Goal: Task Accomplishment & Management: Use online tool/utility

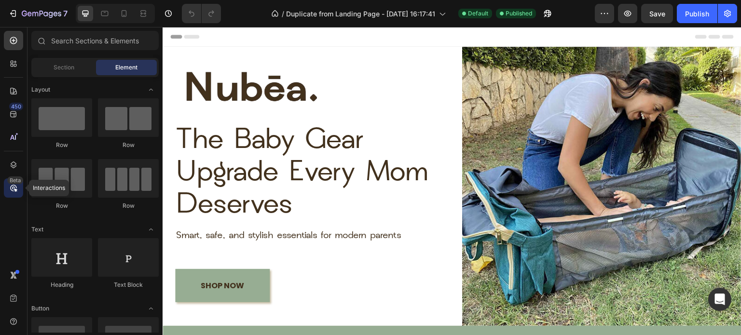
click at [13, 181] on div "Beta" at bounding box center [15, 180] width 16 height 8
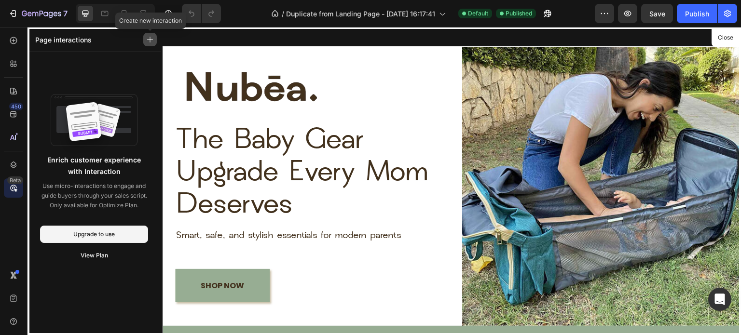
click at [150, 41] on icon "button" at bounding box center [150, 39] width 7 height 7
click at [50, 70] on div "Enrich customer experience with Interaction Use micro-interactions to engage an…" at bounding box center [93, 211] width 133 height 318
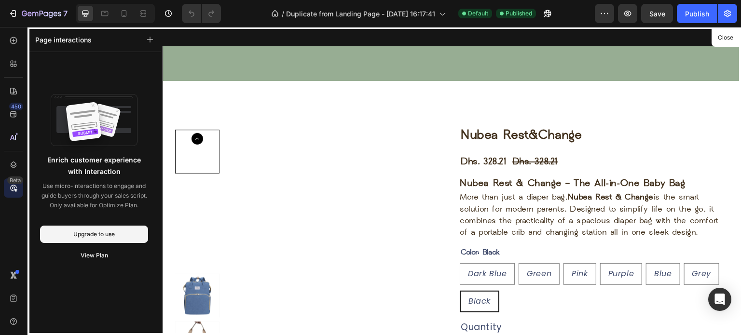
scroll to position [734, 0]
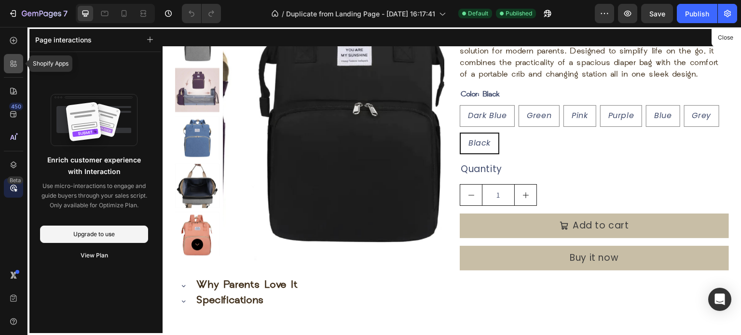
click at [15, 63] on icon at bounding box center [15, 62] width 3 height 3
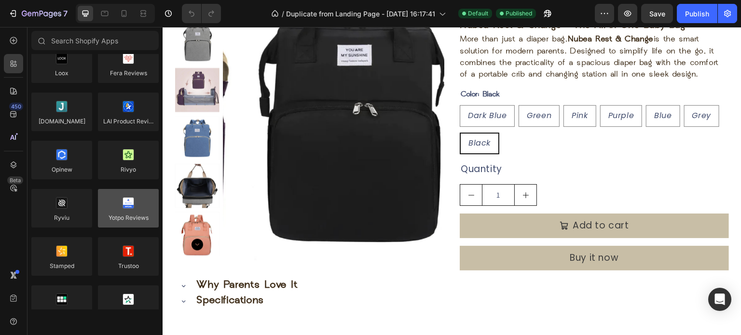
scroll to position [0, 0]
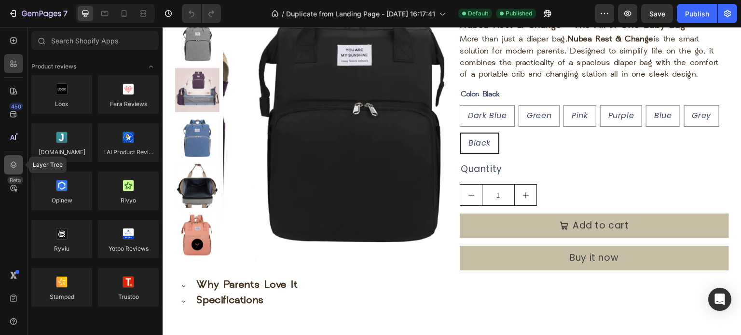
click at [11, 164] on icon at bounding box center [14, 165] width 10 height 10
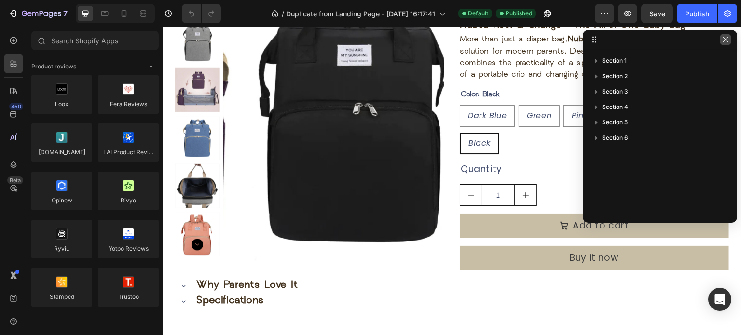
click at [728, 38] on icon "button" at bounding box center [725, 40] width 8 height 8
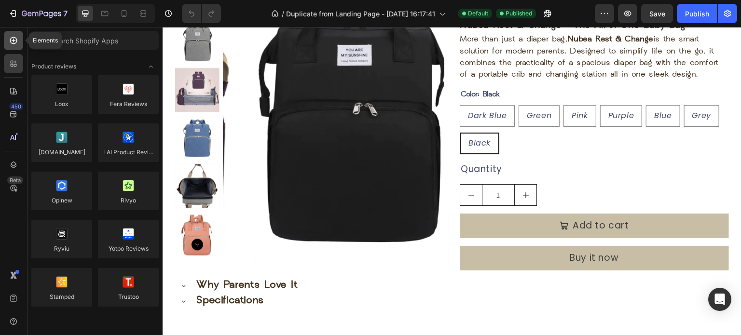
click at [8, 37] on div at bounding box center [13, 40] width 19 height 19
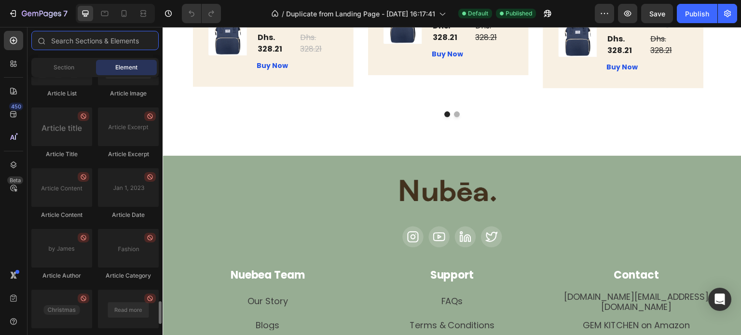
scroll to position [2506, 0]
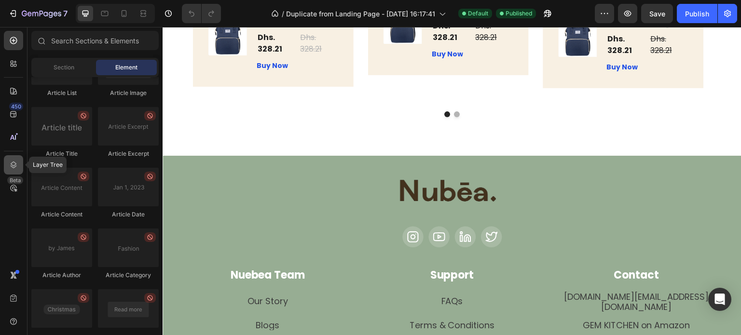
click at [13, 157] on div at bounding box center [13, 164] width 19 height 19
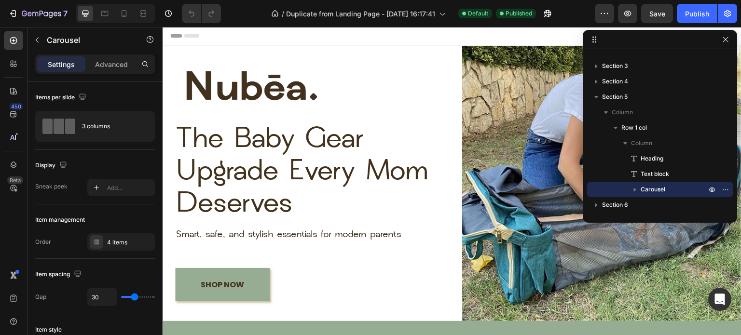
scroll to position [0, 0]
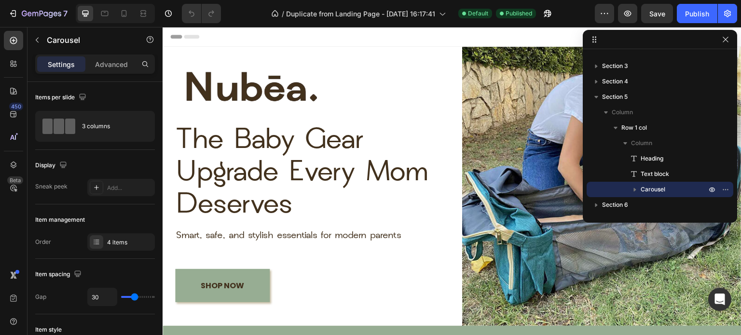
click at [299, 44] on img at bounding box center [257, 86] width 164 height 137
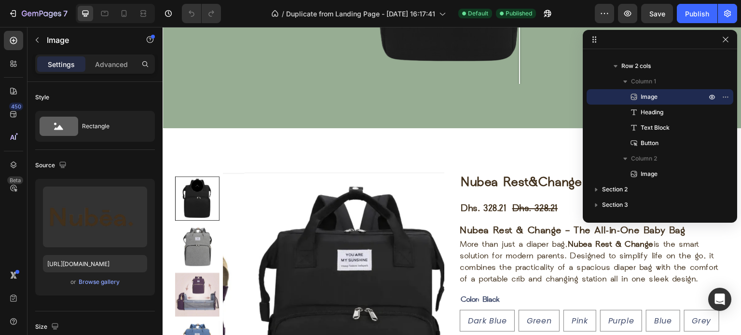
scroll to position [374, 0]
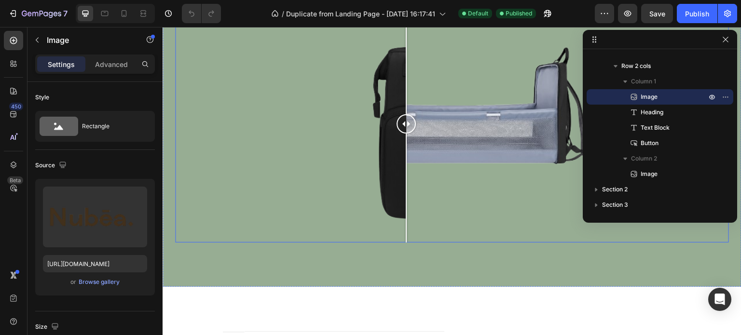
click at [406, 156] on div at bounding box center [451, 123] width 553 height 237
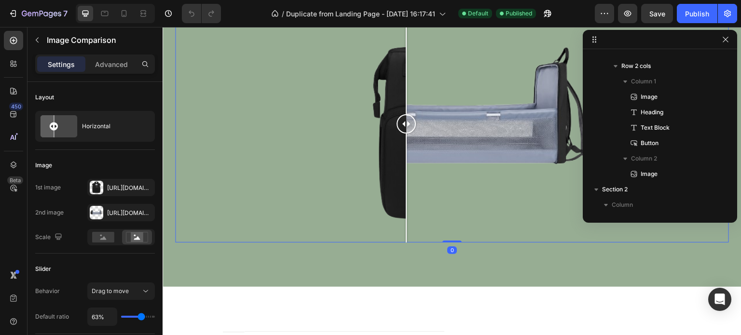
scroll to position [136, 0]
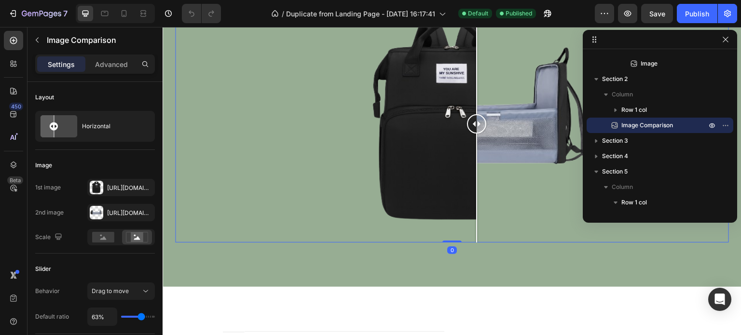
click at [476, 121] on div at bounding box center [451, 123] width 553 height 237
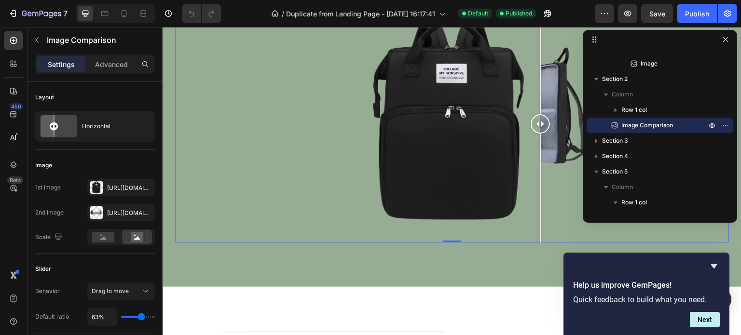
click at [540, 235] on div at bounding box center [451, 123] width 553 height 237
click at [726, 43] on icon "button" at bounding box center [725, 40] width 8 height 8
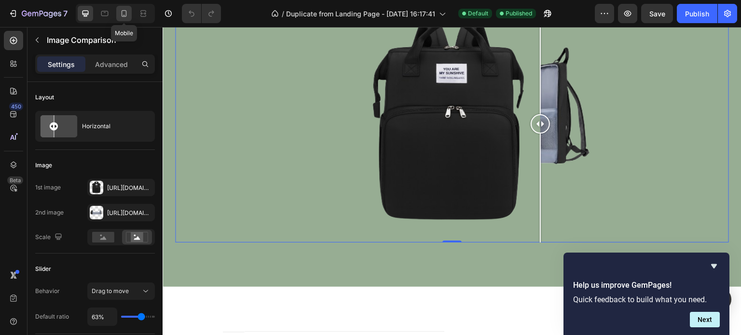
click at [123, 10] on icon at bounding box center [124, 14] width 10 height 10
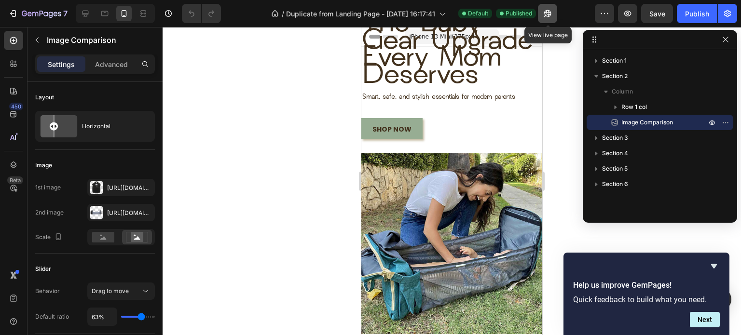
click at [548, 12] on icon "button" at bounding box center [547, 14] width 10 height 10
click at [725, 36] on icon "button" at bounding box center [725, 40] width 8 height 8
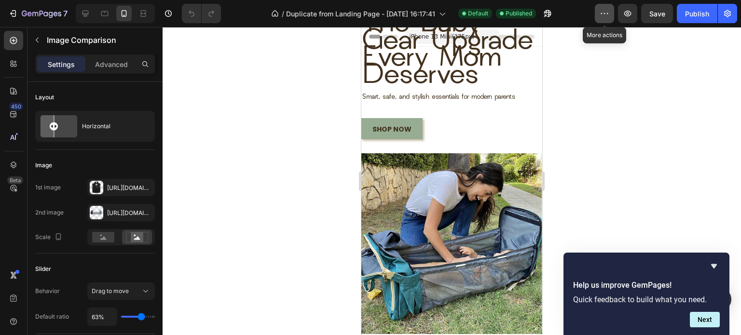
click at [606, 13] on icon "button" at bounding box center [604, 14] width 10 height 10
click at [621, 146] on div at bounding box center [451, 181] width 578 height 308
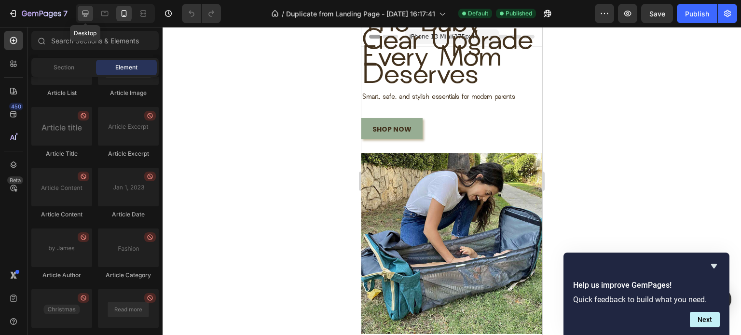
click at [88, 11] on icon at bounding box center [86, 14] width 10 height 10
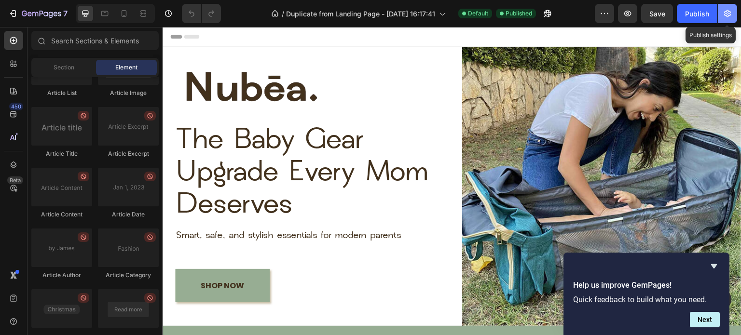
click at [730, 17] on icon "button" at bounding box center [727, 14] width 10 height 10
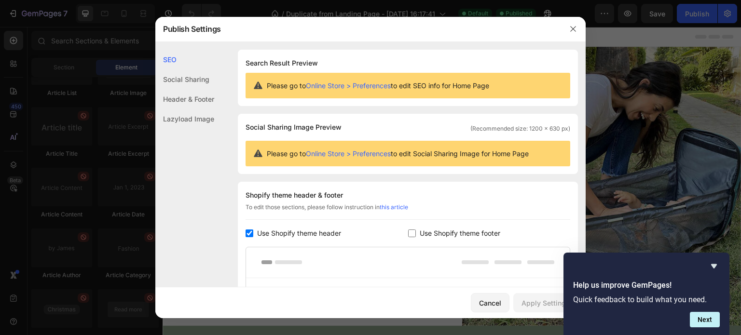
click at [202, 115] on div "Lazyload Image" at bounding box center [184, 119] width 59 height 20
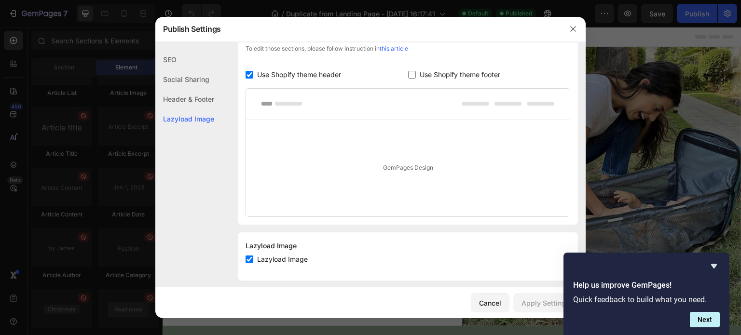
scroll to position [166, 0]
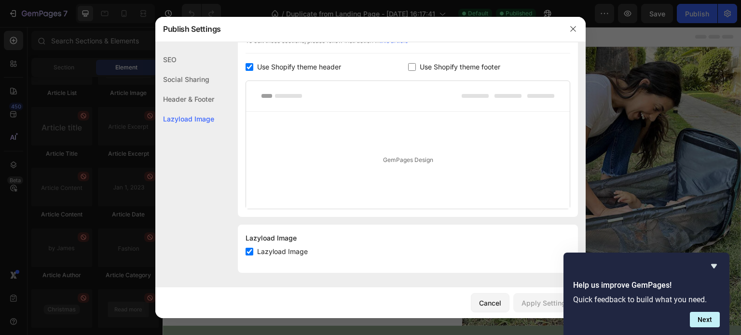
click at [193, 93] on div "Header & Footer" at bounding box center [184, 99] width 59 height 20
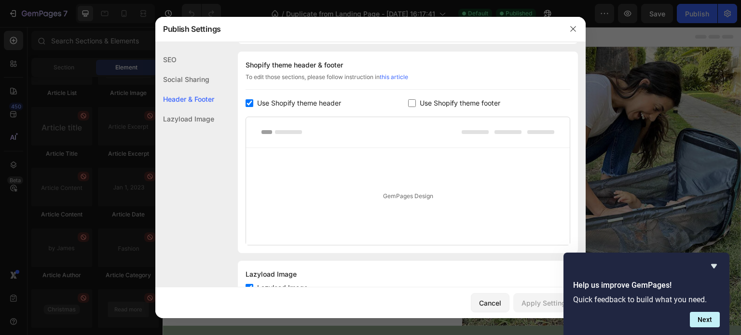
click at [192, 86] on div "Social Sharing" at bounding box center [184, 79] width 59 height 20
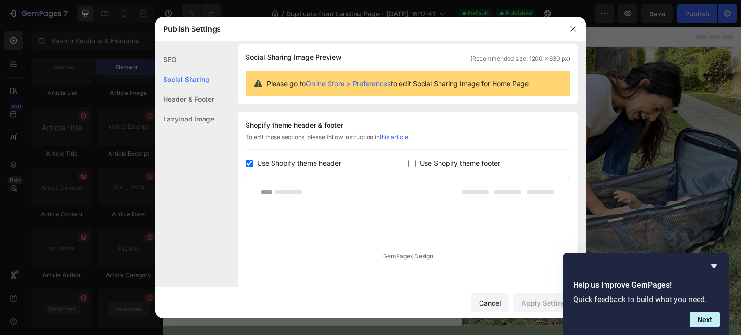
scroll to position [62, 0]
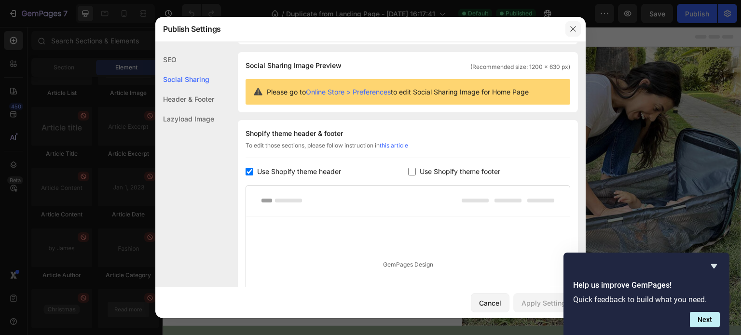
click at [565, 34] on button "button" at bounding box center [572, 28] width 15 height 15
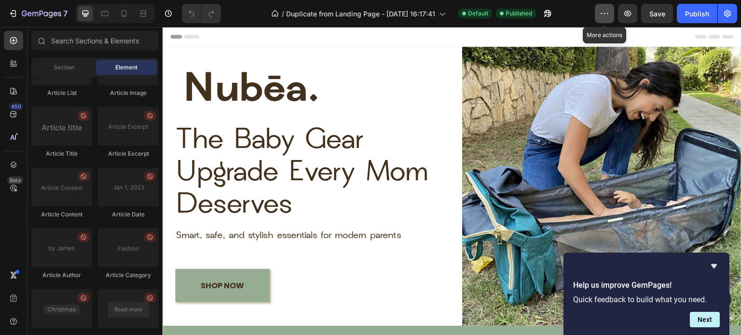
click at [609, 20] on button "button" at bounding box center [603, 13] width 19 height 19
click at [140, 14] on icon at bounding box center [143, 14] width 10 height 10
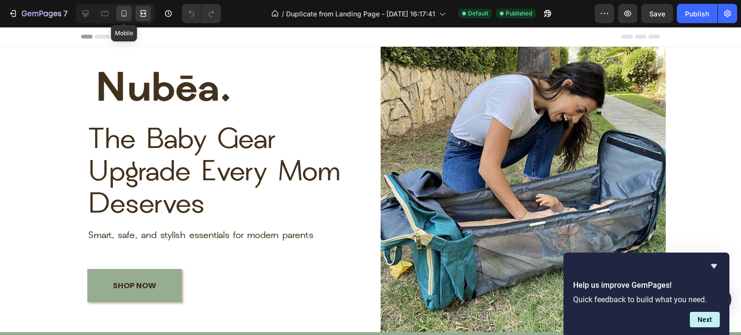
click at [118, 14] on div at bounding box center [123, 13] width 15 height 15
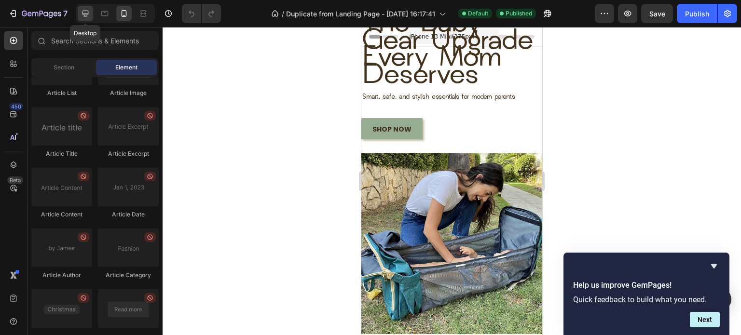
click at [90, 16] on div at bounding box center [85, 13] width 15 height 15
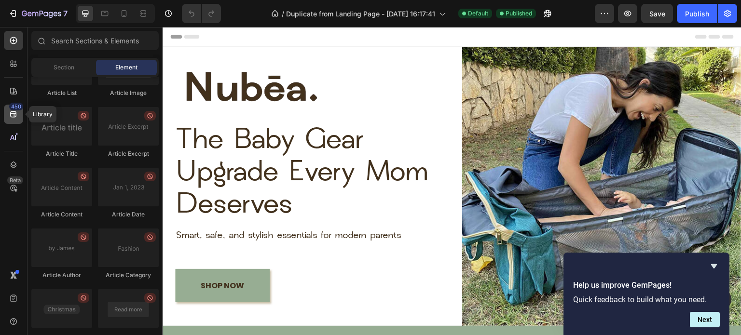
click at [10, 120] on div "450" at bounding box center [13, 114] width 19 height 19
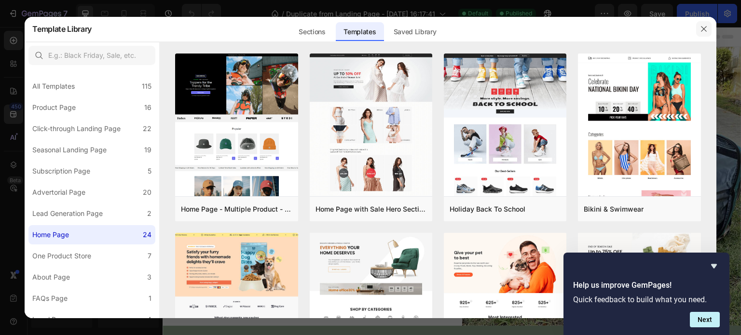
click at [702, 28] on icon "button" at bounding box center [704, 29] width 8 height 8
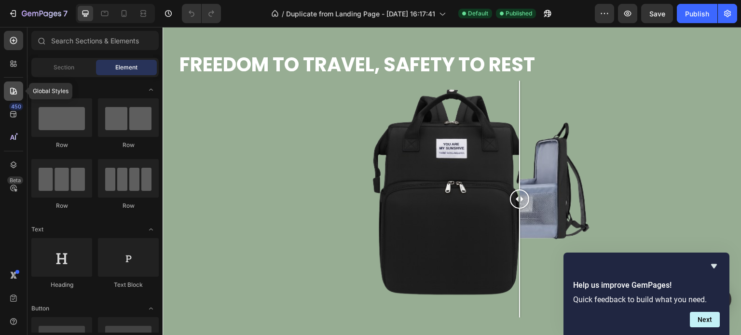
click at [12, 82] on div at bounding box center [13, 90] width 19 height 19
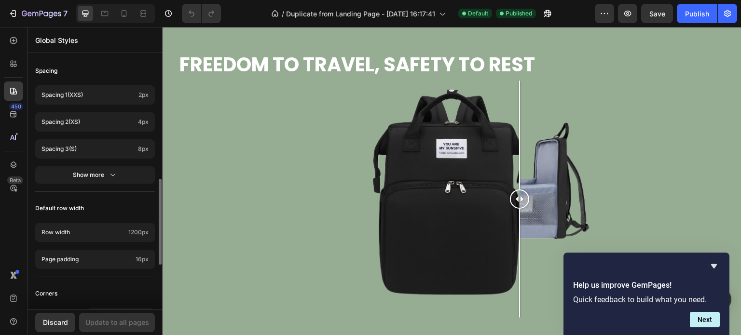
scroll to position [503, 0]
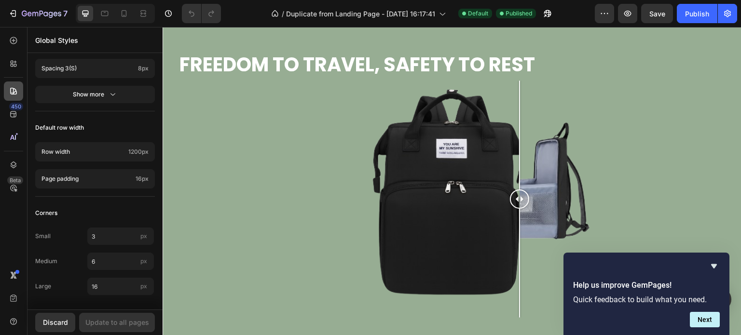
click at [12, 96] on div at bounding box center [13, 90] width 19 height 19
click at [108, 7] on div at bounding box center [104, 13] width 15 height 15
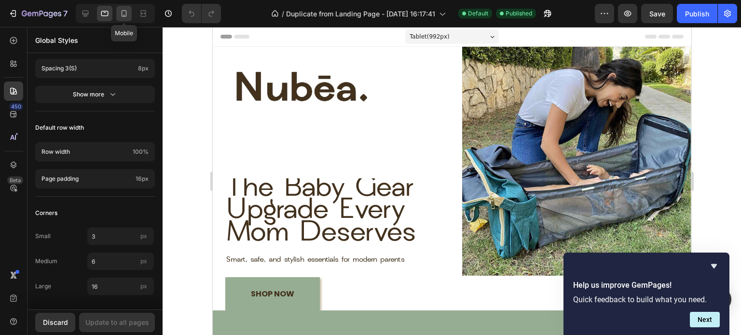
click at [127, 17] on icon at bounding box center [124, 14] width 10 height 10
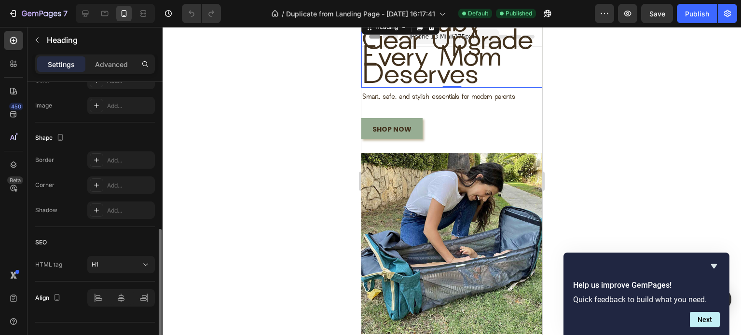
scroll to position [344, 0]
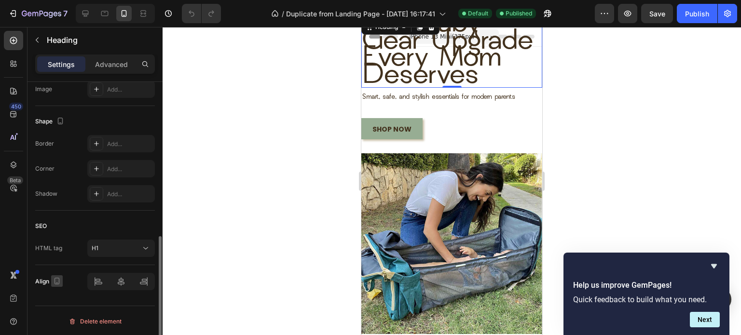
click at [56, 281] on icon "button" at bounding box center [57, 281] width 10 height 10
click at [59, 227] on icon "button" at bounding box center [59, 228] width 6 height 6
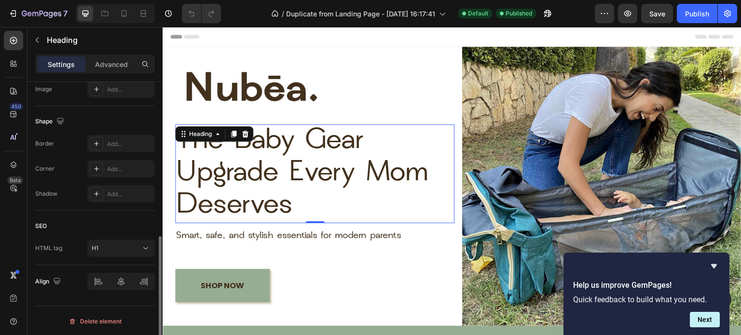
scroll to position [63, 0]
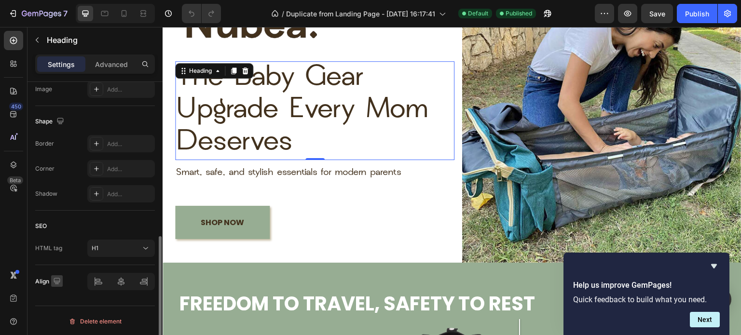
click at [60, 278] on icon "button" at bounding box center [57, 281] width 10 height 10
click at [58, 264] on icon "button" at bounding box center [58, 263] width 5 height 7
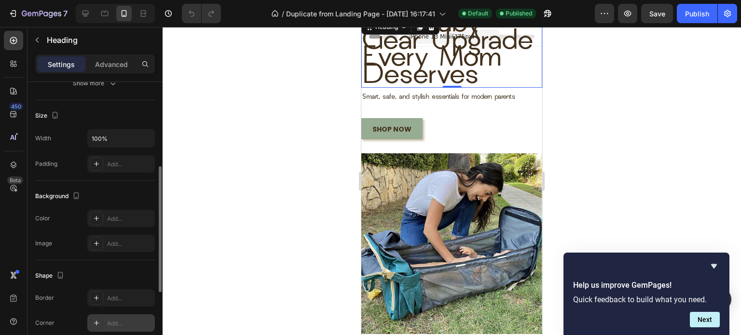
scroll to position [188, 0]
click at [120, 145] on input "100%" at bounding box center [121, 140] width 67 height 17
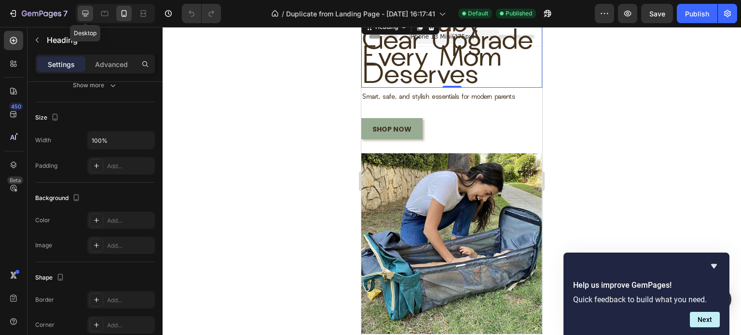
click at [89, 13] on icon at bounding box center [86, 14] width 10 height 10
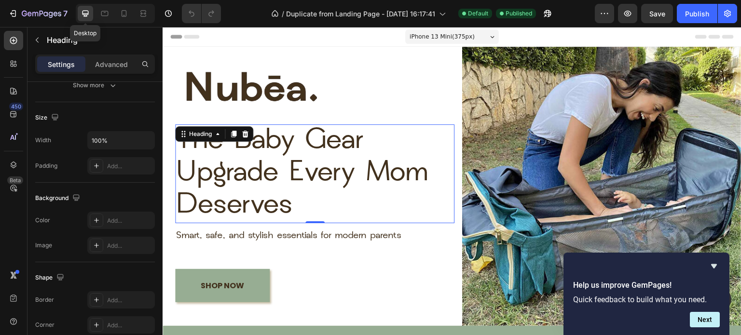
type input "61"
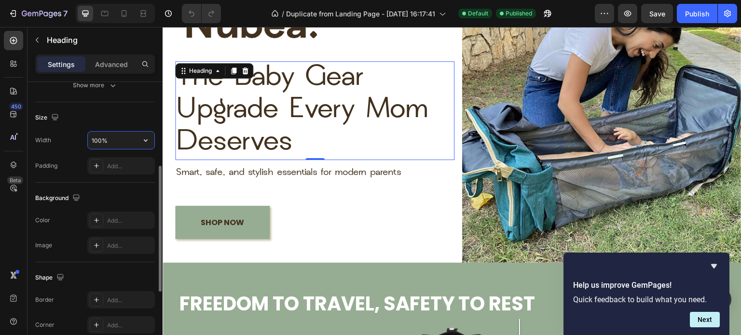
click at [126, 137] on input "100%" at bounding box center [121, 140] width 67 height 17
click at [140, 138] on button "button" at bounding box center [145, 140] width 17 height 17
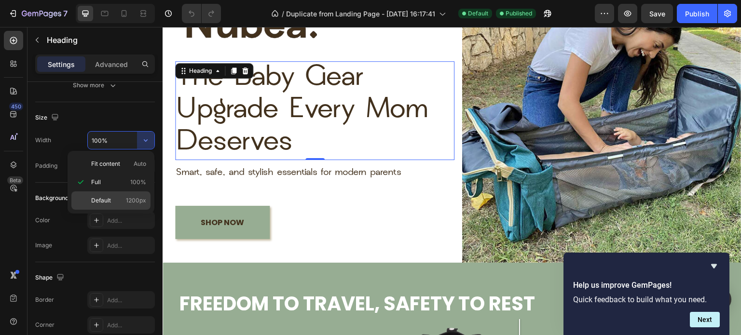
click at [119, 195] on div "Default 1200px" at bounding box center [110, 200] width 79 height 18
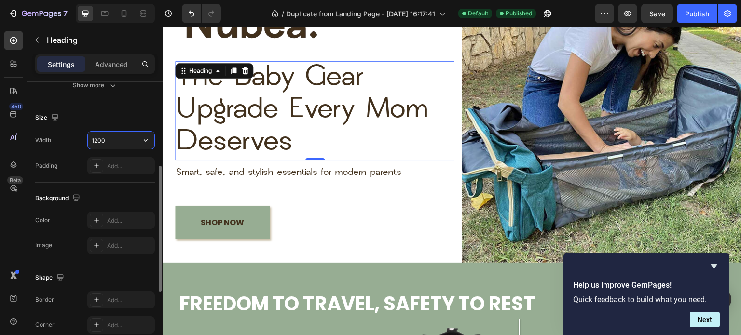
click at [132, 142] on input "1200" at bounding box center [121, 140] width 67 height 17
click at [150, 136] on button "button" at bounding box center [145, 140] width 17 height 17
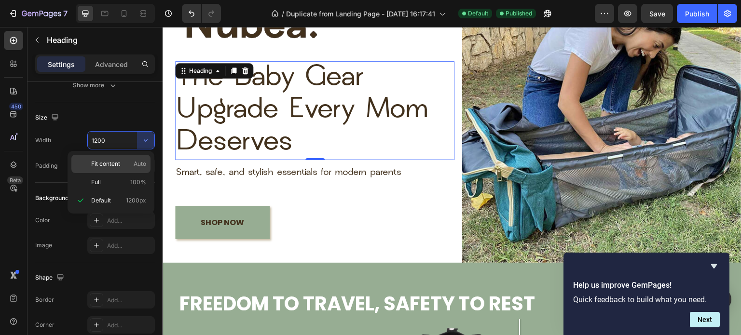
click at [133, 158] on div "Fit content Auto" at bounding box center [110, 164] width 79 height 18
type input "Auto"
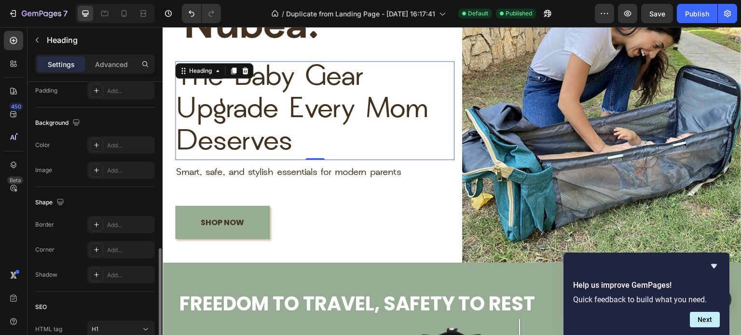
scroll to position [344, 0]
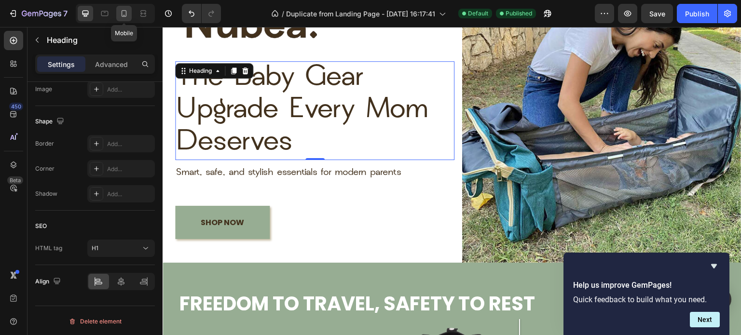
click at [121, 14] on icon at bounding box center [123, 13] width 5 height 7
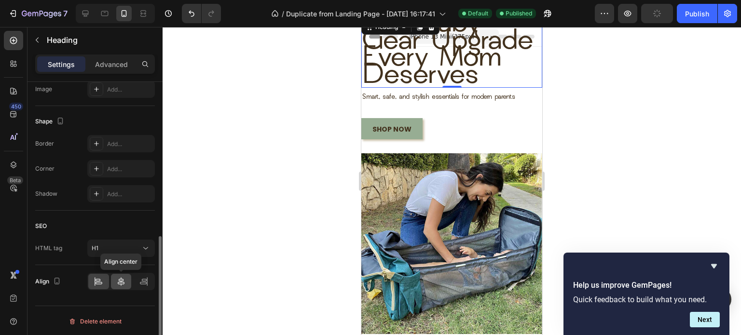
click at [118, 282] on icon at bounding box center [121, 282] width 10 height 10
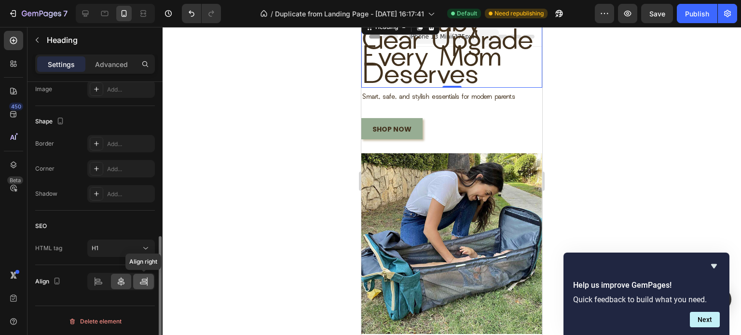
click at [143, 282] on icon at bounding box center [144, 282] width 10 height 10
click at [98, 280] on icon at bounding box center [99, 282] width 10 height 10
click at [121, 283] on icon at bounding box center [121, 282] width 10 height 10
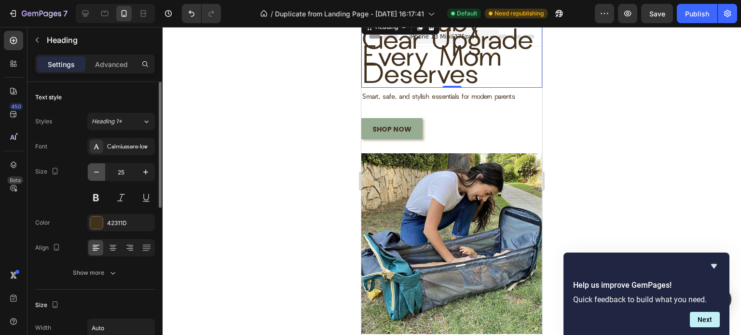
click at [94, 171] on icon "button" at bounding box center [97, 172] width 10 height 10
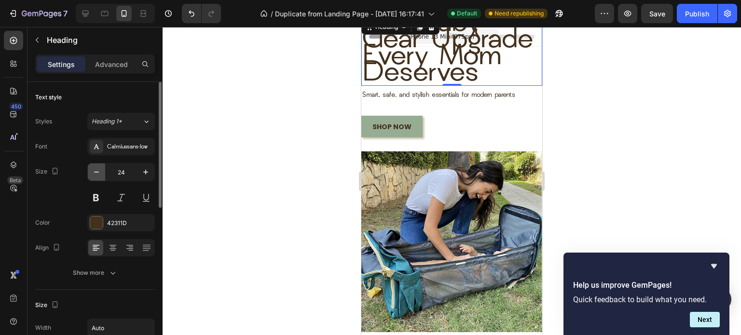
click at [94, 171] on icon "button" at bounding box center [97, 172] width 10 height 10
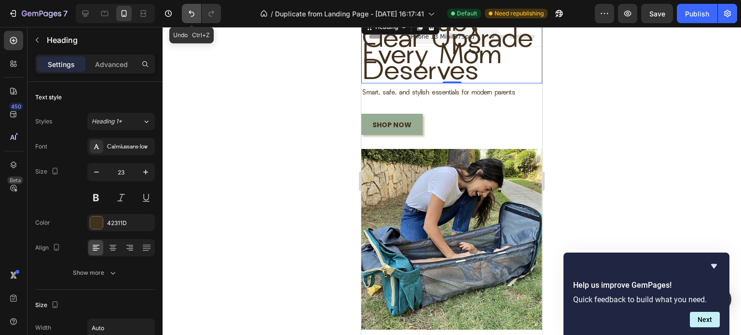
click at [189, 17] on icon "Undo/Redo" at bounding box center [192, 14] width 10 height 10
type input "24"
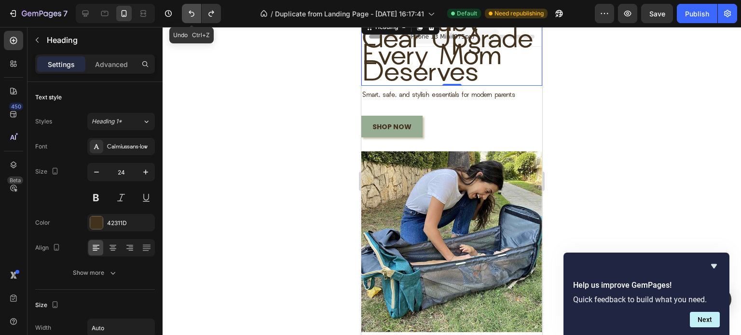
click at [189, 17] on icon "Undo/Redo" at bounding box center [192, 14] width 10 height 10
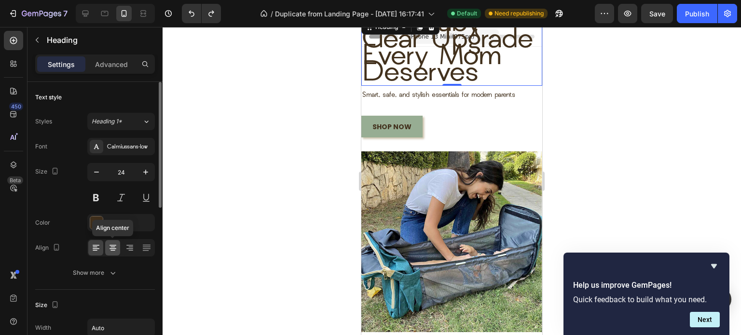
click at [110, 249] on icon at bounding box center [113, 248] width 10 height 10
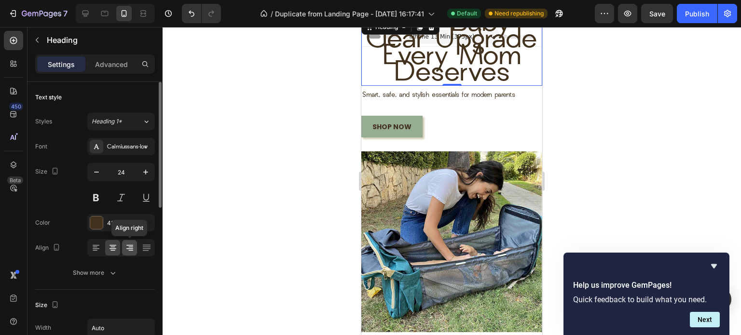
click at [131, 248] on icon at bounding box center [129, 248] width 7 height 1
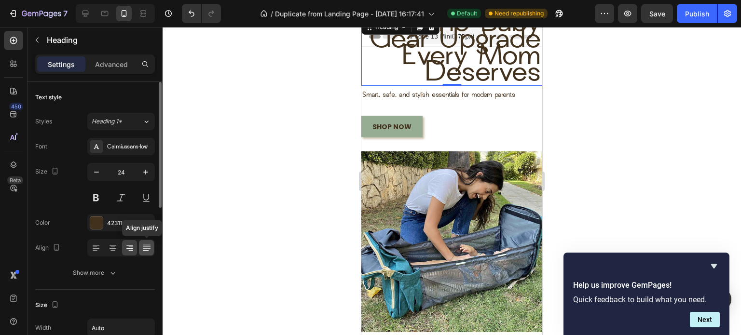
click at [142, 247] on icon at bounding box center [147, 248] width 10 height 10
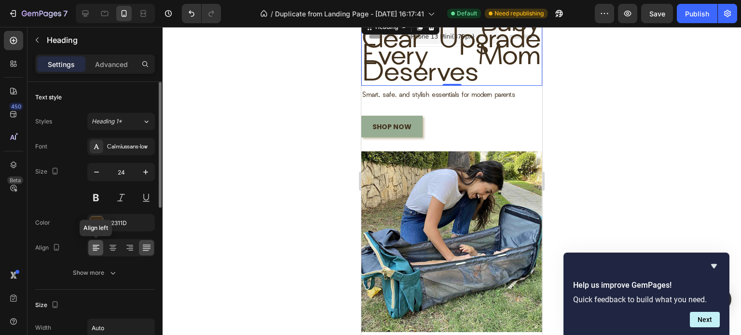
click at [97, 247] on icon at bounding box center [96, 248] width 10 height 10
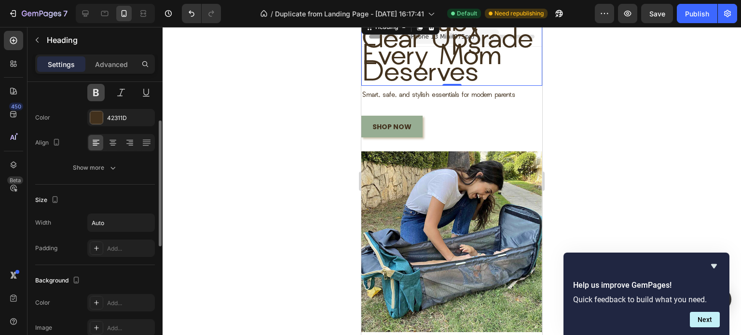
scroll to position [99, 0]
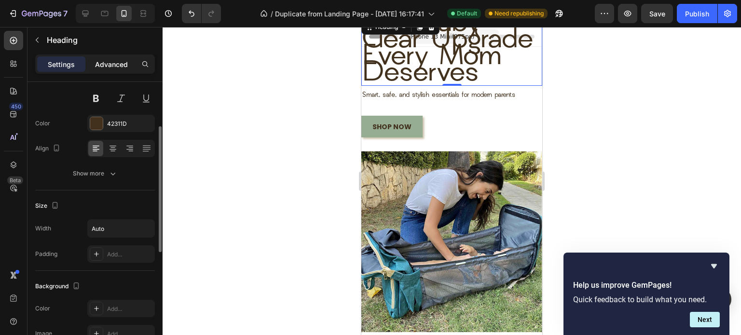
click at [104, 56] on div "Advanced" at bounding box center [111, 63] width 48 height 15
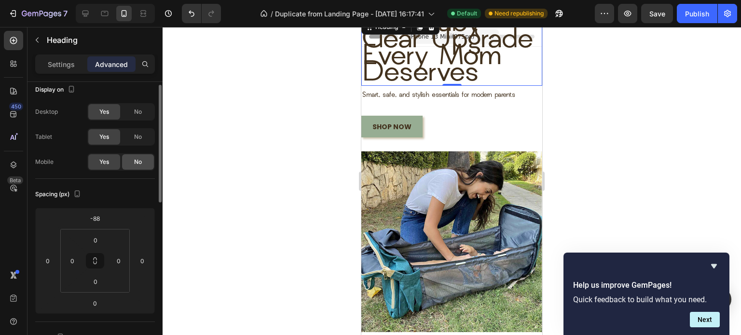
scroll to position [8, 0]
click at [134, 162] on span "No" at bounding box center [138, 161] width 8 height 9
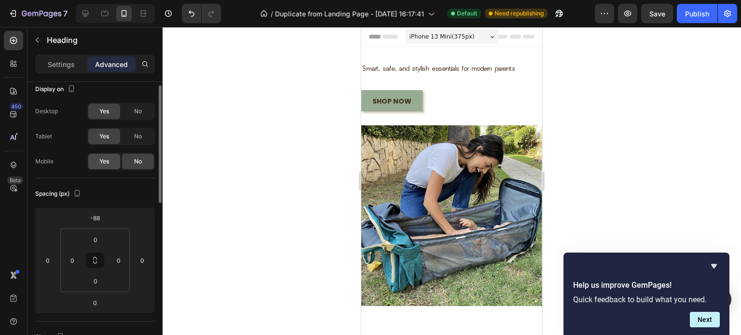
click at [112, 160] on div "Yes" at bounding box center [104, 161] width 32 height 15
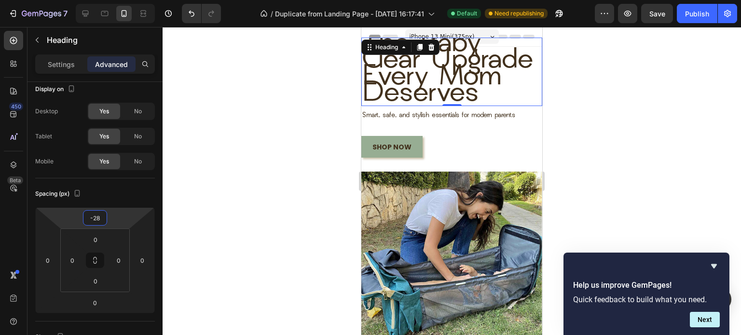
type input "-26"
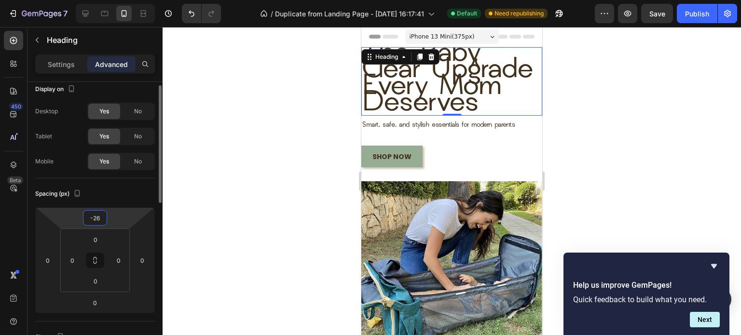
drag, startPoint x: 93, startPoint y: 227, endPoint x: 91, endPoint y: 212, distance: 15.1
click at [91, 0] on html "7 / Duplicate from Landing Page - [DATE] 16:17:41 Default Need republishing Pre…" at bounding box center [370, 0] width 741 height 0
click at [218, 180] on div at bounding box center [451, 181] width 578 height 308
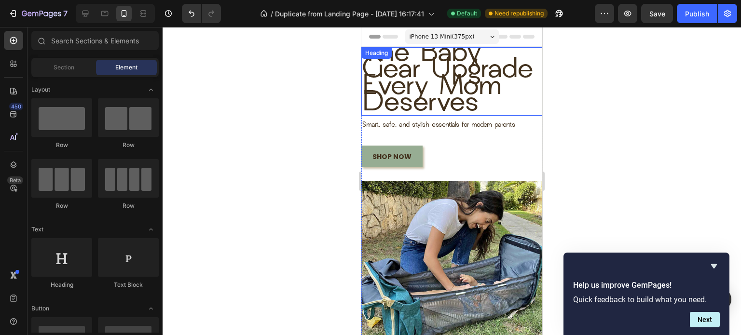
click at [438, 99] on span "the baby gear upgrade every mom deserves" at bounding box center [447, 79] width 171 height 78
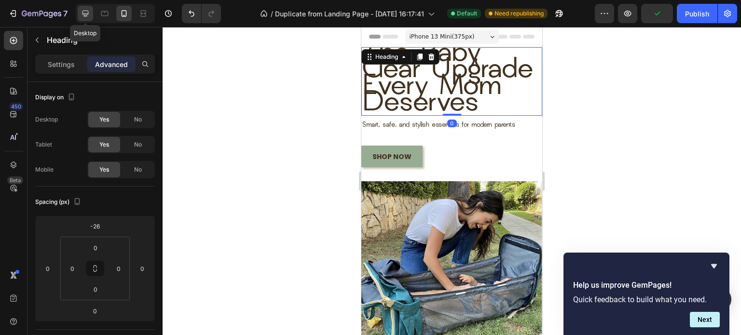
click at [91, 13] on div at bounding box center [85, 13] width 15 height 15
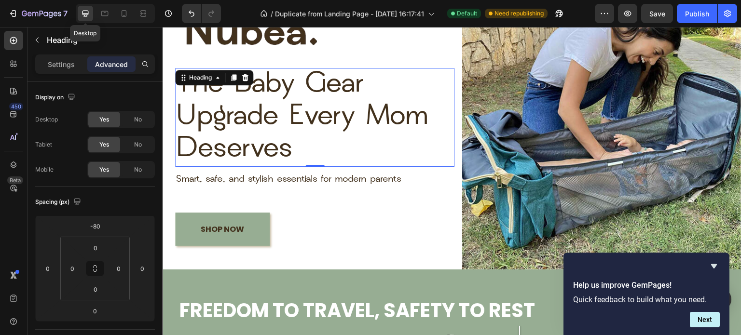
scroll to position [63, 0]
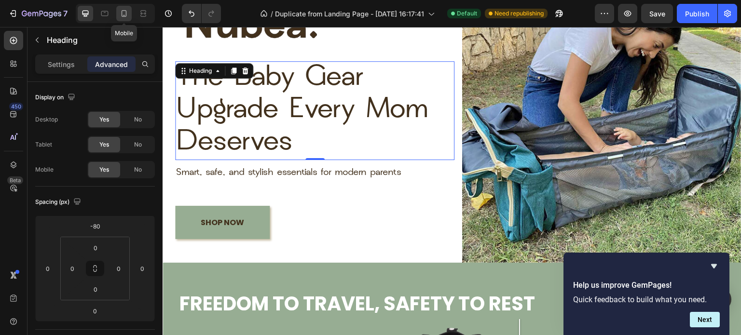
click at [119, 13] on icon at bounding box center [124, 14] width 10 height 10
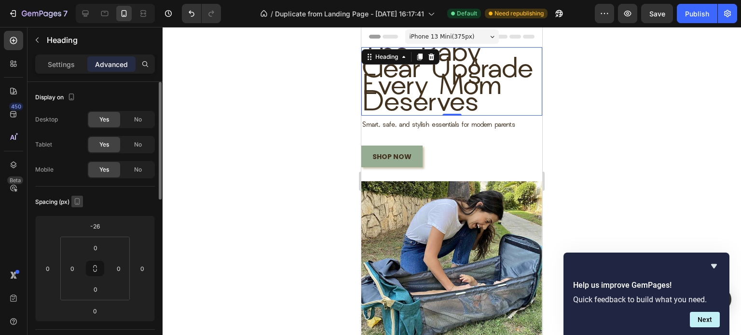
click at [75, 202] on icon "button" at bounding box center [77, 201] width 5 height 7
click at [79, 220] on icon "button" at bounding box center [79, 217] width 10 height 10
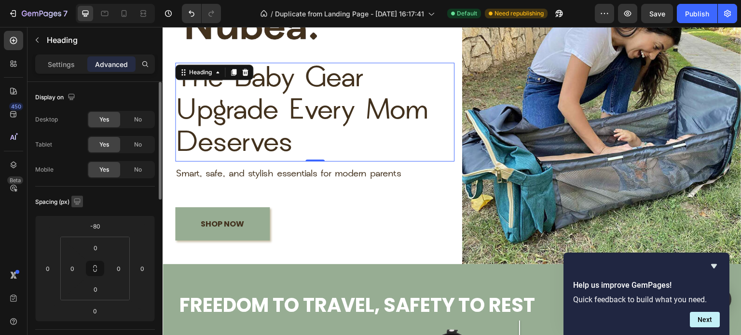
scroll to position [63, 0]
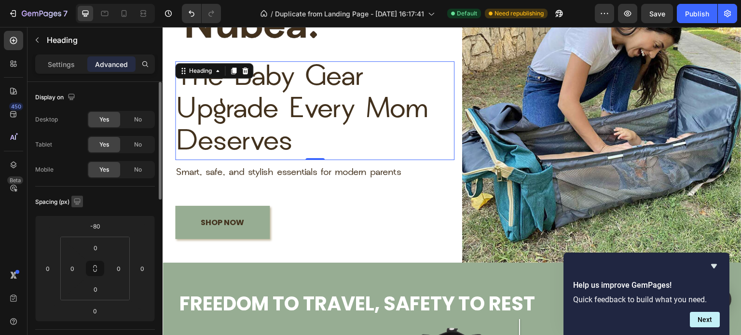
click at [77, 200] on icon "button" at bounding box center [77, 202] width 10 height 10
click at [82, 250] on icon "button" at bounding box center [79, 251] width 5 height 7
type input "-26"
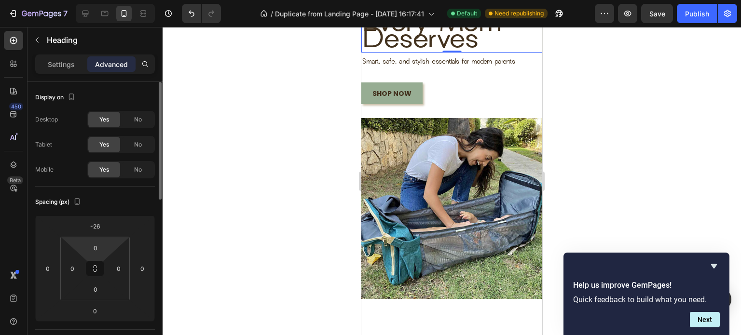
scroll to position [0, 0]
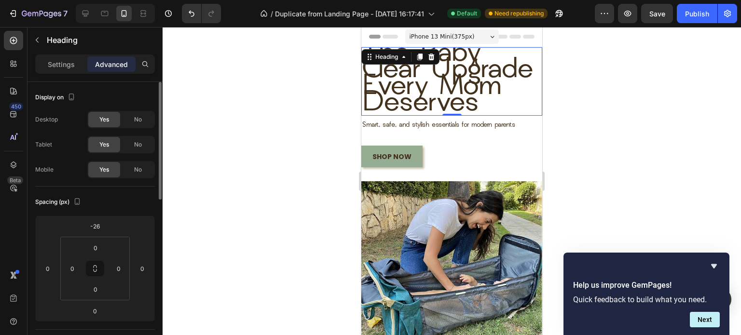
click at [592, 161] on div at bounding box center [451, 181] width 578 height 308
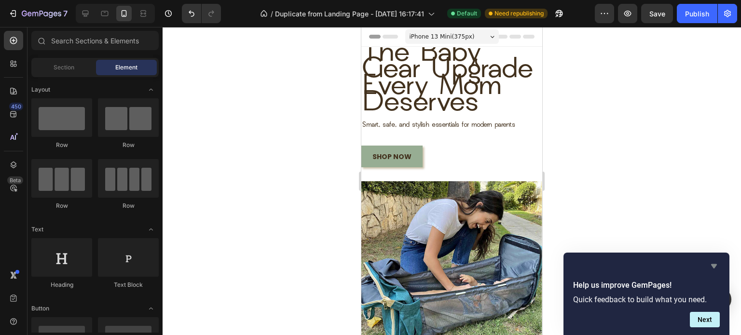
click at [711, 264] on icon "Hide survey" at bounding box center [714, 266] width 12 height 12
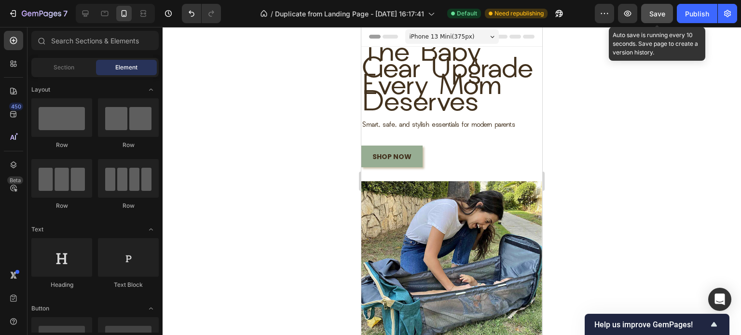
click at [658, 13] on span "Save" at bounding box center [657, 14] width 16 height 8
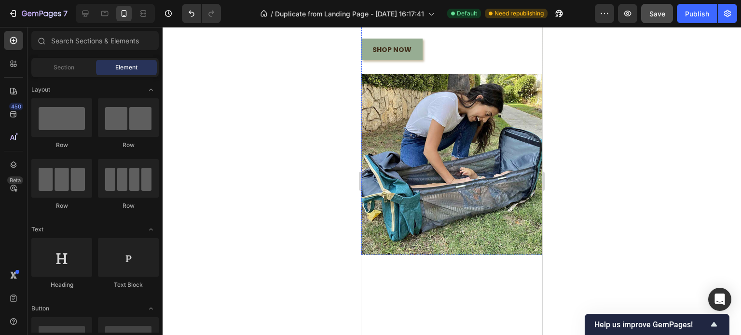
scroll to position [113, 0]
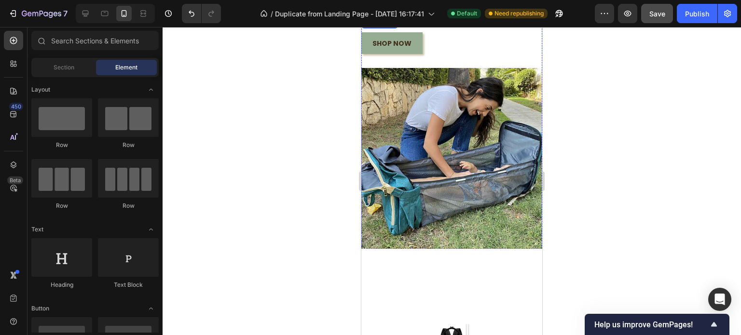
click at [406, 17] on p "Smart, safe, and stylish essentials for modern parents" at bounding box center [445, 12] width 166 height 9
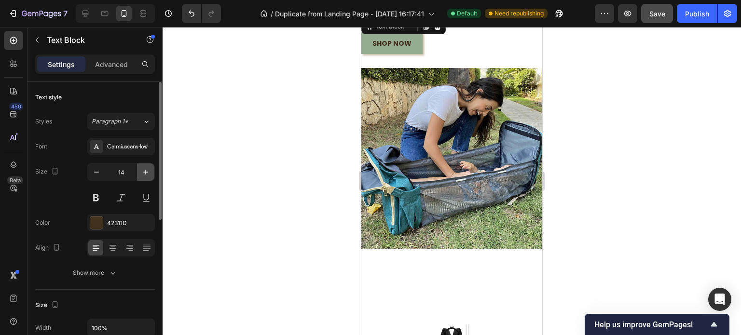
click at [145, 175] on icon "button" at bounding box center [146, 172] width 10 height 10
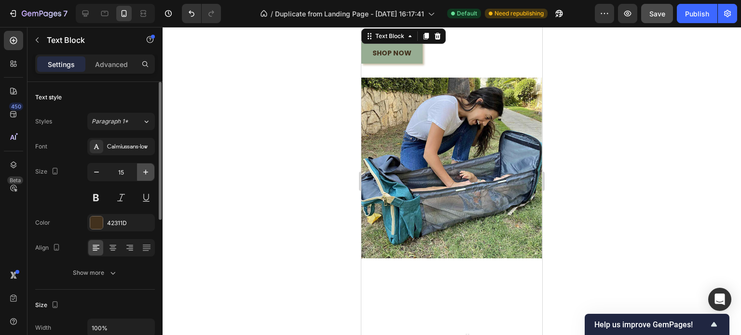
click at [145, 175] on icon "button" at bounding box center [146, 172] width 10 height 10
type input "16"
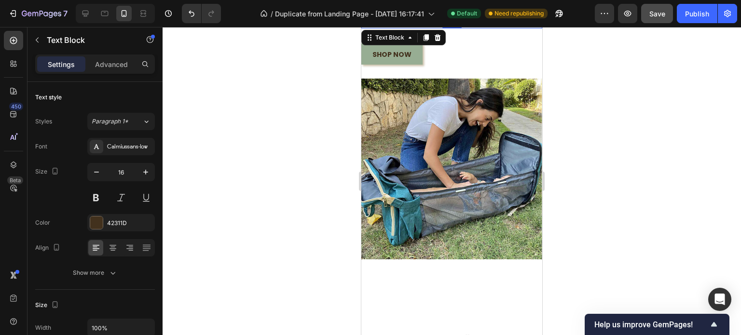
click at [199, 165] on div at bounding box center [451, 181] width 578 height 308
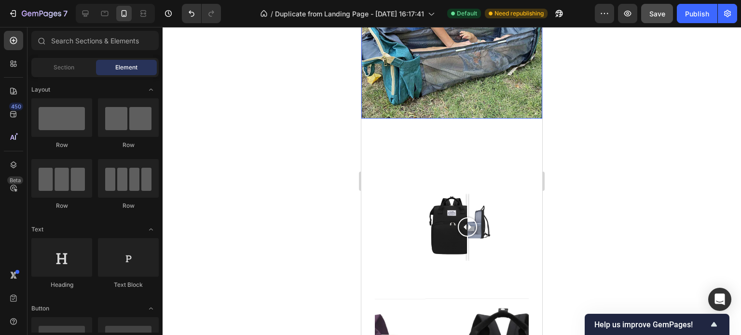
scroll to position [312, 0]
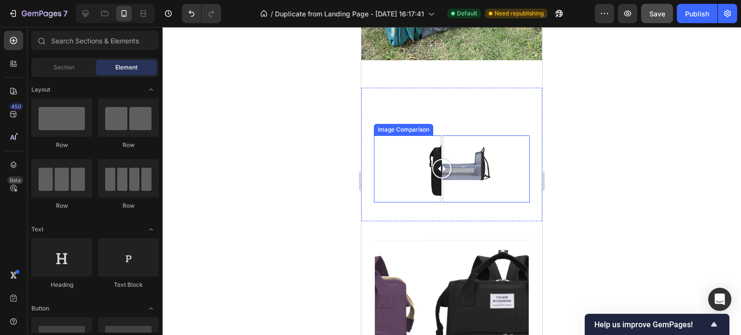
click at [442, 194] on div at bounding box center [452, 168] width 156 height 67
click at [405, 191] on div at bounding box center [452, 168] width 156 height 67
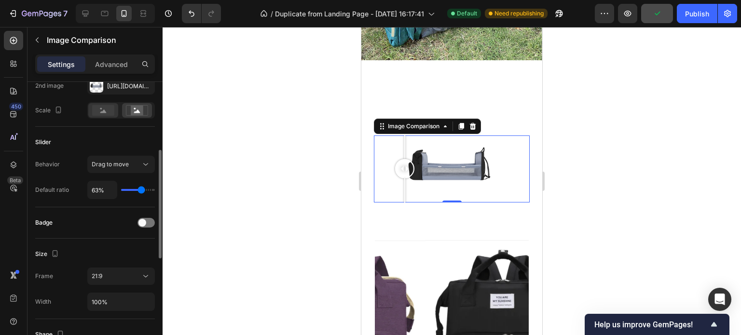
scroll to position [183, 0]
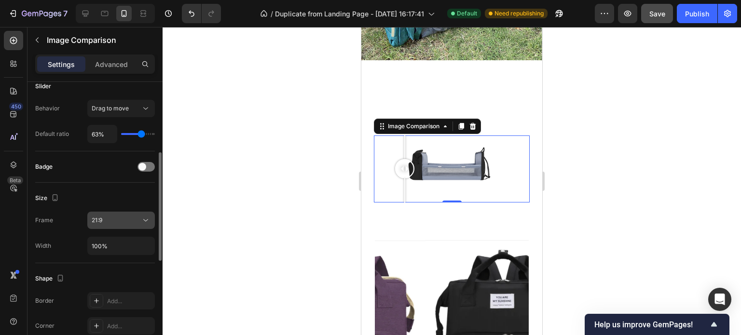
click at [120, 221] on div "21:9" at bounding box center [116, 220] width 49 height 9
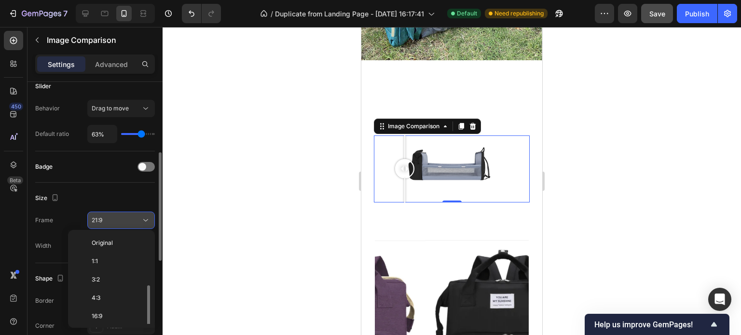
scroll to position [35, 0]
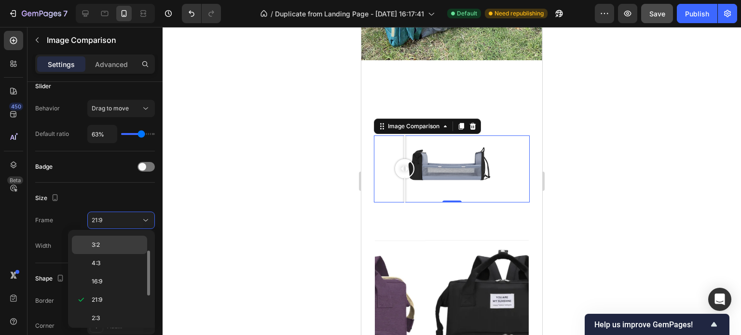
click at [111, 248] on p "3:2" at bounding box center [117, 245] width 51 height 9
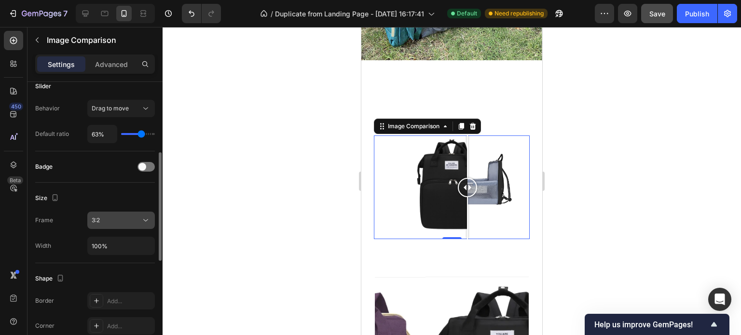
click at [125, 222] on div "3:2" at bounding box center [116, 220] width 49 height 9
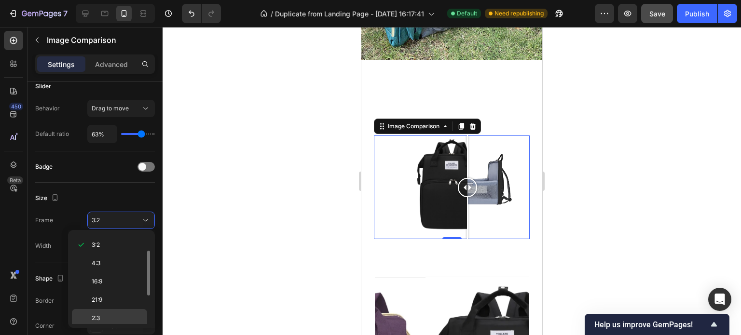
click at [102, 316] on p "2:3" at bounding box center [117, 318] width 51 height 9
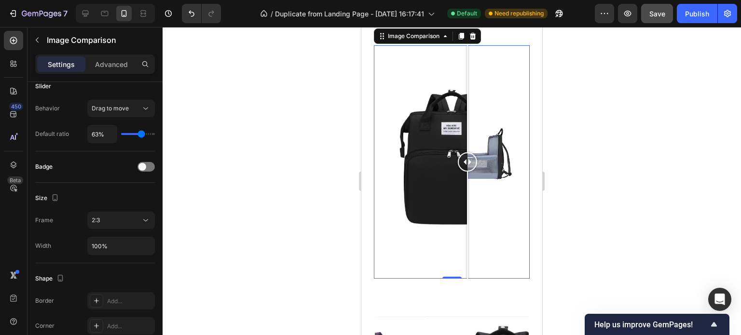
scroll to position [444, 0]
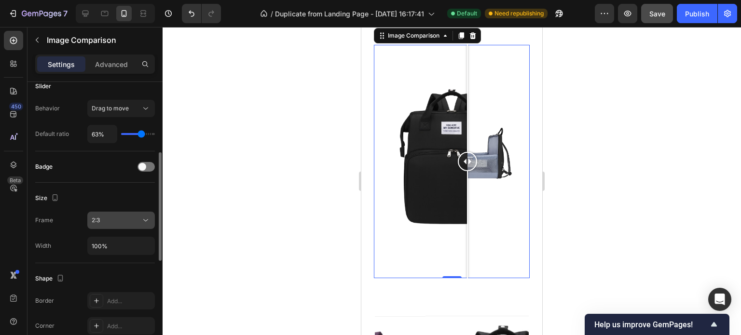
click at [113, 220] on div "2:3" at bounding box center [116, 220] width 49 height 9
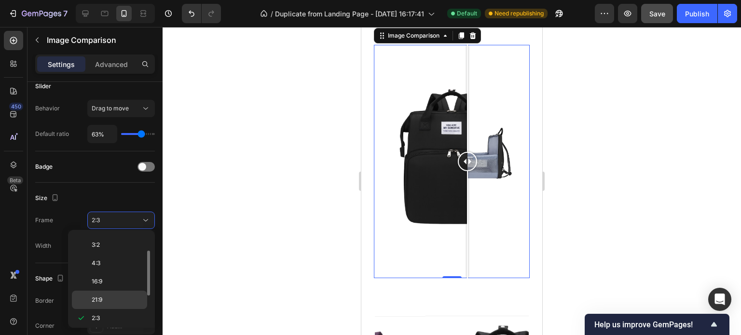
click at [108, 296] on p "21:9" at bounding box center [117, 300] width 51 height 9
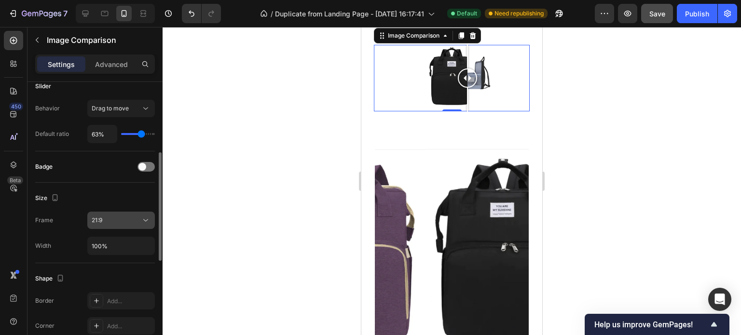
click at [139, 224] on button "21:9" at bounding box center [120, 220] width 67 height 17
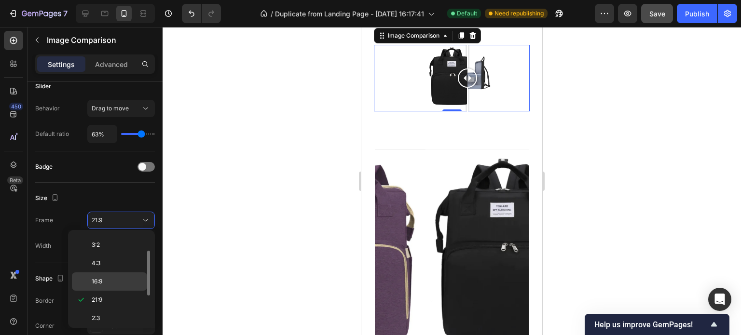
click at [118, 280] on p "16:9" at bounding box center [117, 281] width 51 height 9
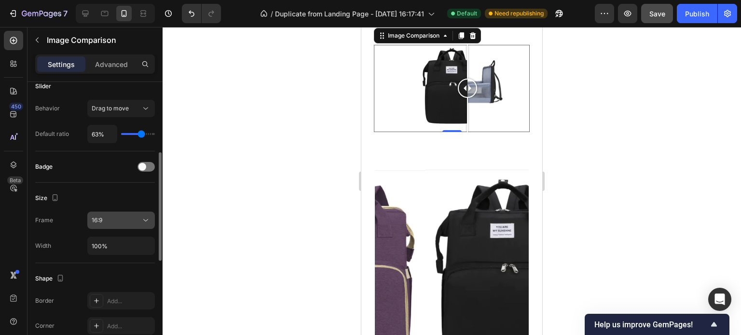
click at [130, 217] on div "16:9" at bounding box center [116, 220] width 49 height 9
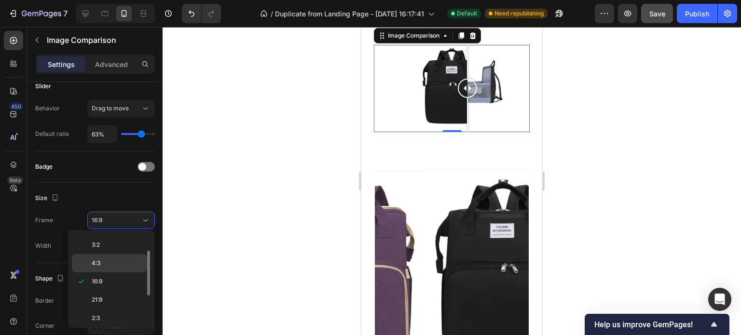
click at [119, 254] on div "4:3" at bounding box center [109, 263] width 75 height 18
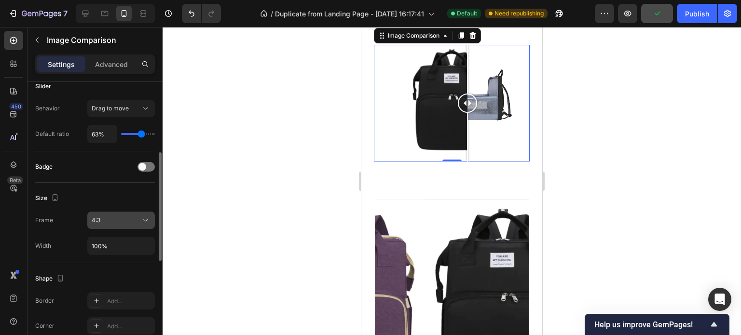
click at [121, 226] on button "4:3" at bounding box center [120, 220] width 67 height 17
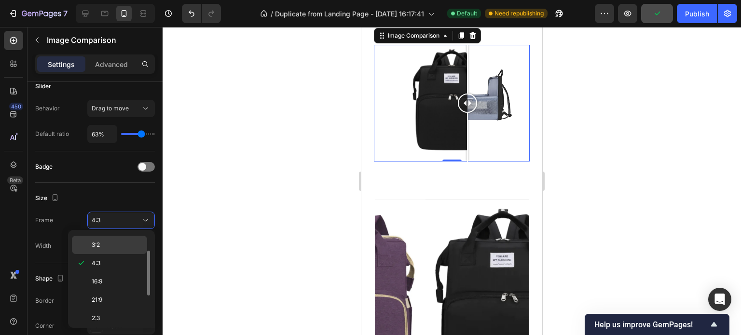
click at [117, 243] on p "3:2" at bounding box center [117, 245] width 51 height 9
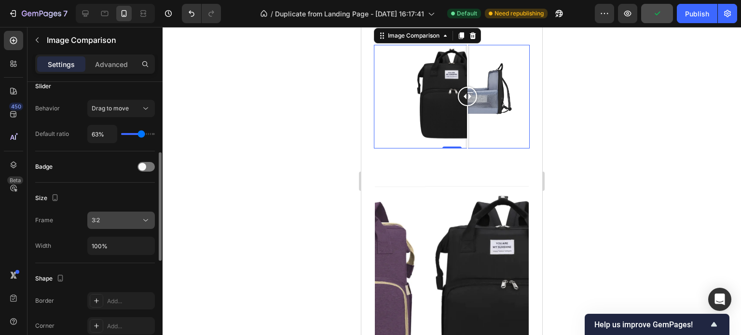
click at [125, 224] on button "3:2" at bounding box center [120, 220] width 67 height 17
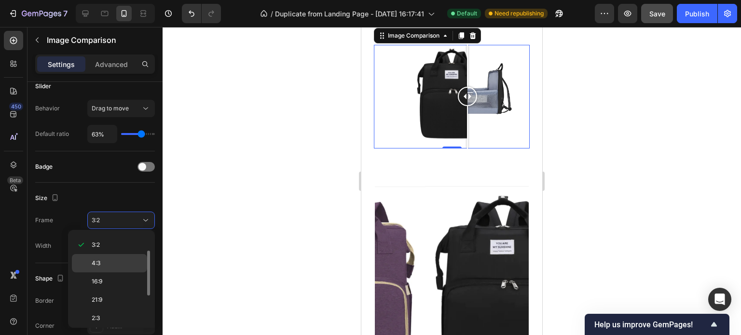
click at [112, 258] on div "4:3" at bounding box center [109, 263] width 75 height 18
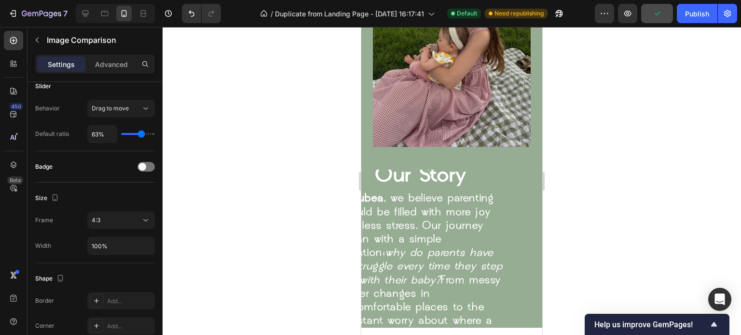
scroll to position [1353, 0]
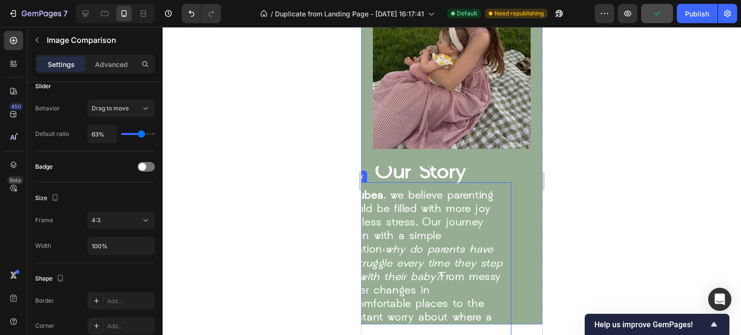
click at [423, 208] on span "At [GEOGRAPHIC_DATA] , we believe parenting should be filled with more joy and …" at bounding box center [420, 270] width 164 height 161
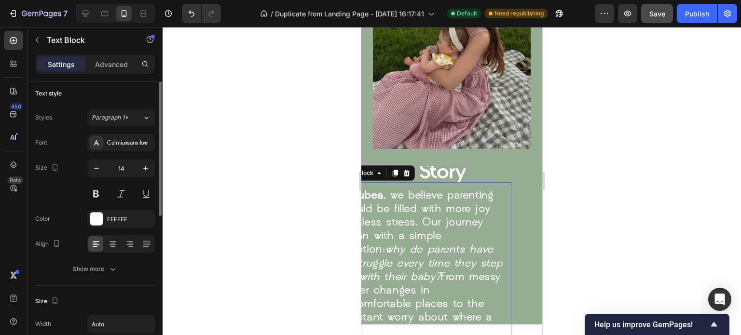
scroll to position [0, 0]
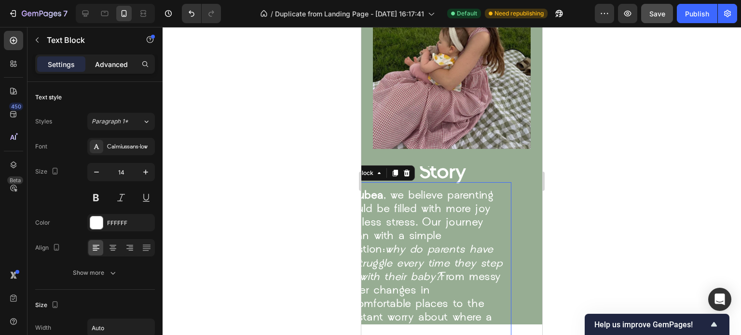
click at [106, 68] on p "Advanced" at bounding box center [111, 64] width 33 height 10
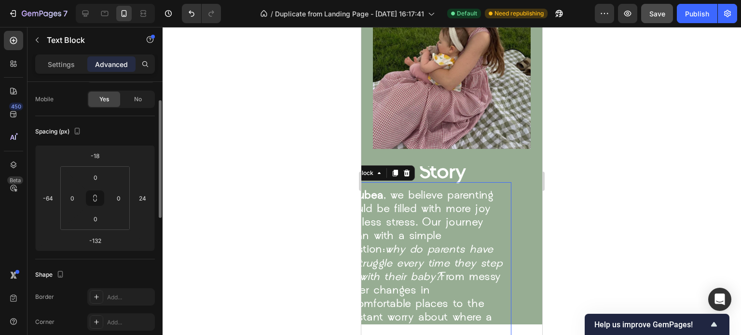
scroll to position [75, 0]
click at [129, 187] on icon at bounding box center [95, 194] width 69 height 64
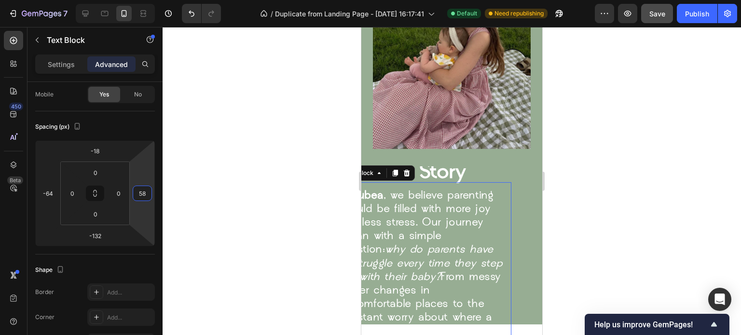
type input "60"
drag, startPoint x: 130, startPoint y: 186, endPoint x: 131, endPoint y: 177, distance: 8.7
click at [131, 0] on html "7 / Duplicate from Landing Page - [DATE] 16:17:41 Default Need republishing Pre…" at bounding box center [370, 0] width 741 height 0
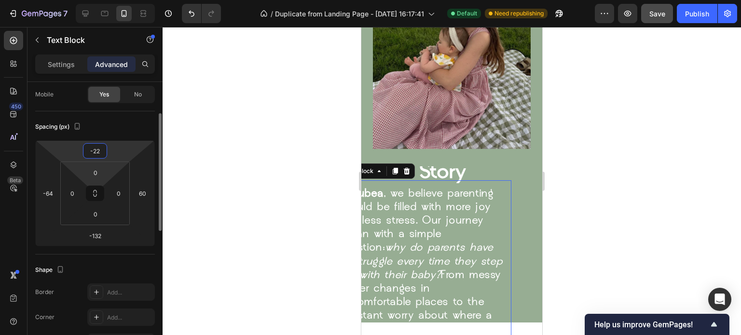
click at [106, 0] on html "7 / Duplicate from Landing Page - [DATE] 16:17:41 Default Need republishing Pre…" at bounding box center [370, 0] width 741 height 0
type input "-24"
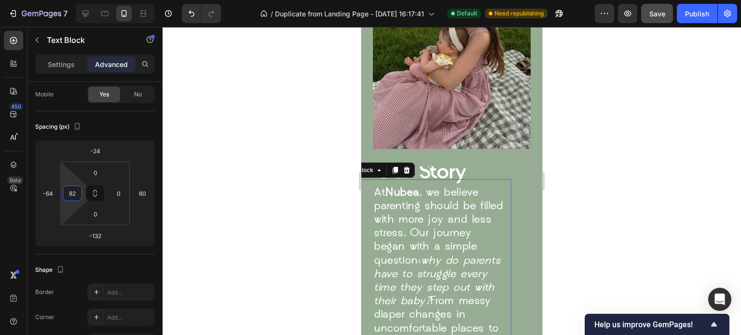
type input "84"
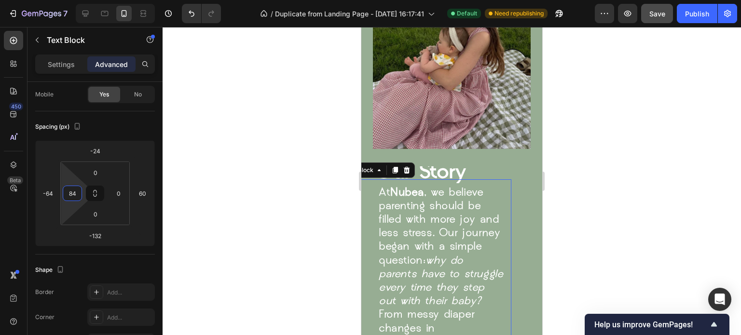
drag, startPoint x: 61, startPoint y: 187, endPoint x: 61, endPoint y: 166, distance: 20.2
click at [61, 0] on html "7 / Duplicate from Landing Page - [DATE] 16:17:41 Default Need republishing Pre…" at bounding box center [370, 0] width 741 height 0
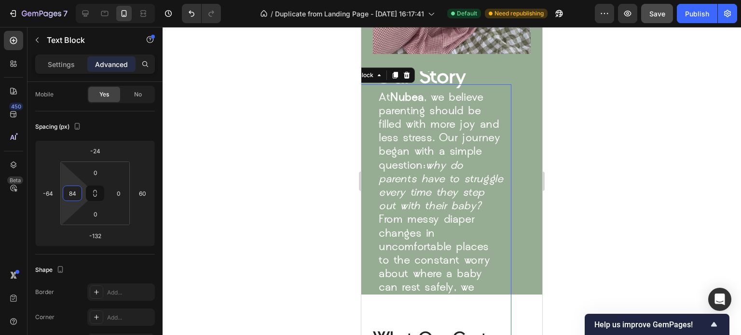
scroll to position [1447, 0]
click at [458, 226] on span "At [GEOGRAPHIC_DATA] , we believe parenting should be filled with more joy and …" at bounding box center [440, 207] width 124 height 229
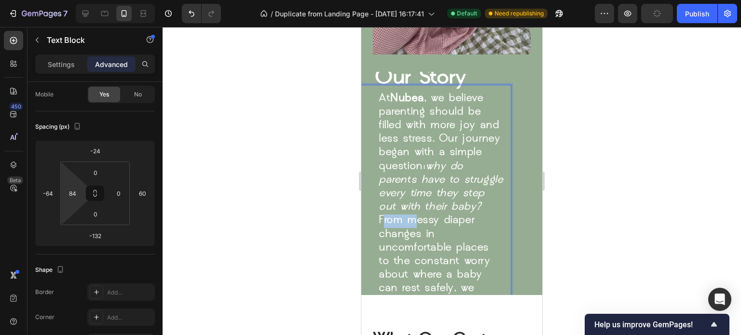
click at [458, 226] on span "At [GEOGRAPHIC_DATA] , we believe parenting should be filled with more joy and …" at bounding box center [440, 207] width 124 height 229
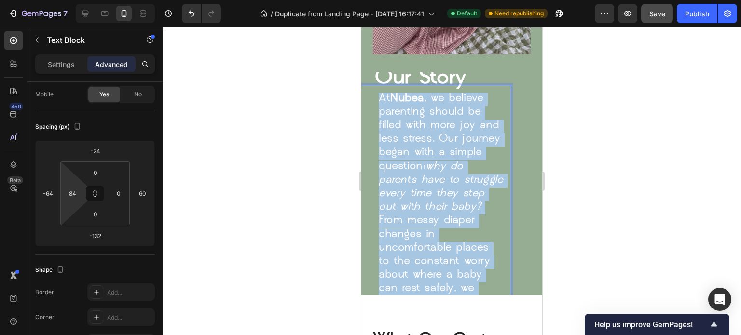
click at [458, 226] on span "At [GEOGRAPHIC_DATA] , we believe parenting should be filled with more joy and …" at bounding box center [440, 207] width 124 height 229
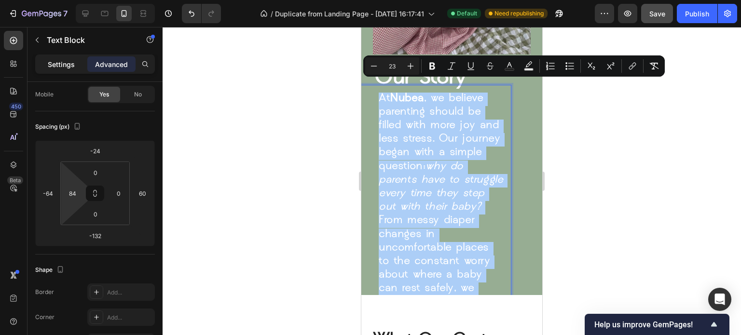
click at [75, 66] on div "Settings" at bounding box center [61, 63] width 48 height 15
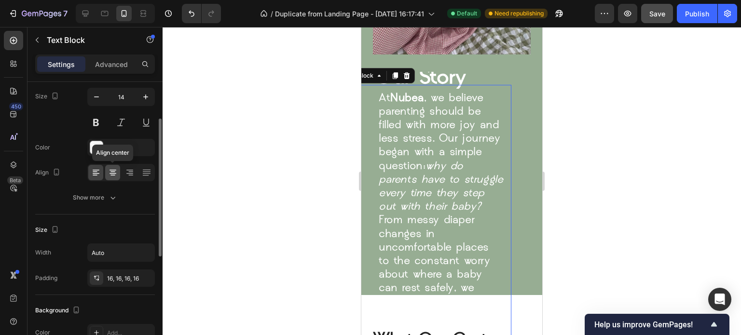
click at [111, 175] on icon at bounding box center [113, 173] width 10 height 10
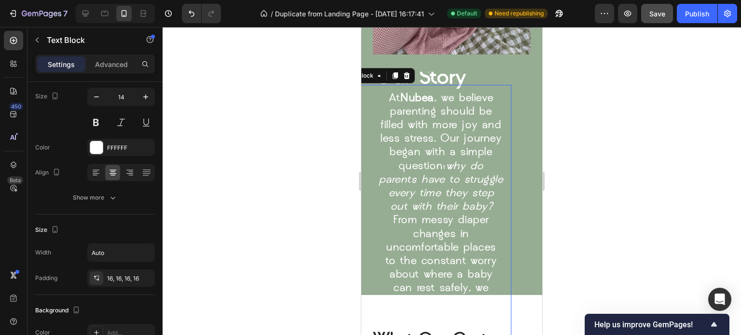
click at [230, 216] on div at bounding box center [451, 181] width 578 height 308
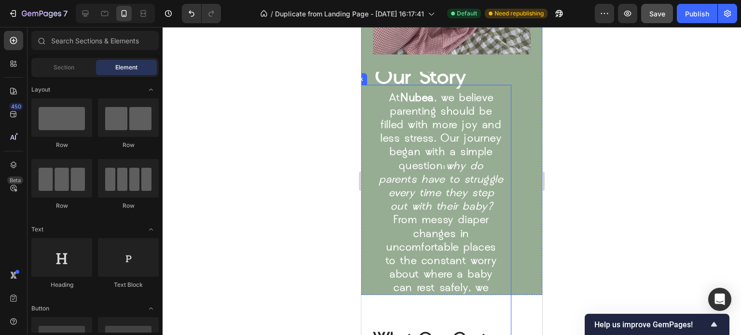
click at [427, 127] on span "At [GEOGRAPHIC_DATA] , we believe parenting should be filled with more joy and …" at bounding box center [440, 207] width 124 height 229
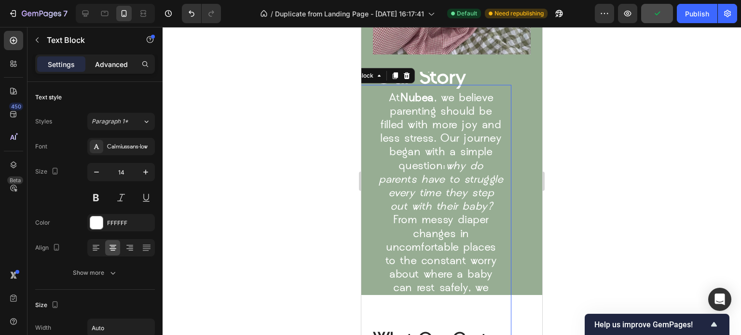
click at [97, 64] on p "Advanced" at bounding box center [111, 64] width 33 height 10
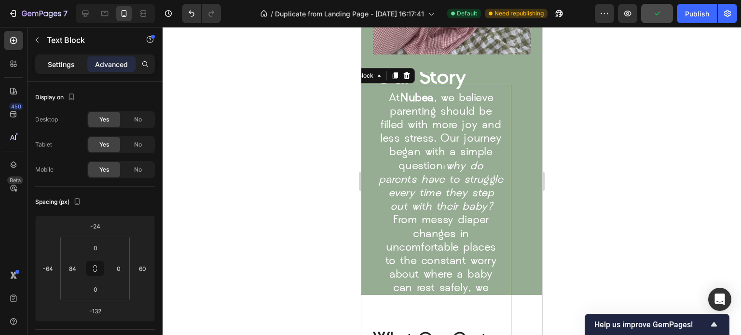
click at [69, 61] on p "Settings" at bounding box center [61, 64] width 27 height 10
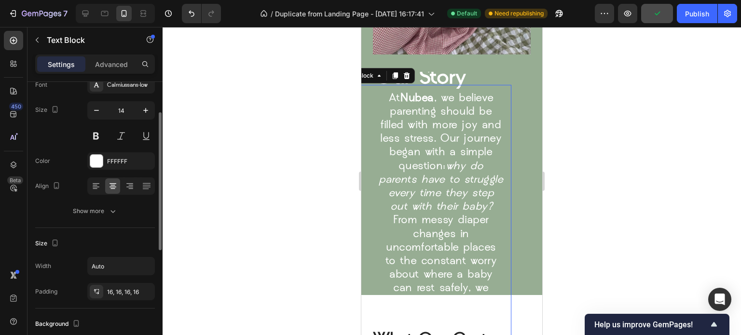
scroll to position [62, 0]
click at [94, 185] on icon at bounding box center [96, 186] width 10 height 10
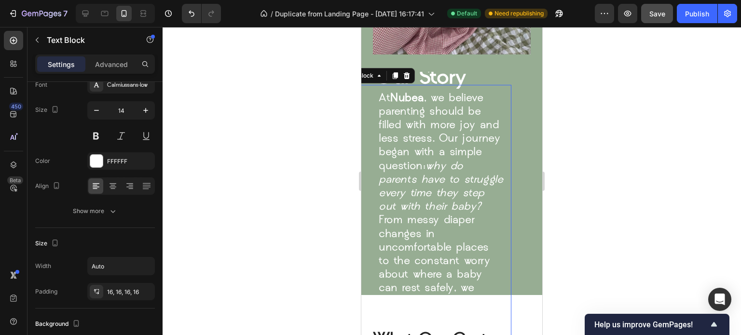
click at [276, 231] on div at bounding box center [451, 181] width 578 height 308
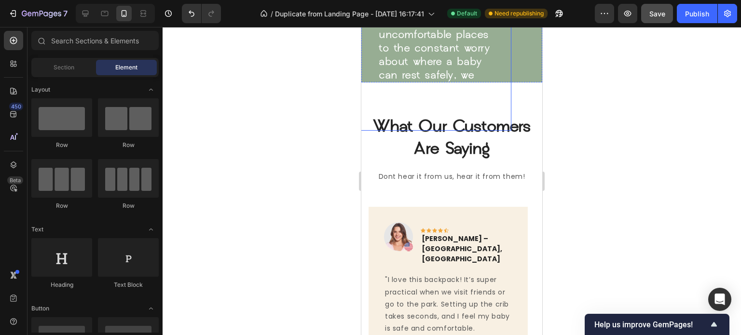
scroll to position [1660, 0]
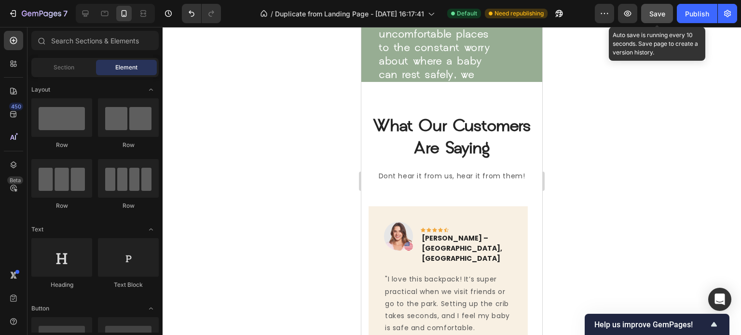
click at [660, 14] on span "Save" at bounding box center [657, 14] width 16 height 8
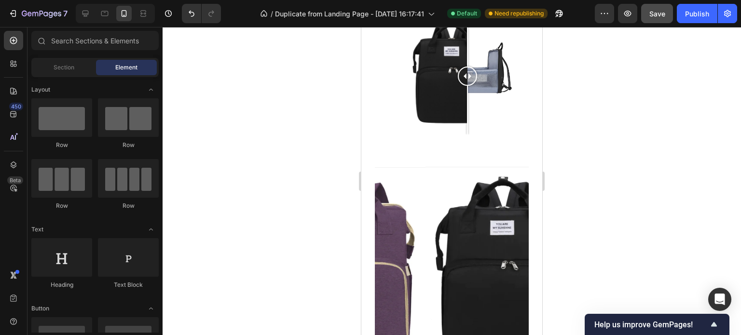
scroll to position [465, 0]
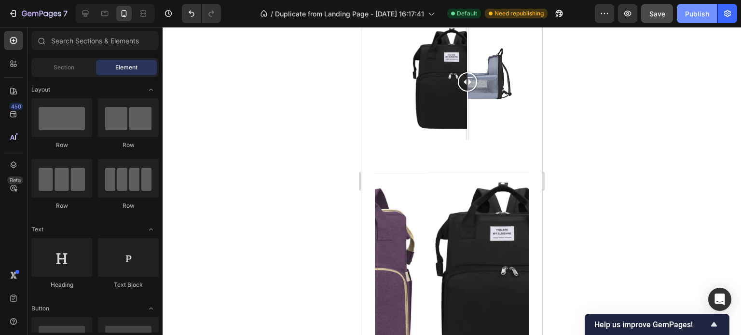
click at [696, 17] on div "Publish" at bounding box center [697, 14] width 24 height 10
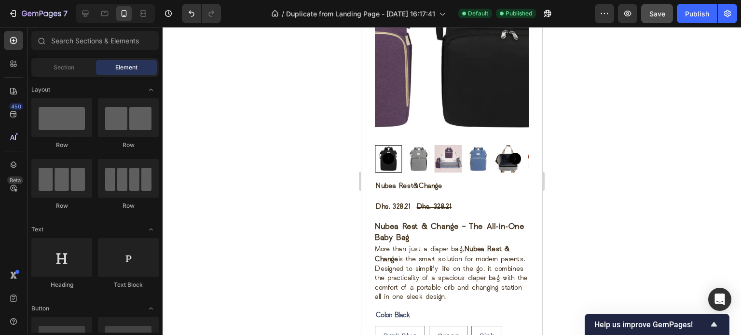
scroll to position [699, 0]
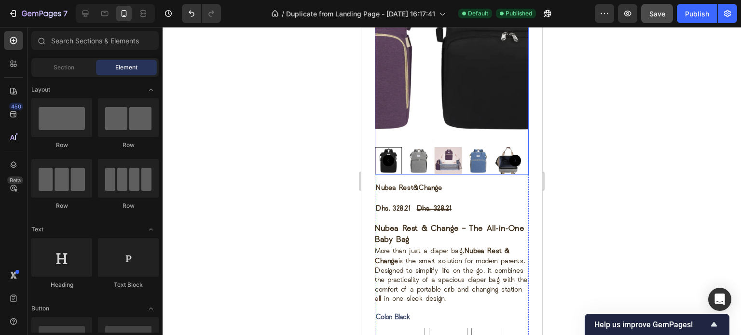
click at [425, 109] on img at bounding box center [502, 40] width 154 height 205
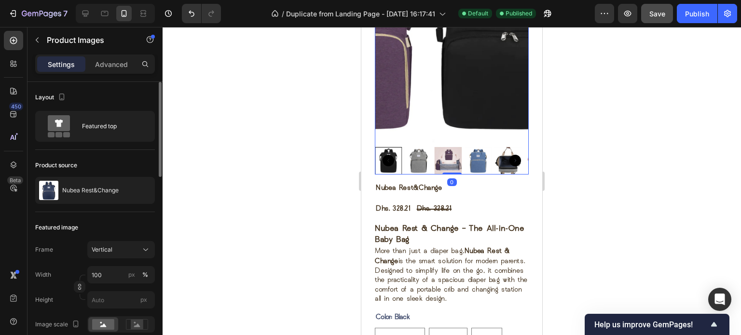
scroll to position [36, 0]
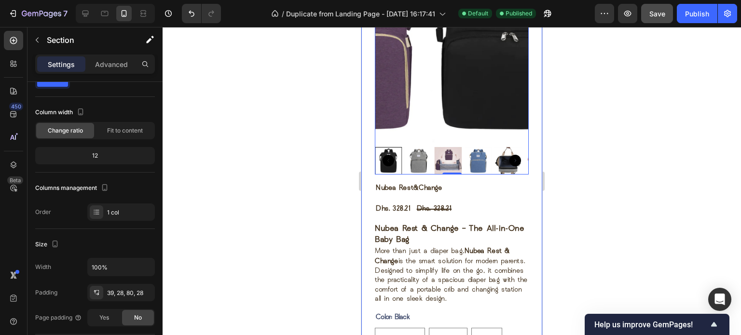
click at [368, 149] on div "Product Images 0 Nubea Rest&Change Product Title Dhs. 328.21 Product Price Prod…" at bounding box center [451, 243] width 181 height 649
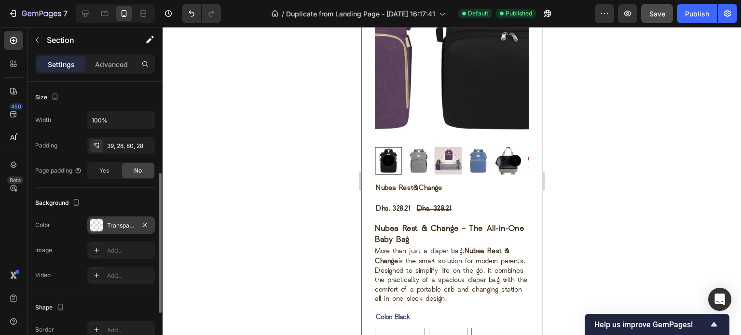
scroll to position [183, 0]
click at [143, 225] on icon "button" at bounding box center [145, 225] width 8 height 8
click at [136, 225] on div "Add..." at bounding box center [129, 225] width 45 height 9
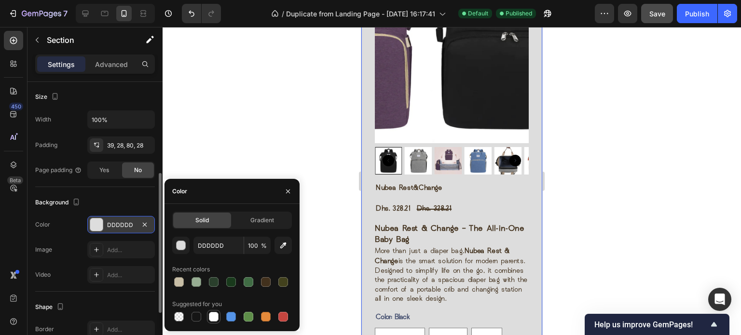
click at [210, 316] on div at bounding box center [214, 317] width 10 height 10
type input "FFFFFF"
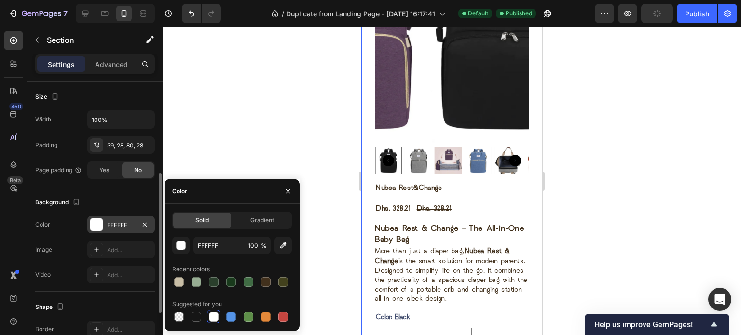
click at [299, 118] on div at bounding box center [451, 181] width 578 height 308
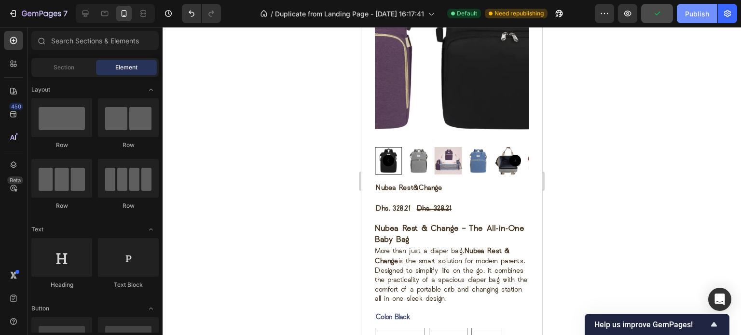
click at [694, 6] on button "Publish" at bounding box center [696, 13] width 40 height 19
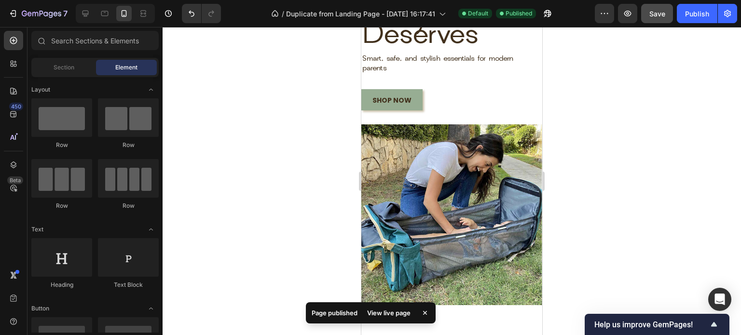
scroll to position [0, 0]
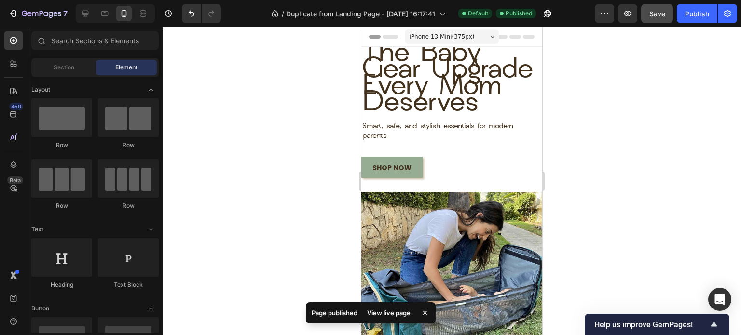
click at [467, 33] on div "iPhone 13 Mini ( 375 px)" at bounding box center [452, 36] width 94 height 14
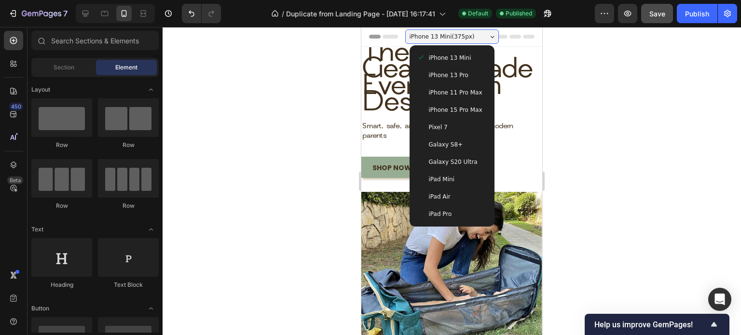
click at [468, 114] on span "iPhone 15 Pro Max" at bounding box center [456, 110] width 54 height 10
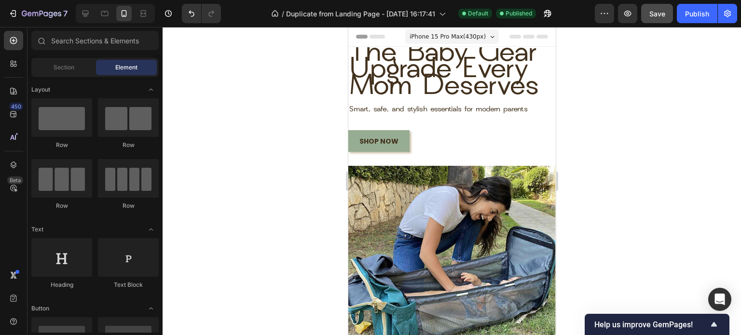
click at [439, 39] on span "iPhone 15 Pro Max ( 430 px)" at bounding box center [447, 37] width 76 height 10
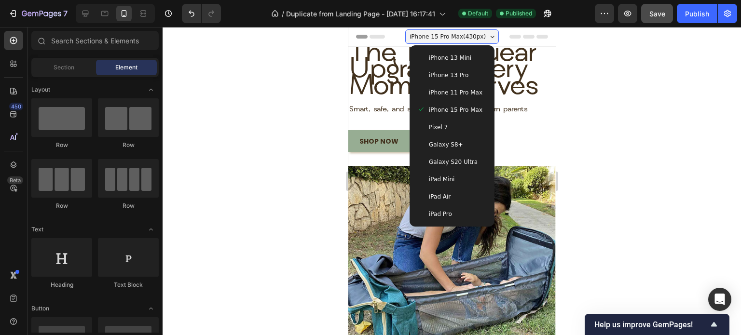
click at [443, 92] on span "iPhone 11 Pro Max" at bounding box center [455, 93] width 54 height 10
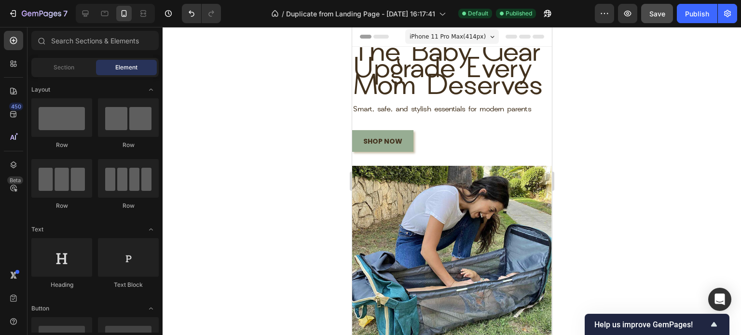
click at [453, 40] on span "iPhone 11 Pro Max ( 414 px)" at bounding box center [447, 37] width 76 height 10
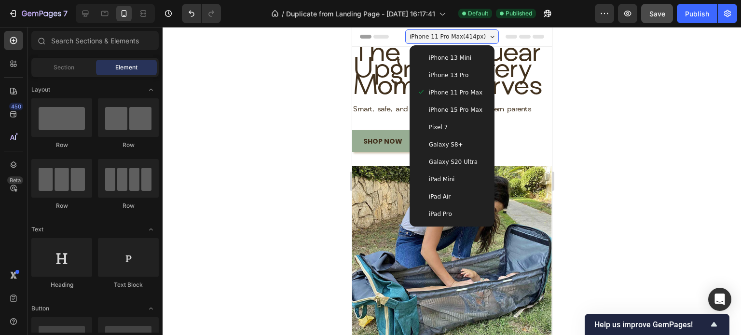
click at [448, 59] on span "iPhone 13 Mini" at bounding box center [449, 58] width 42 height 10
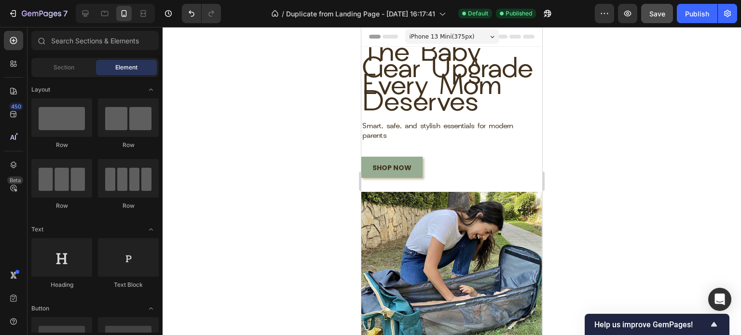
click at [443, 36] on span "iPhone 13 Mini ( 375 px)" at bounding box center [441, 37] width 65 height 10
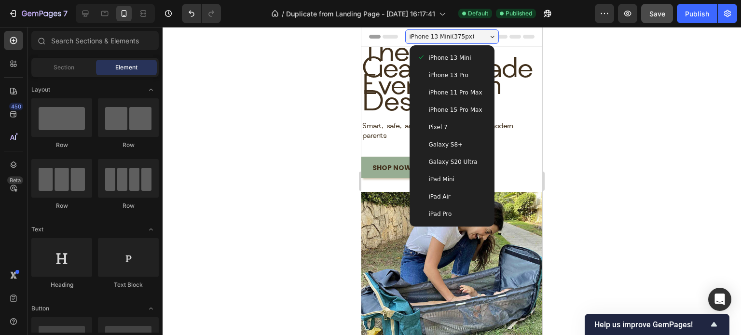
click at [435, 177] on span "iPad Mini" at bounding box center [442, 180] width 26 height 10
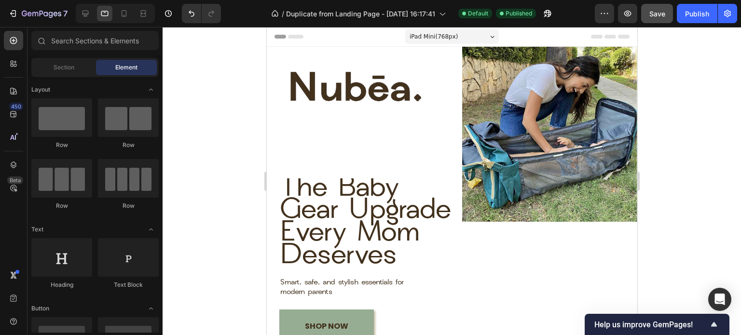
click at [468, 34] on div "iPad Mini ( 768 px)" at bounding box center [452, 36] width 94 height 14
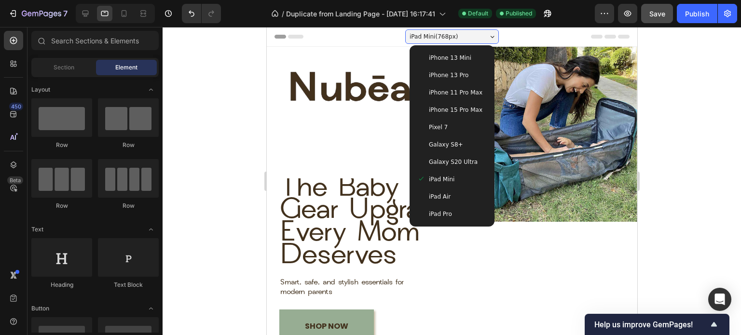
click at [678, 188] on div at bounding box center [451, 181] width 578 height 308
click at [428, 53] on span "iPhone 13 Mini" at bounding box center [449, 58] width 42 height 10
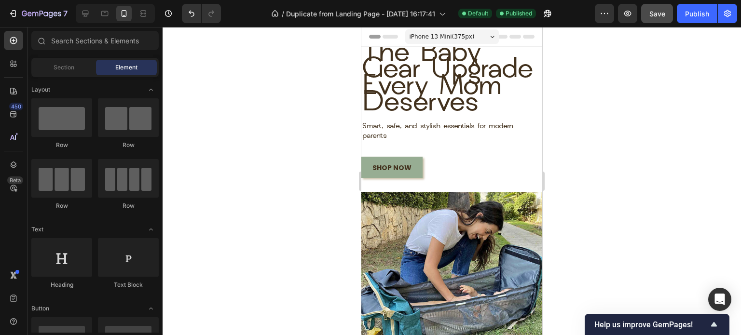
click at [441, 32] on span "iPhone 13 Mini ( 375 px)" at bounding box center [441, 37] width 65 height 10
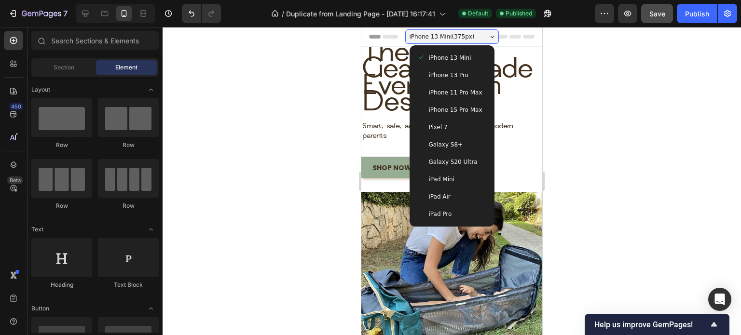
click at [441, 110] on span "iPhone 15 Pro Max" at bounding box center [456, 110] width 54 height 10
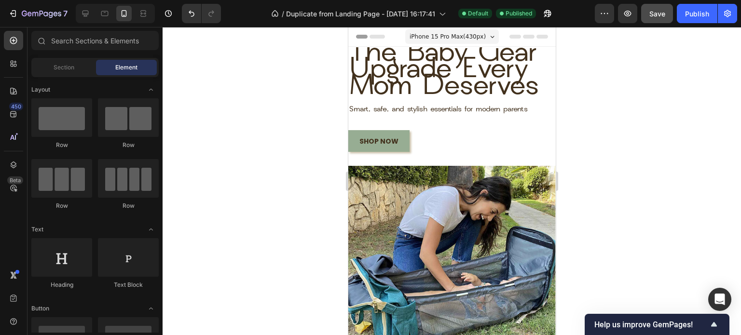
click at [453, 36] on span "iPhone 15 Pro Max ( 430 px)" at bounding box center [447, 37] width 76 height 10
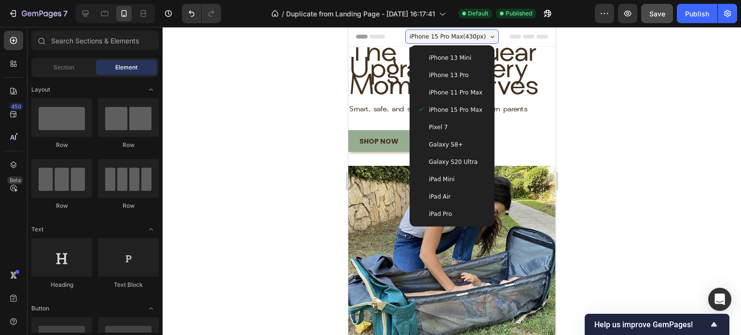
click at [448, 89] on span "iPhone 11 Pro Max" at bounding box center [455, 93] width 54 height 10
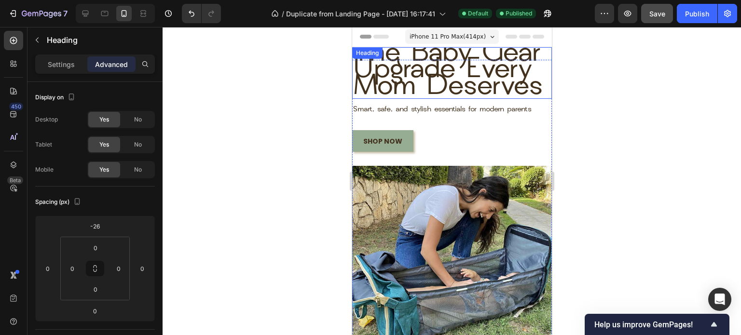
click at [431, 92] on span "the baby gear upgrade every mom deserves" at bounding box center [447, 71] width 190 height 62
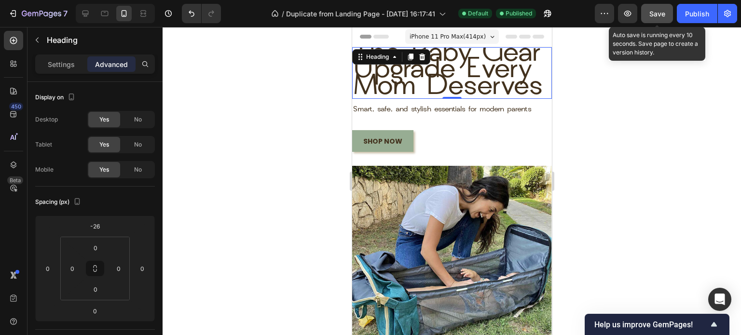
click at [652, 13] on span "Save" at bounding box center [657, 14] width 16 height 8
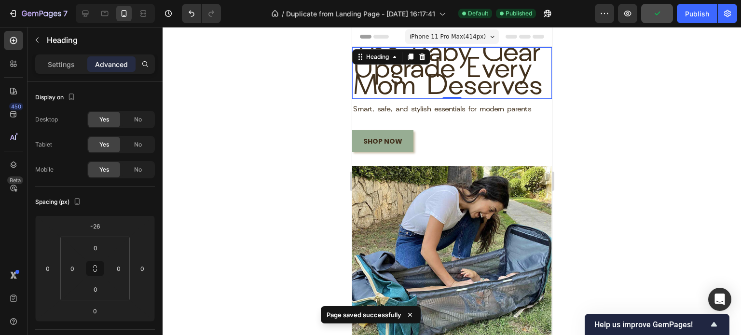
click at [694, 23] on div "7 / Duplicate from Landing Page - [DATE] 16:17:41 Default Published Preview Pub…" at bounding box center [370, 13] width 741 height 27
click at [694, 11] on div "Publish" at bounding box center [697, 14] width 24 height 10
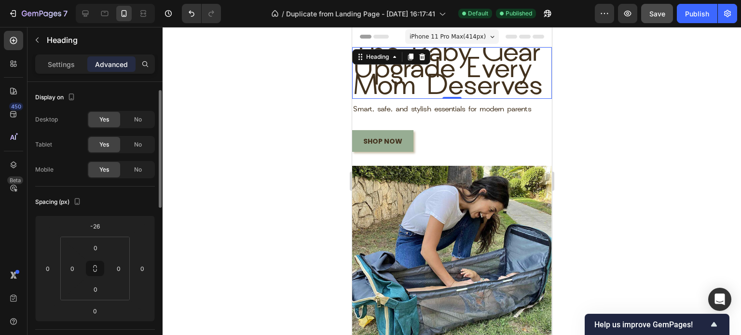
scroll to position [58, 0]
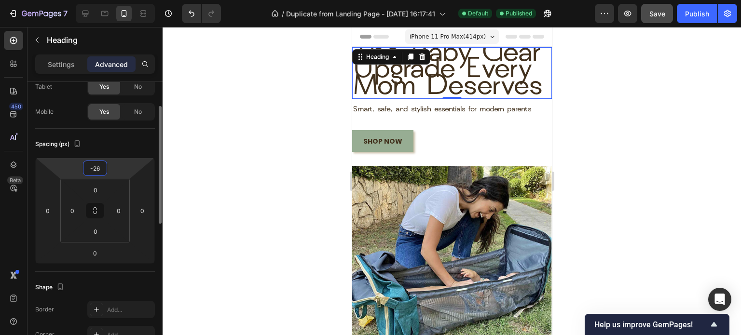
click at [94, 172] on input "-26" at bounding box center [94, 168] width 19 height 14
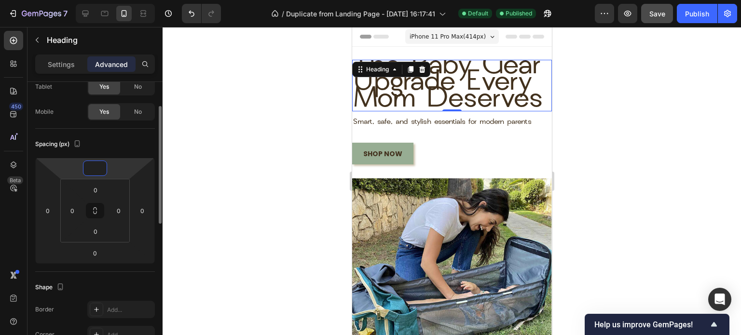
type input "0"
click at [209, 174] on div at bounding box center [451, 181] width 578 height 308
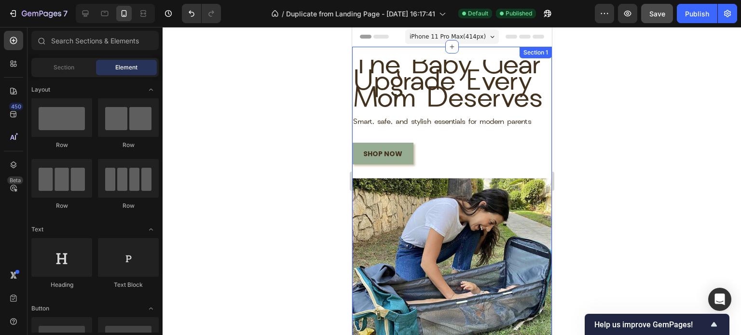
click at [406, 59] on div "Image the baby gear upgrade every mom deserves Heading Smart, safe, and stylish…" at bounding box center [451, 226] width 200 height 359
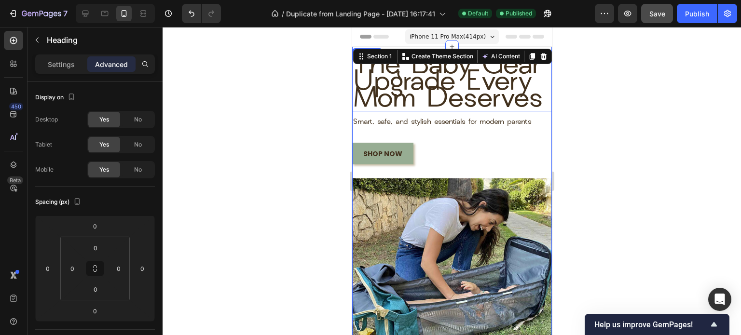
click at [405, 90] on span "the baby gear upgrade every mom deserves" at bounding box center [447, 84] width 190 height 62
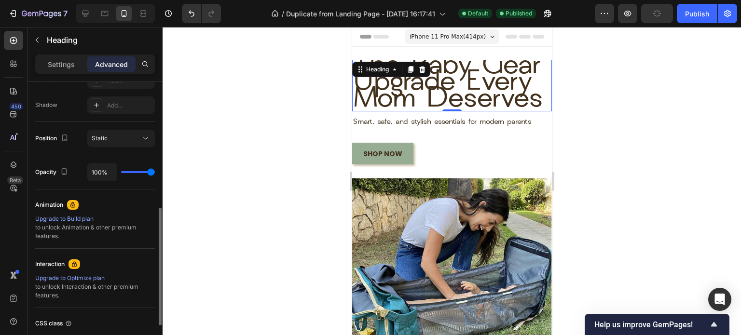
scroll to position [313, 0]
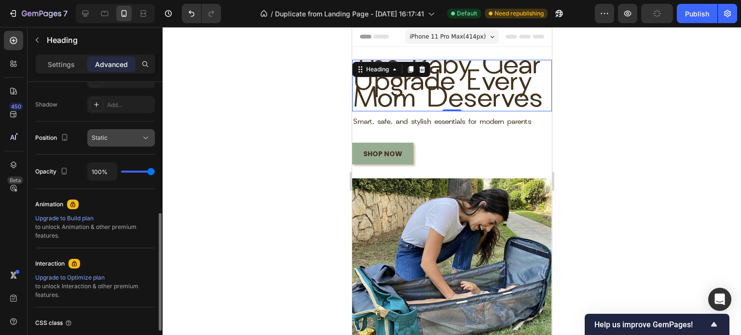
click at [137, 138] on div "Static" at bounding box center [116, 138] width 49 height 9
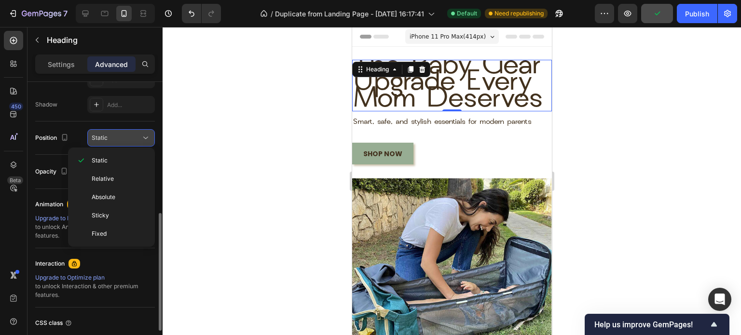
click at [137, 138] on div "Static" at bounding box center [116, 138] width 49 height 9
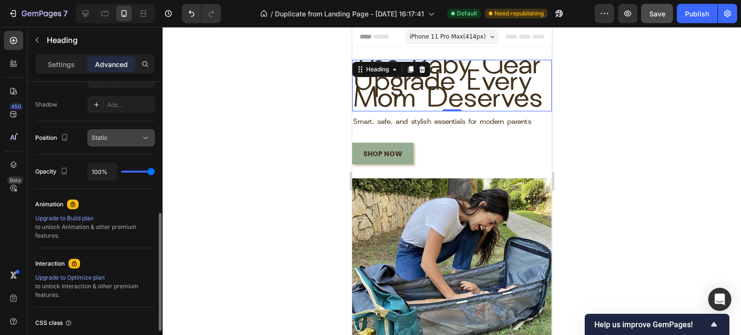
scroll to position [388, 0]
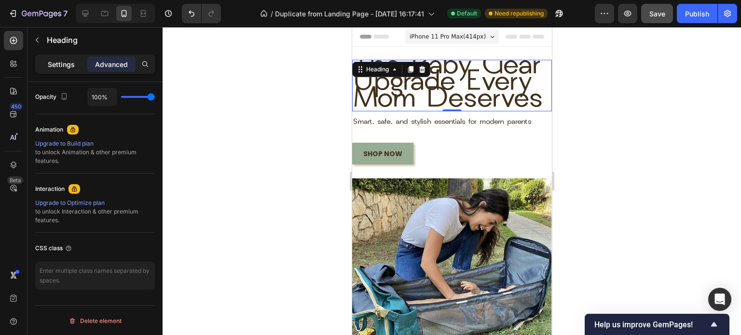
click at [64, 59] on p "Settings" at bounding box center [61, 64] width 27 height 10
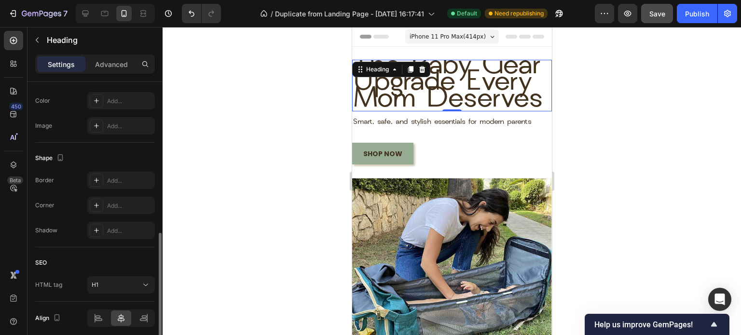
scroll to position [304, 0]
click at [96, 322] on icon at bounding box center [99, 322] width 10 height 10
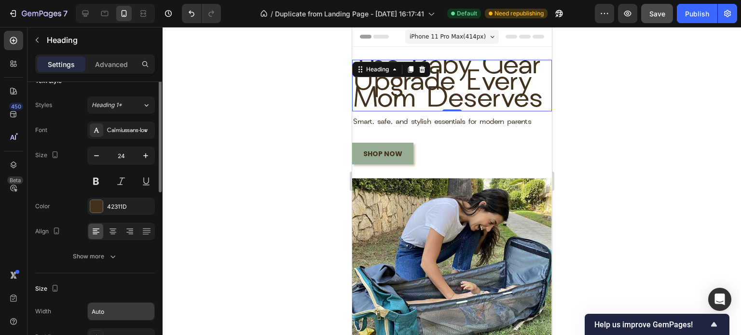
scroll to position [0, 0]
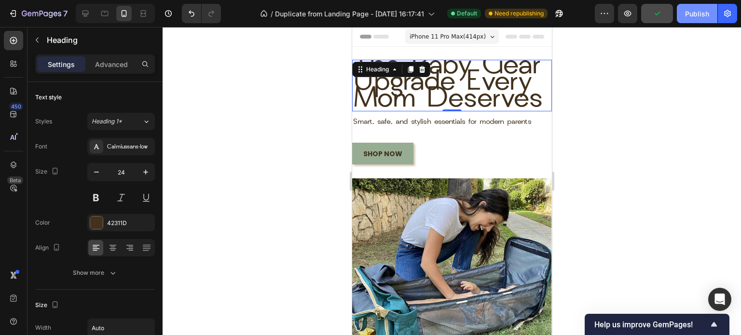
click at [697, 17] on div "Publish" at bounding box center [697, 14] width 24 height 10
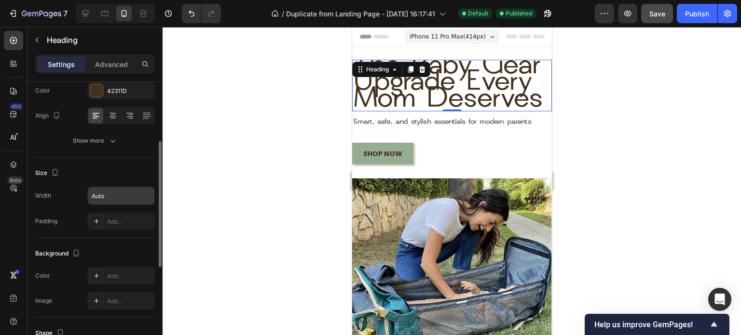
scroll to position [134, 0]
click at [125, 216] on div "Add..." at bounding box center [129, 220] width 45 height 9
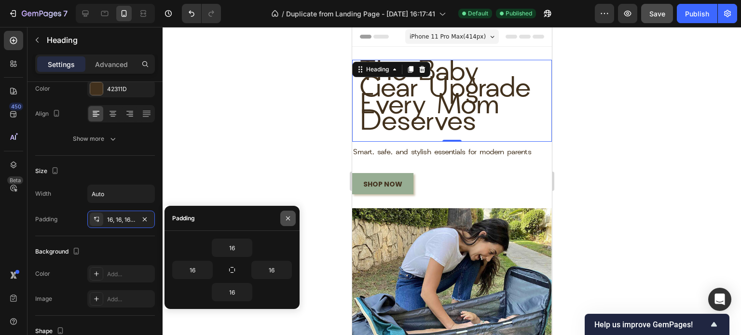
click at [293, 215] on button "button" at bounding box center [287, 218] width 15 height 15
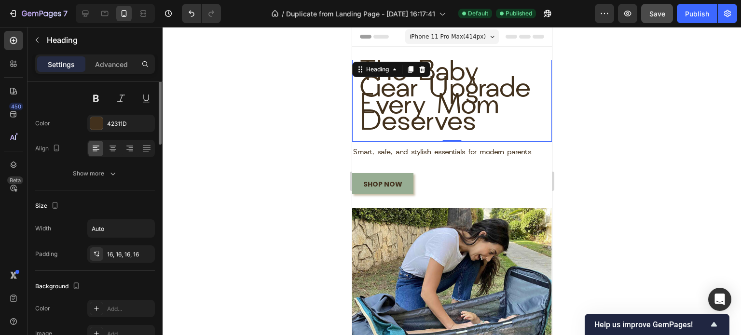
scroll to position [0, 0]
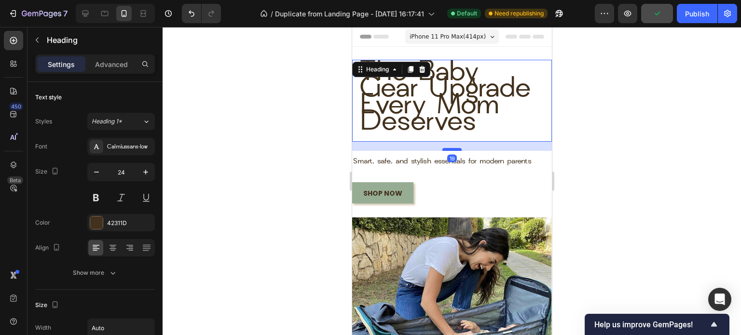
drag, startPoint x: 448, startPoint y: 164, endPoint x: 448, endPoint y: 175, distance: 11.6
click at [448, 151] on div at bounding box center [451, 149] width 19 height 3
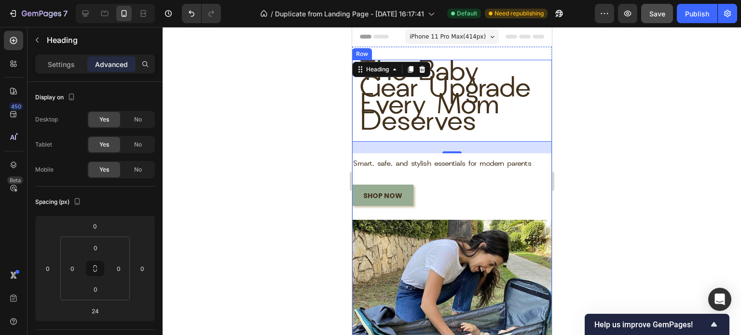
click at [267, 198] on div at bounding box center [451, 181] width 578 height 308
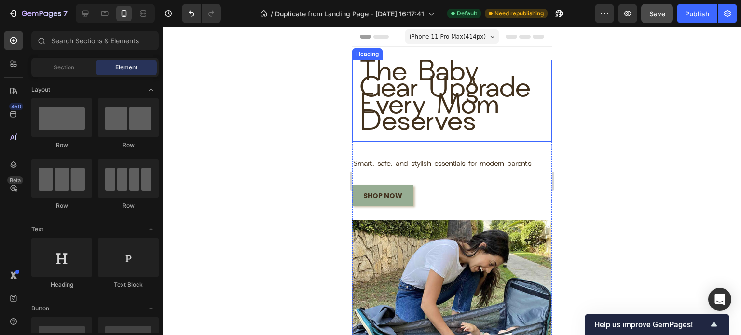
click at [429, 137] on span "the baby gear upgrade every mom deserves" at bounding box center [444, 98] width 171 height 78
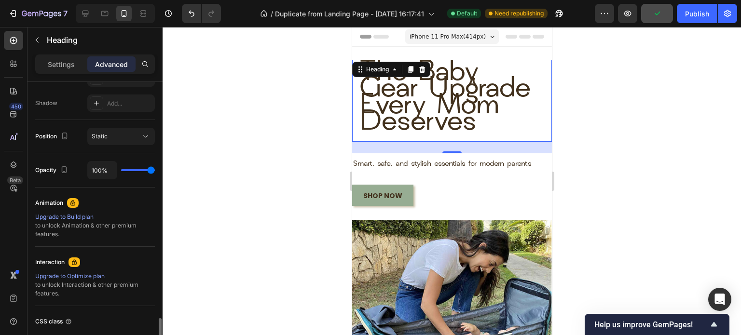
scroll to position [388, 0]
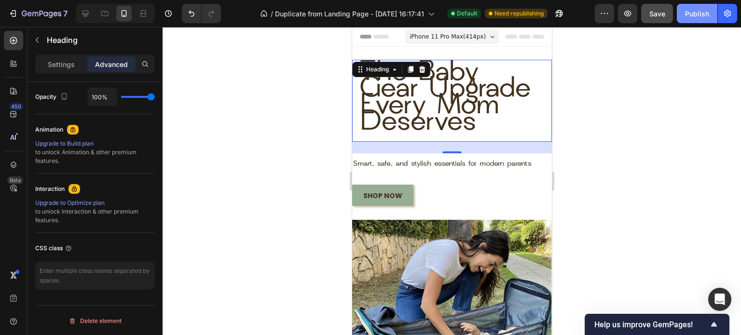
click at [700, 17] on div "Publish" at bounding box center [697, 14] width 24 height 10
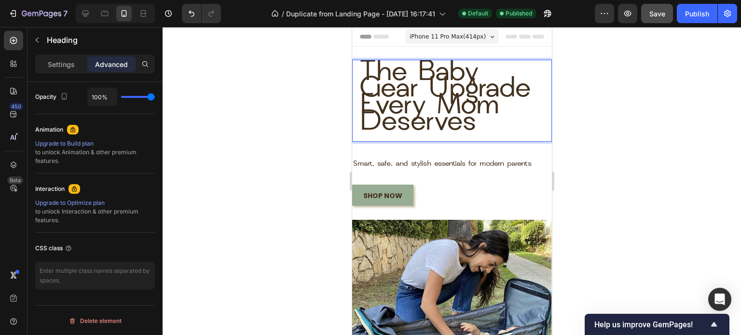
click at [362, 73] on span "the baby gear upgrade every mom deserves" at bounding box center [444, 98] width 171 height 78
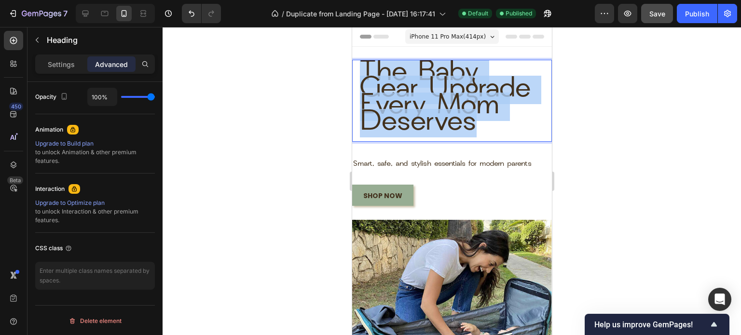
click at [362, 73] on span "the baby gear upgrade every mom deserves" at bounding box center [444, 98] width 171 height 78
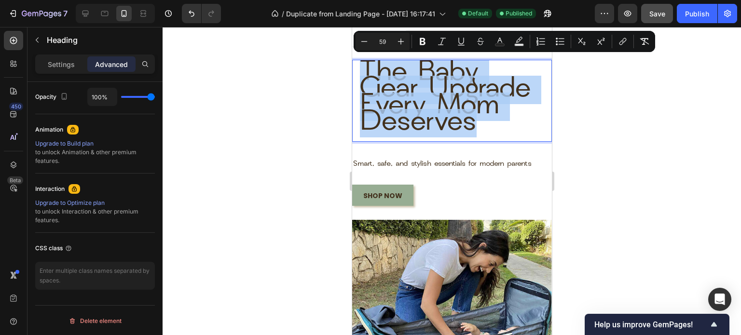
click at [362, 73] on span "the baby gear upgrade every mom deserves" at bounding box center [444, 98] width 171 height 78
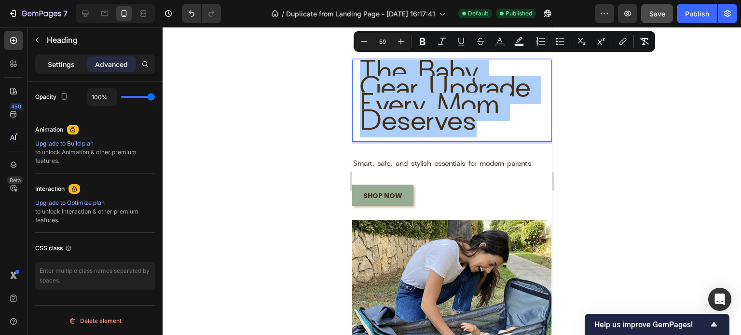
click at [68, 70] on div "Settings" at bounding box center [61, 63] width 48 height 15
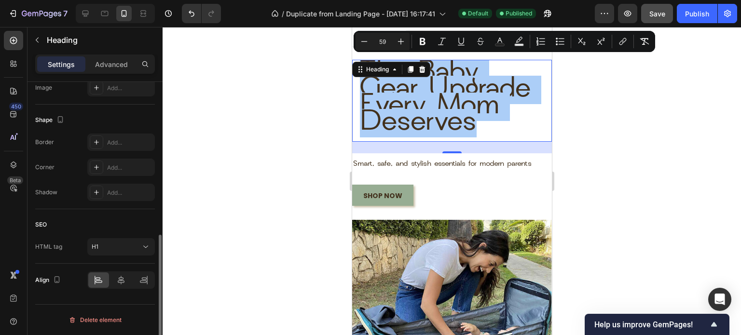
scroll to position [344, 0]
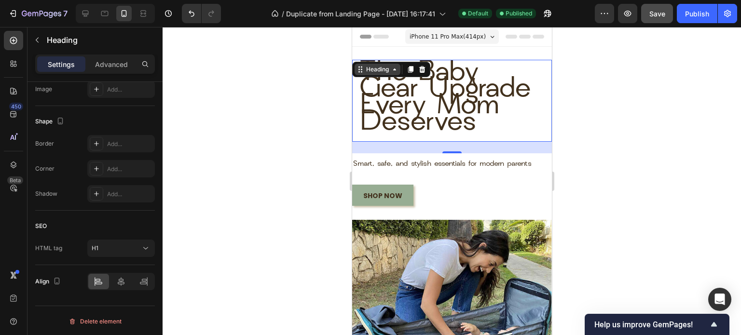
click at [379, 70] on div "Heading" at bounding box center [377, 69] width 27 height 9
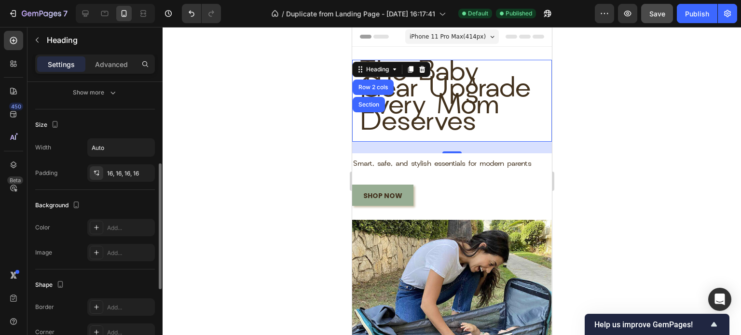
scroll to position [181, 0]
click at [144, 169] on icon "button" at bounding box center [145, 173] width 8 height 8
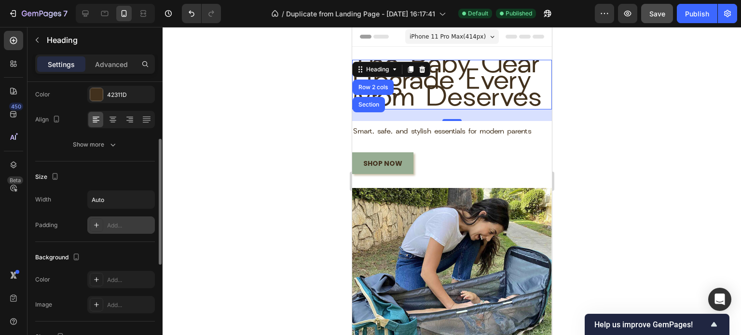
scroll to position [127, 0]
click at [110, 229] on div "Add..." at bounding box center [129, 226] width 45 height 9
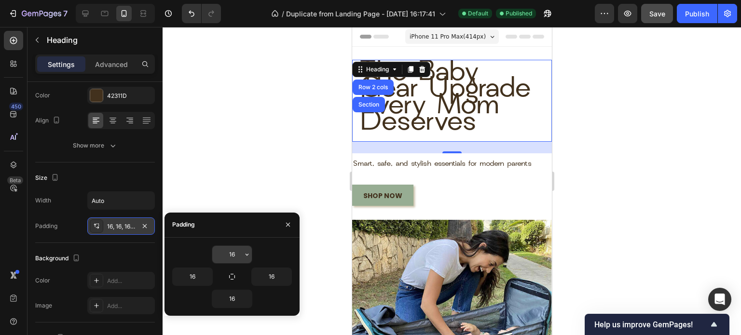
drag, startPoint x: 228, startPoint y: 274, endPoint x: 227, endPoint y: 263, distance: 10.6
click at [227, 263] on div "16 16 16 16" at bounding box center [232, 276] width 120 height 63
click at [230, 271] on button "button" at bounding box center [231, 276] width 13 height 13
click at [236, 256] on input "16" at bounding box center [232, 254] width 40 height 17
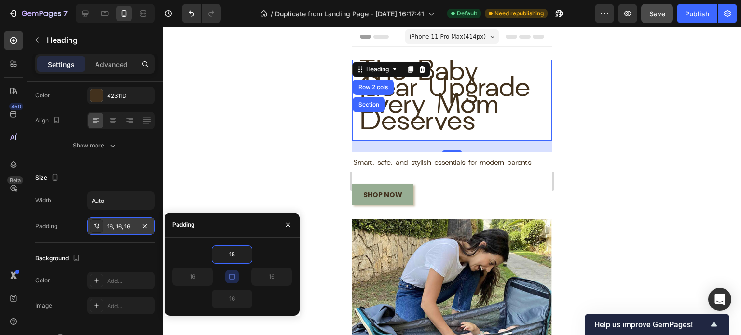
type input "15"
click at [233, 277] on icon "button" at bounding box center [232, 277] width 8 height 8
type input "15"
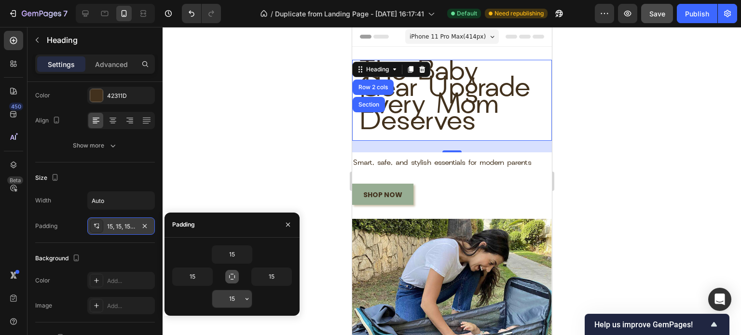
click at [233, 293] on input "15" at bounding box center [232, 298] width 40 height 17
type input "14"
click at [270, 278] on input "15" at bounding box center [272, 276] width 40 height 17
type input "14"
click at [202, 277] on input "15" at bounding box center [193, 276] width 40 height 17
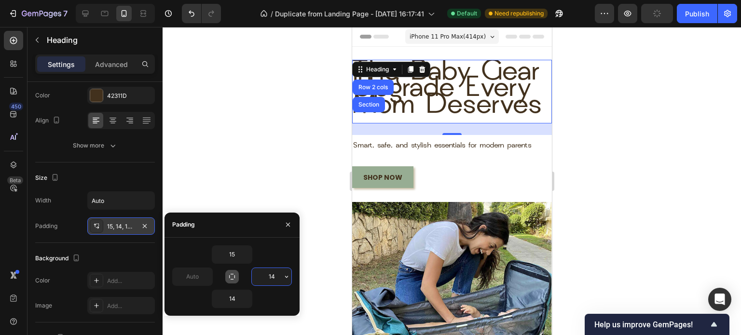
click at [272, 272] on input "14" at bounding box center [272, 276] width 40 height 17
type input "0"
click at [272, 272] on input "14" at bounding box center [272, 276] width 40 height 17
click at [146, 226] on icon "button" at bounding box center [145, 226] width 4 height 4
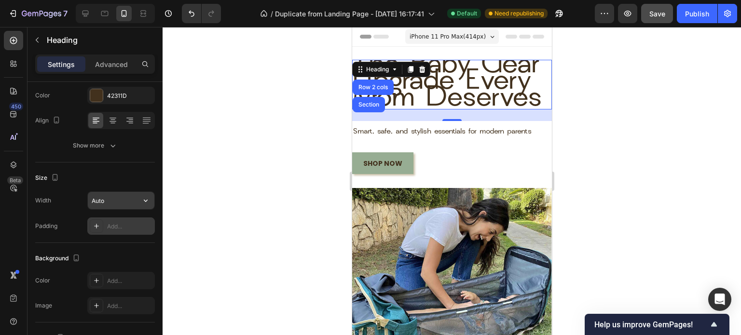
click at [135, 196] on input "Auto" at bounding box center [121, 200] width 67 height 17
click at [144, 200] on icon "button" at bounding box center [146, 201] width 10 height 10
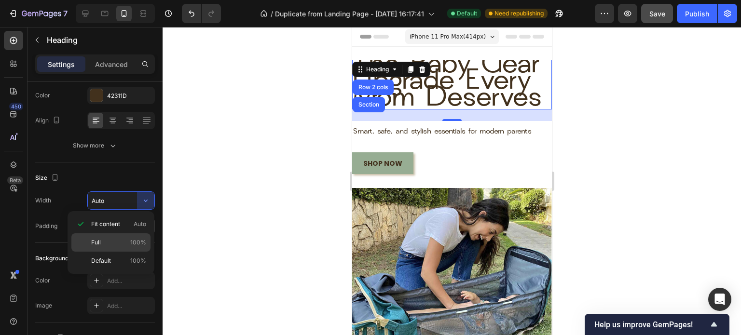
click at [123, 246] on p "Full 100%" at bounding box center [118, 242] width 55 height 9
type input "100%"
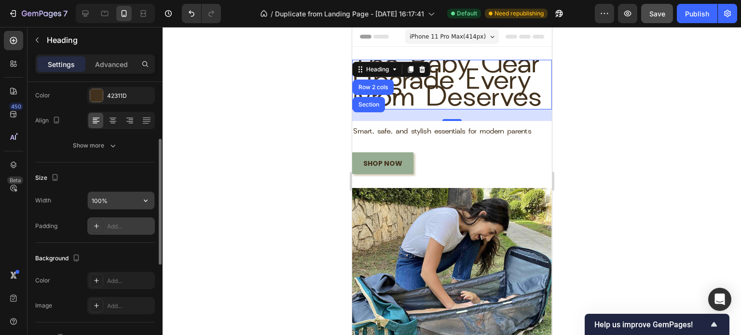
click at [127, 199] on input "100%" at bounding box center [121, 200] width 67 height 17
click at [143, 198] on icon "button" at bounding box center [146, 201] width 10 height 10
click at [403, 113] on span "the baby gear upgrade every mom deserves" at bounding box center [446, 83] width 190 height 62
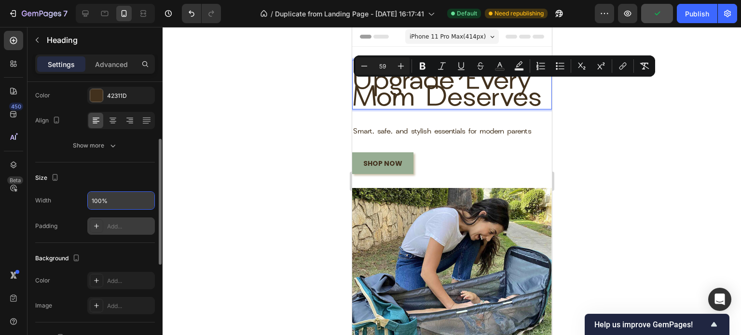
click at [505, 113] on span "the baby gear upgrade every mom deserves" at bounding box center [446, 83] width 190 height 62
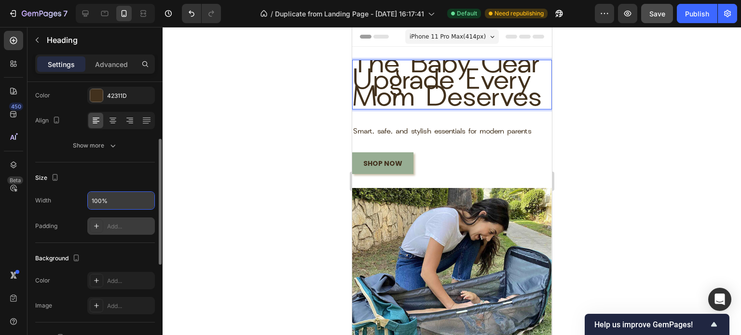
click at [445, 98] on span "the baby gear upgrade every mom deserves" at bounding box center [446, 83] width 190 height 62
click at [384, 65] on span "the baby gear upgrade every mom deserves" at bounding box center [446, 83] width 190 height 62
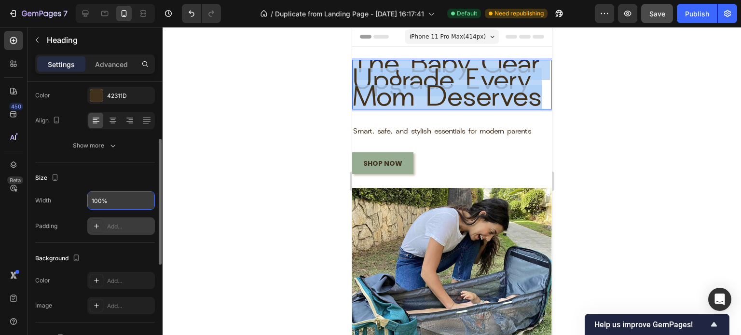
click at [384, 65] on span "the baby gear upgrade every mom deserves" at bounding box center [446, 83] width 190 height 62
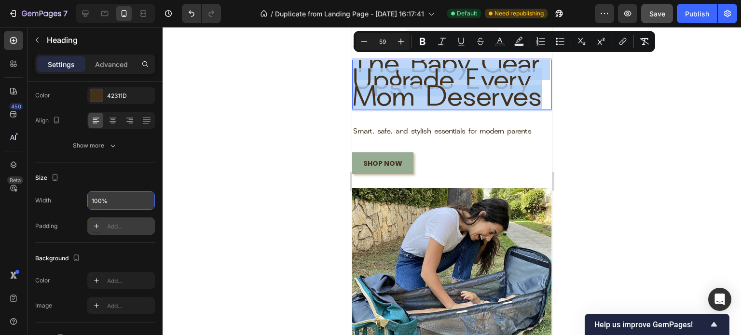
scroll to position [0, 0]
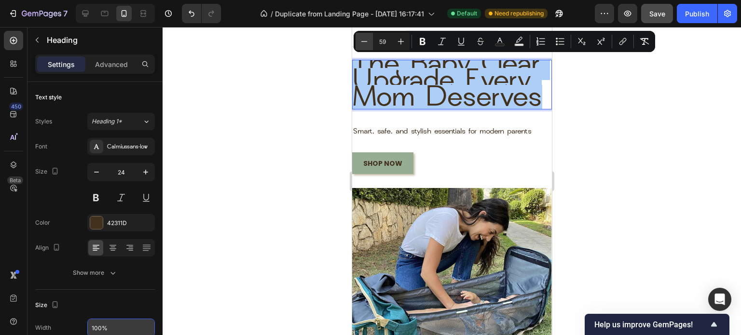
click at [364, 38] on icon "Editor contextual toolbar" at bounding box center [364, 42] width 10 height 10
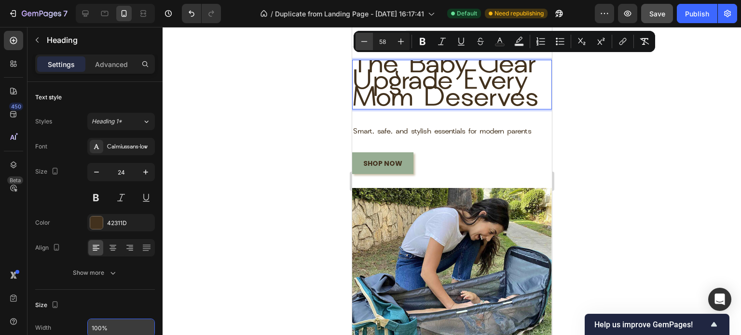
click at [364, 38] on icon "Editor contextual toolbar" at bounding box center [364, 42] width 10 height 10
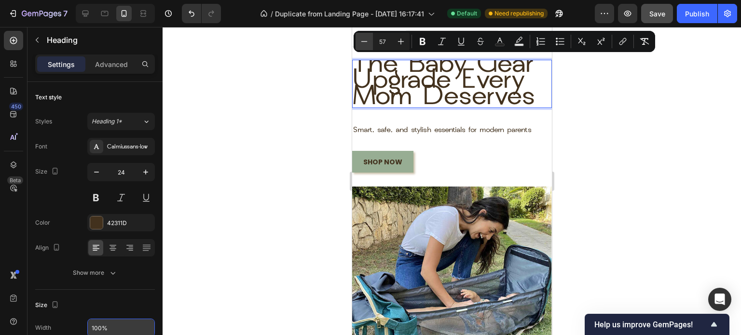
click at [364, 38] on icon "Editor contextual toolbar" at bounding box center [364, 42] width 10 height 10
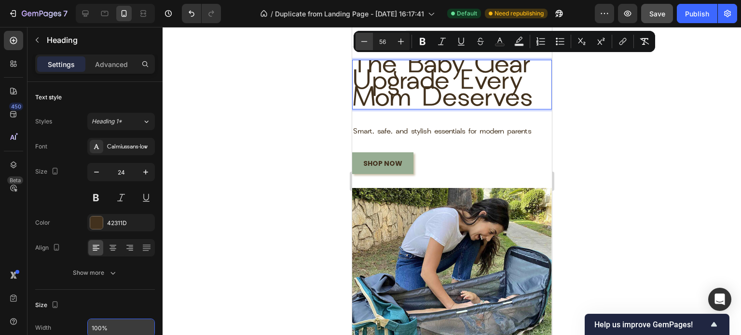
click at [364, 38] on icon "Editor contextual toolbar" at bounding box center [364, 42] width 10 height 10
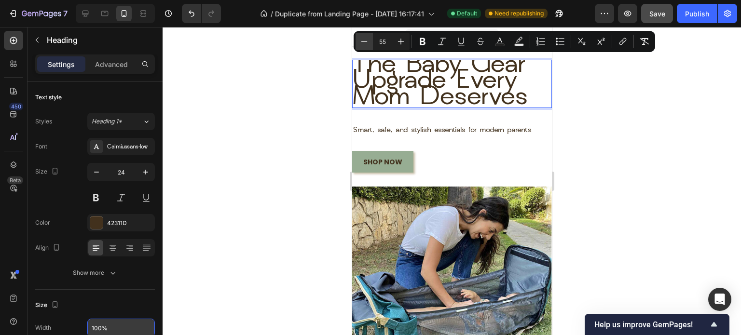
click at [364, 38] on icon "Editor contextual toolbar" at bounding box center [364, 42] width 10 height 10
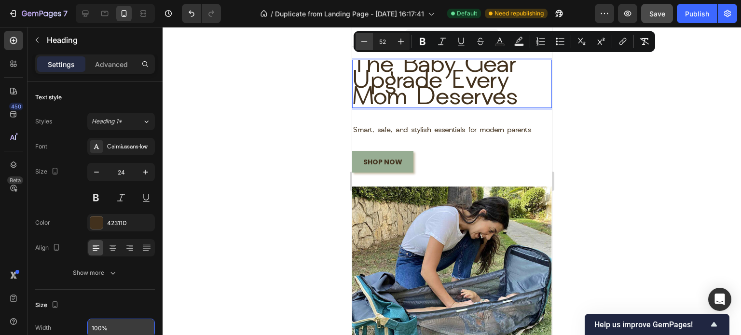
click at [364, 38] on icon "Editor contextual toolbar" at bounding box center [364, 42] width 10 height 10
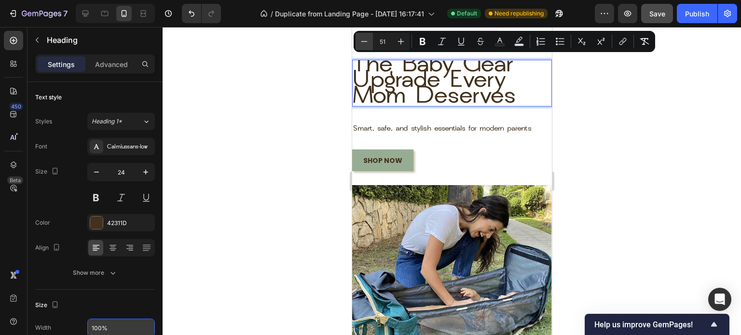
click at [364, 38] on icon "Editor contextual toolbar" at bounding box center [364, 42] width 10 height 10
type input "50"
click at [235, 148] on div at bounding box center [451, 181] width 578 height 308
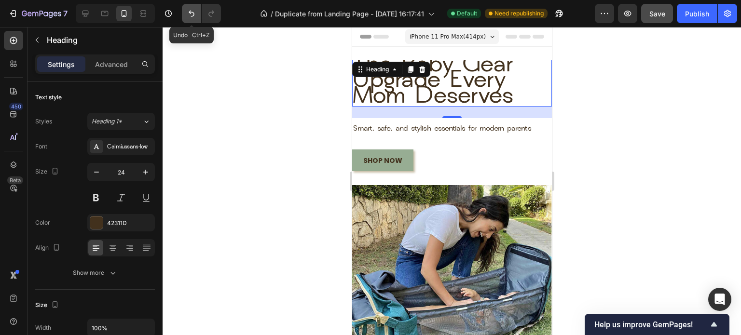
click at [195, 13] on icon "Undo/Redo" at bounding box center [192, 14] width 10 height 10
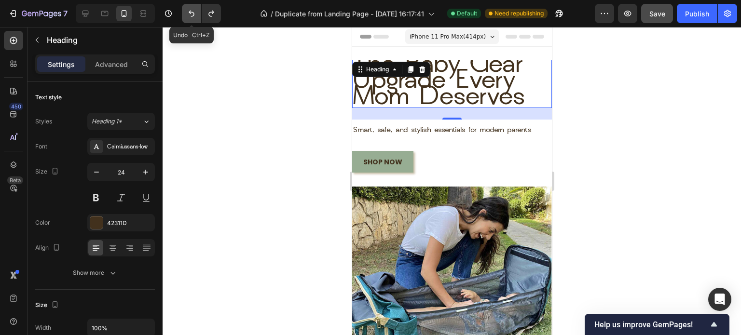
click at [195, 13] on icon "Undo/Redo" at bounding box center [192, 14] width 10 height 10
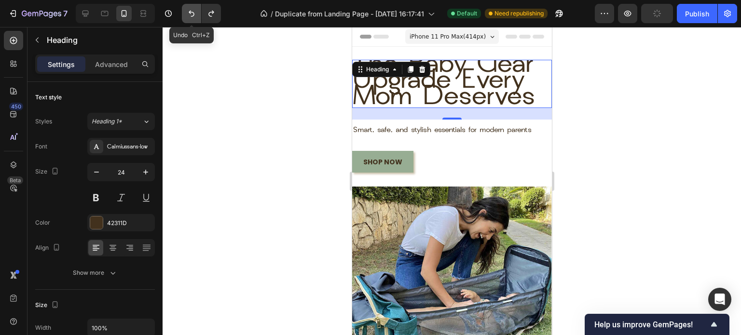
click at [195, 13] on icon "Undo/Redo" at bounding box center [192, 14] width 10 height 10
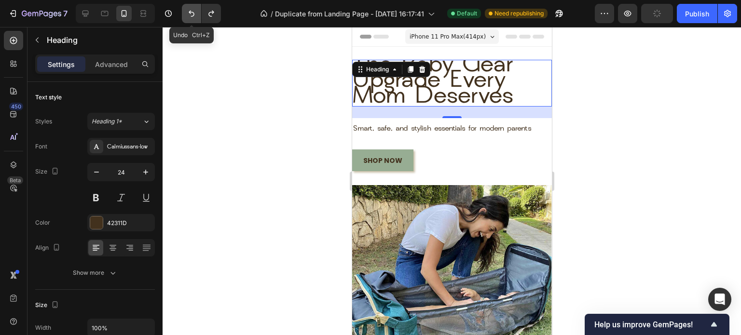
click at [195, 13] on icon "Undo/Redo" at bounding box center [192, 14] width 10 height 10
click at [228, 99] on div at bounding box center [451, 181] width 578 height 308
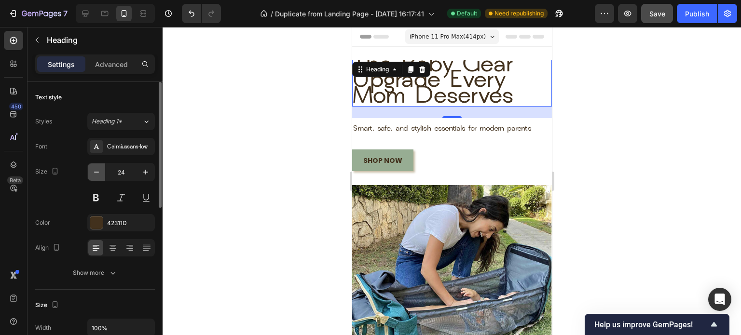
click at [100, 174] on icon "button" at bounding box center [97, 172] width 10 height 10
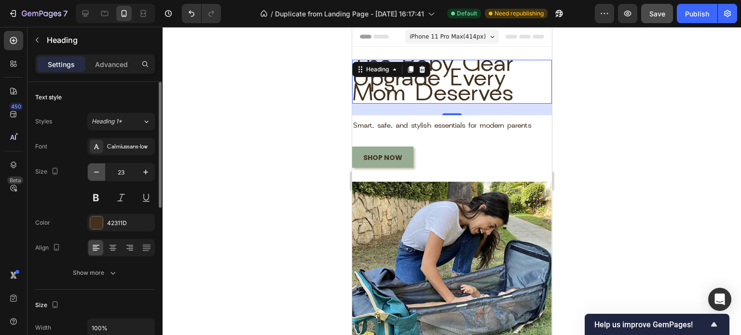
click at [100, 174] on icon "button" at bounding box center [97, 172] width 10 height 10
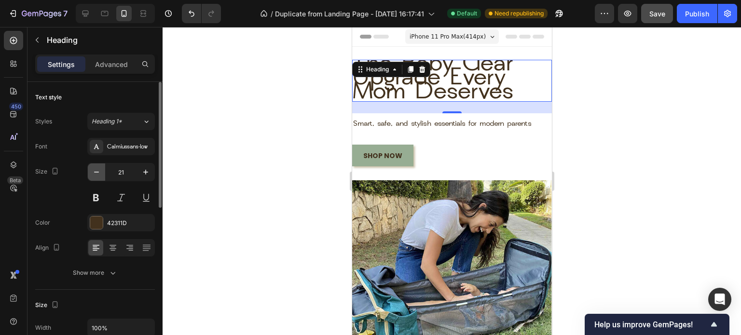
click at [100, 174] on icon "button" at bounding box center [97, 172] width 10 height 10
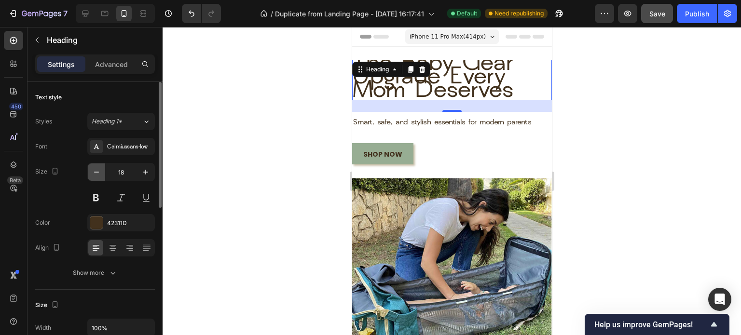
click at [100, 174] on icon "button" at bounding box center [97, 172] width 10 height 10
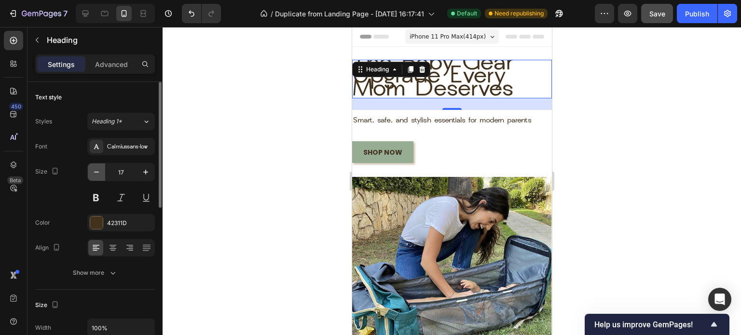
click at [100, 174] on icon "button" at bounding box center [97, 172] width 10 height 10
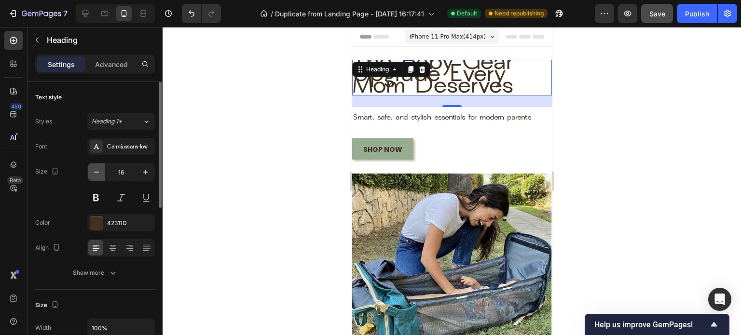
click at [100, 174] on icon "button" at bounding box center [97, 172] width 10 height 10
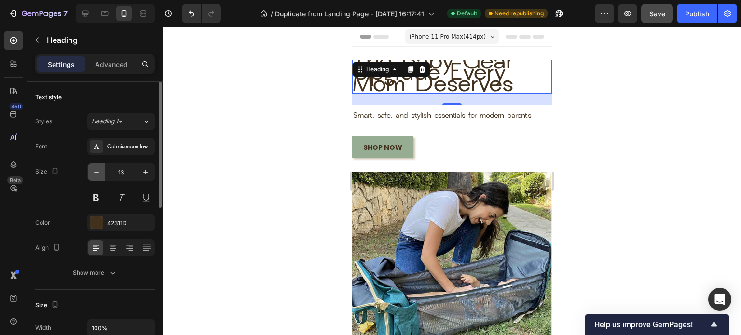
click at [100, 174] on icon "button" at bounding box center [97, 172] width 10 height 10
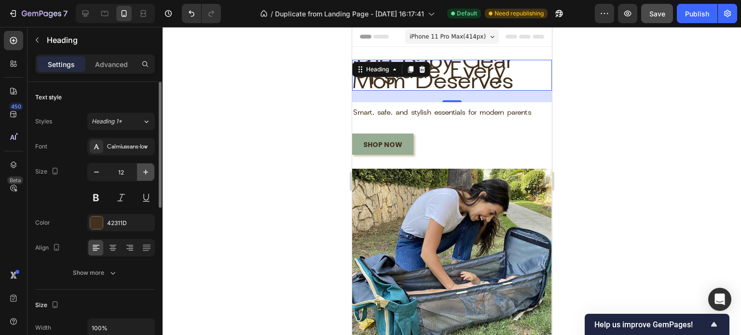
click at [148, 173] on icon "button" at bounding box center [146, 172] width 10 height 10
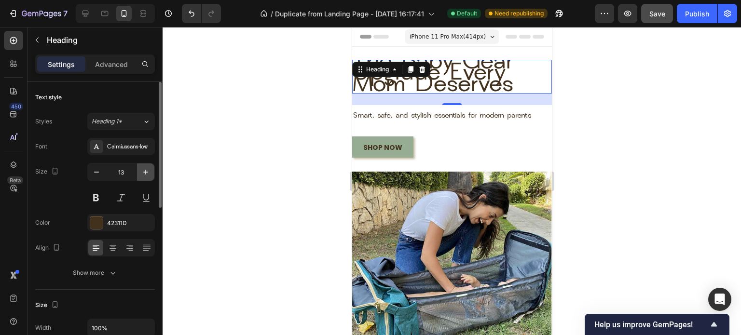
click at [148, 173] on icon "button" at bounding box center [146, 172] width 10 height 10
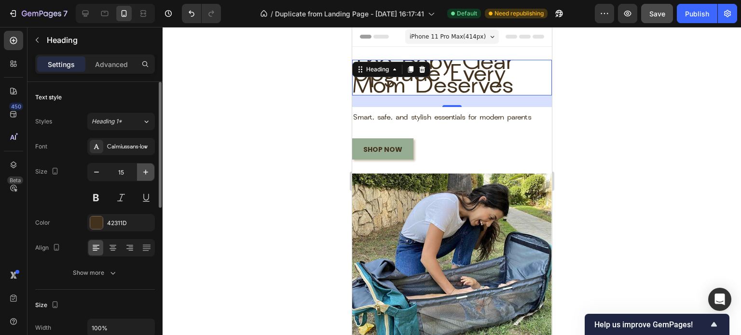
click at [148, 173] on icon "button" at bounding box center [146, 172] width 10 height 10
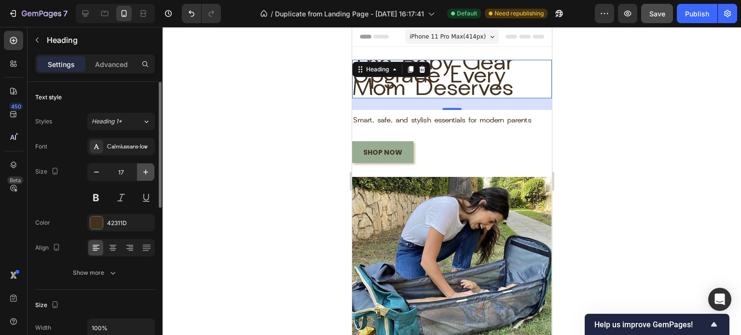
click at [148, 173] on icon "button" at bounding box center [146, 172] width 10 height 10
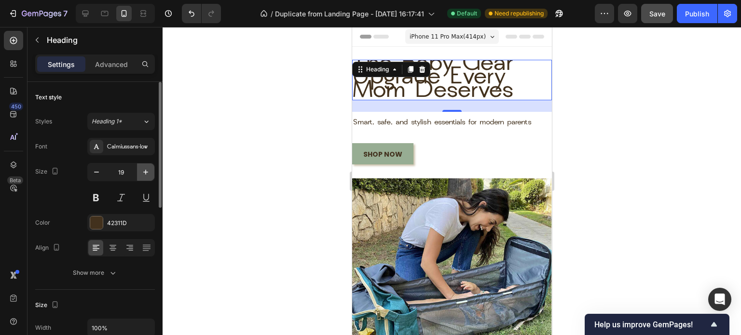
click at [148, 173] on icon "button" at bounding box center [146, 172] width 10 height 10
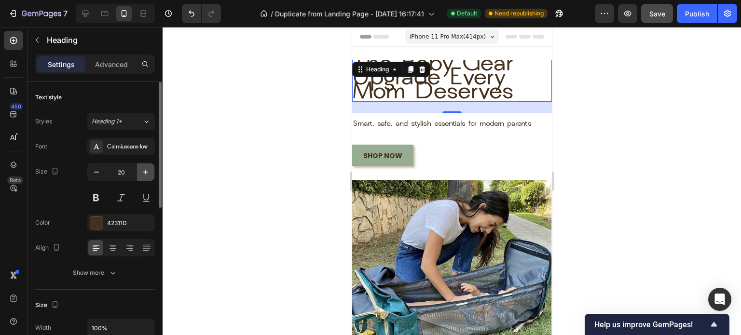
click at [148, 173] on icon "button" at bounding box center [146, 172] width 10 height 10
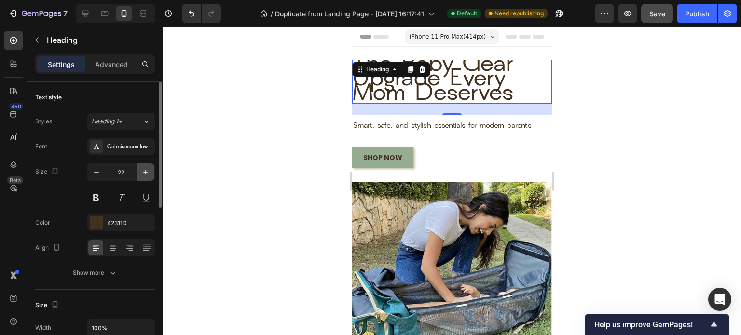
click at [148, 173] on icon "button" at bounding box center [146, 172] width 10 height 10
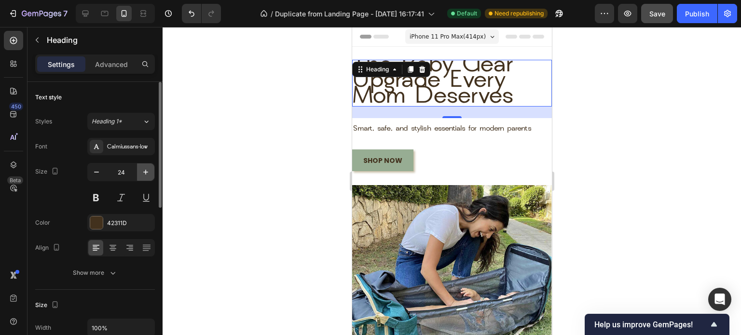
click at [148, 173] on icon "button" at bounding box center [146, 172] width 10 height 10
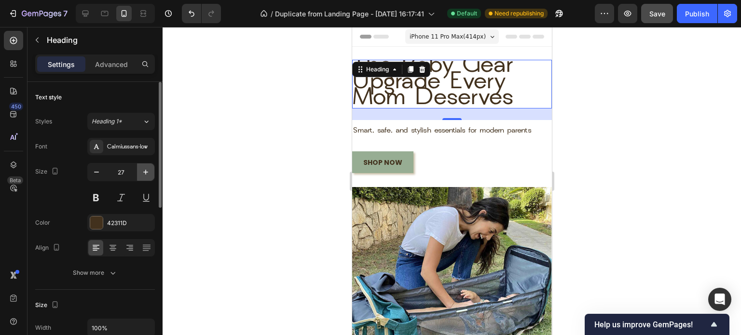
click at [148, 173] on icon "button" at bounding box center [146, 172] width 10 height 10
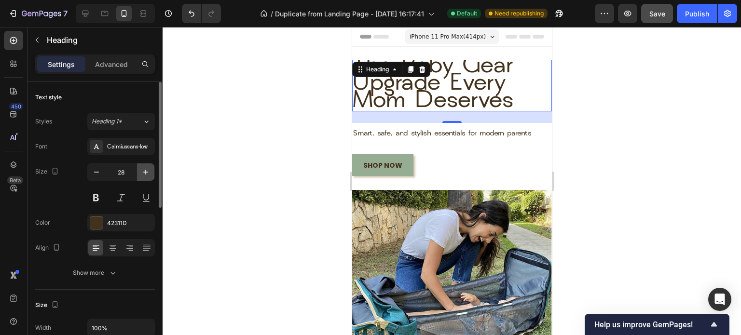
click at [148, 173] on icon "button" at bounding box center [146, 172] width 10 height 10
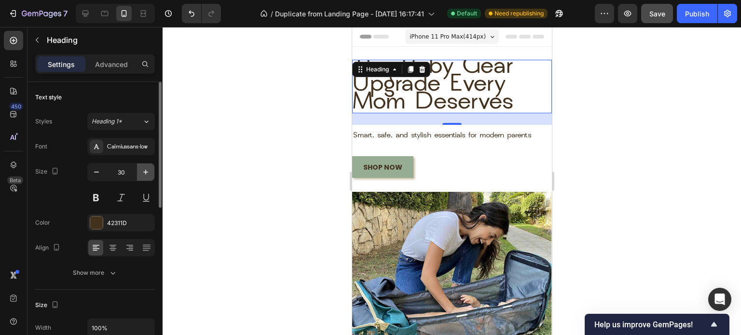
click at [148, 173] on icon "button" at bounding box center [146, 172] width 10 height 10
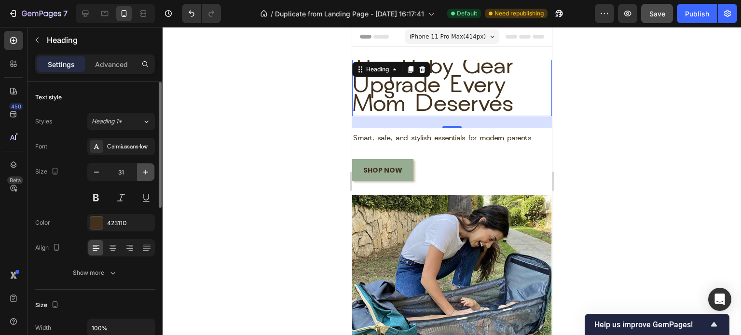
click at [148, 173] on icon "button" at bounding box center [146, 172] width 10 height 10
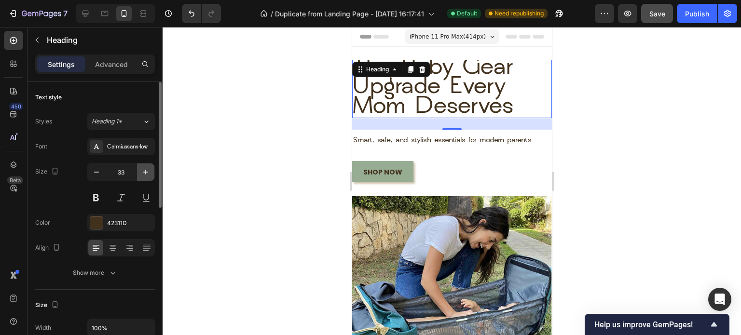
click at [148, 173] on icon "button" at bounding box center [146, 172] width 10 height 10
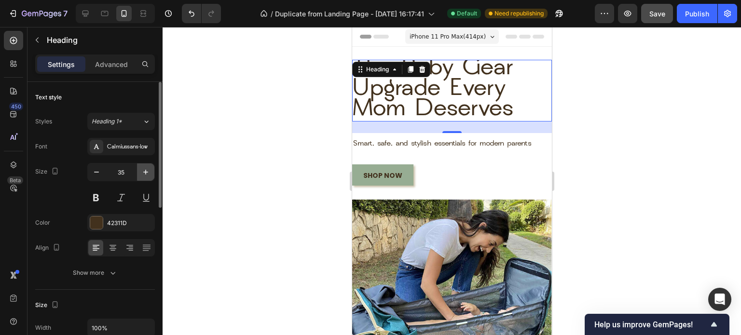
click at [148, 173] on icon "button" at bounding box center [146, 172] width 10 height 10
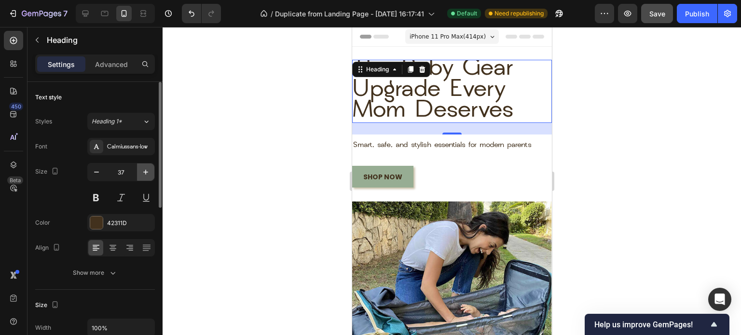
click at [148, 173] on icon "button" at bounding box center [146, 172] width 10 height 10
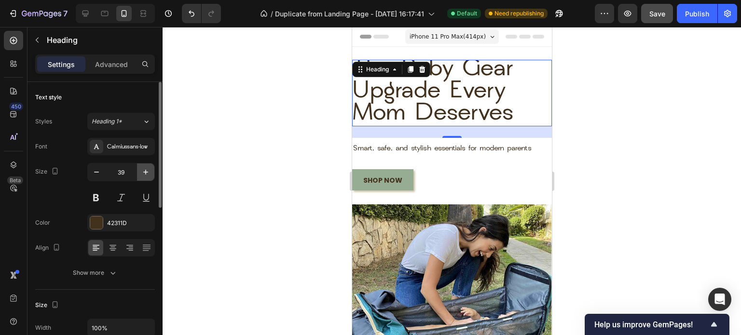
click at [148, 173] on icon "button" at bounding box center [146, 172] width 10 height 10
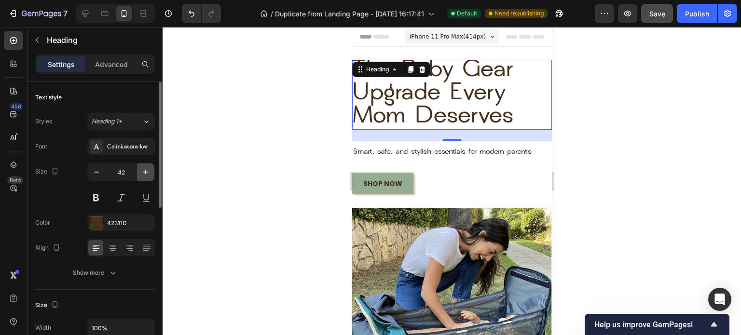
click at [148, 173] on icon "button" at bounding box center [146, 172] width 10 height 10
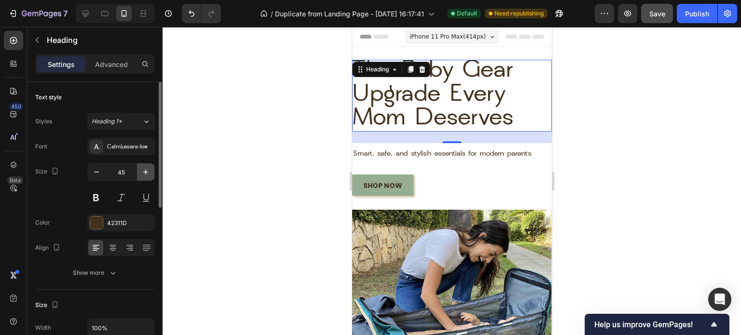
click at [148, 173] on icon "button" at bounding box center [146, 172] width 10 height 10
type input "46"
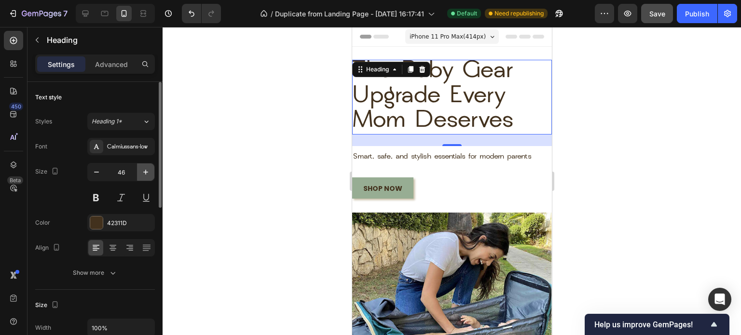
click at [148, 173] on icon "button" at bounding box center [146, 172] width 10 height 10
click at [288, 178] on div at bounding box center [451, 181] width 578 height 308
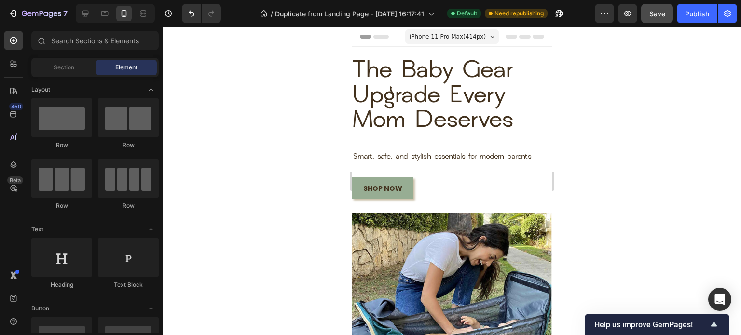
click at [336, 154] on div at bounding box center [451, 181] width 578 height 308
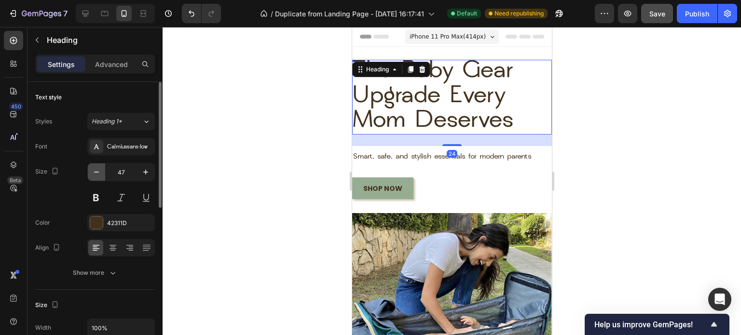
click at [101, 171] on button "button" at bounding box center [96, 171] width 17 height 17
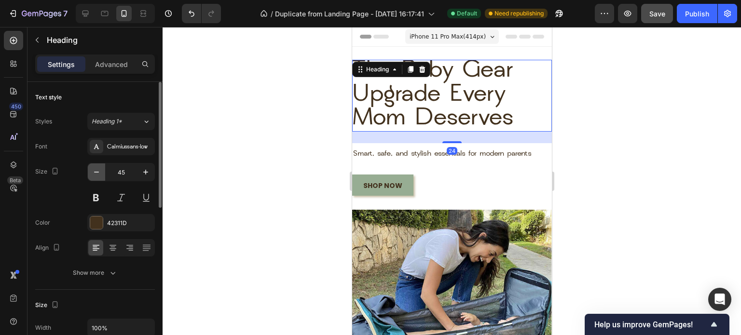
click at [101, 171] on button "button" at bounding box center [96, 171] width 17 height 17
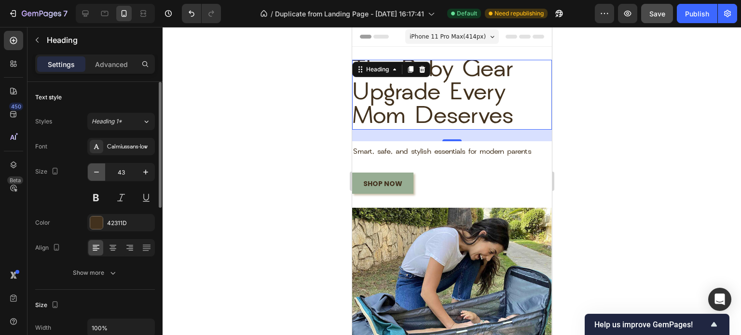
click at [101, 171] on button "button" at bounding box center [96, 171] width 17 height 17
type input "42"
click at [313, 156] on div at bounding box center [451, 181] width 578 height 308
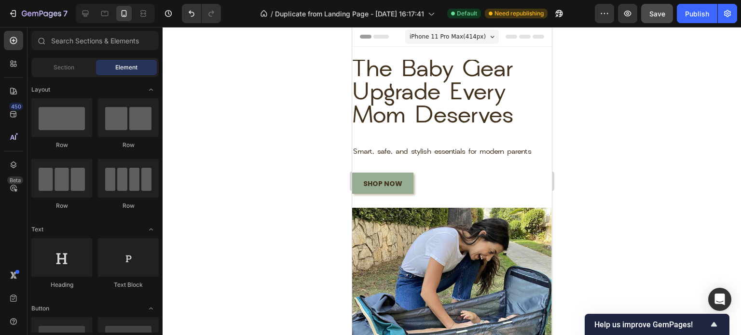
click at [638, 92] on div at bounding box center [451, 181] width 578 height 308
click at [704, 17] on div "Publish" at bounding box center [697, 14] width 24 height 10
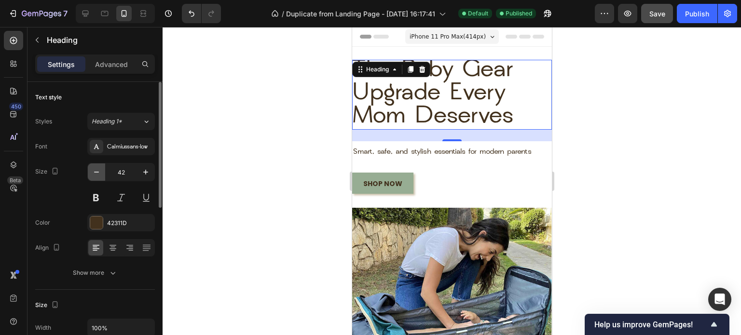
click at [96, 168] on icon "button" at bounding box center [97, 172] width 10 height 10
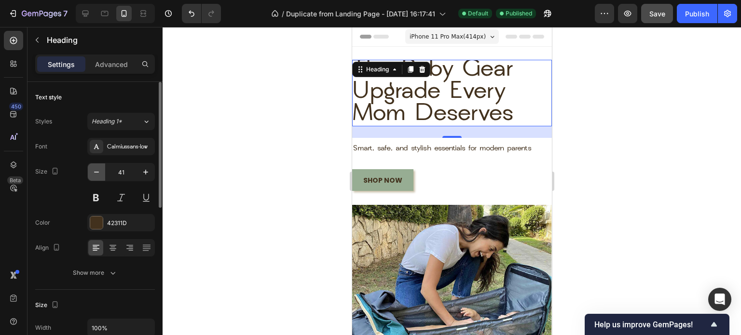
click at [96, 168] on icon "button" at bounding box center [97, 172] width 10 height 10
type input "40"
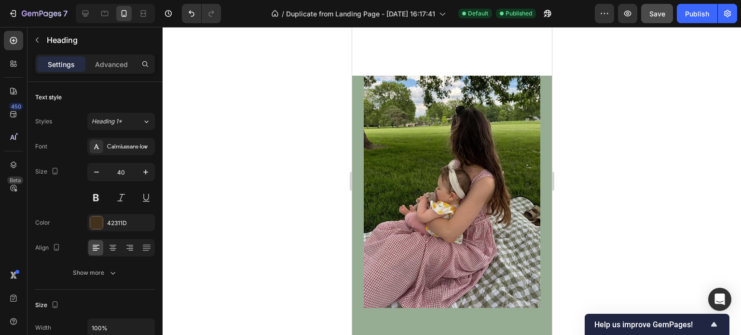
scroll to position [1454, 0]
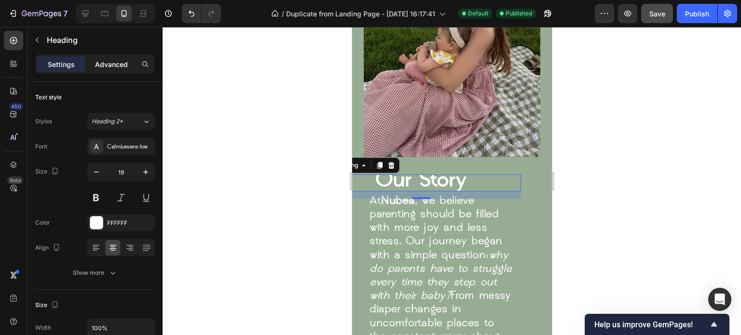
click at [119, 57] on div "Advanced" at bounding box center [111, 63] width 48 height 15
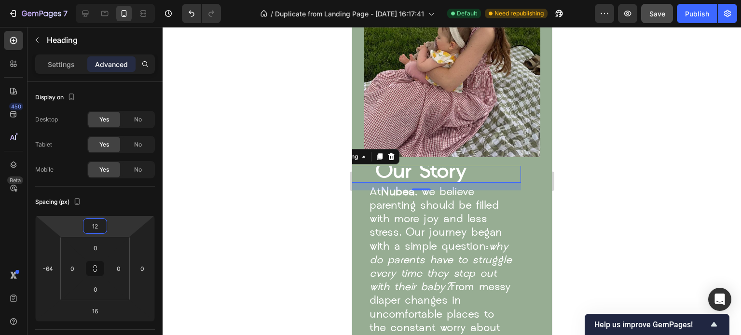
type input "14"
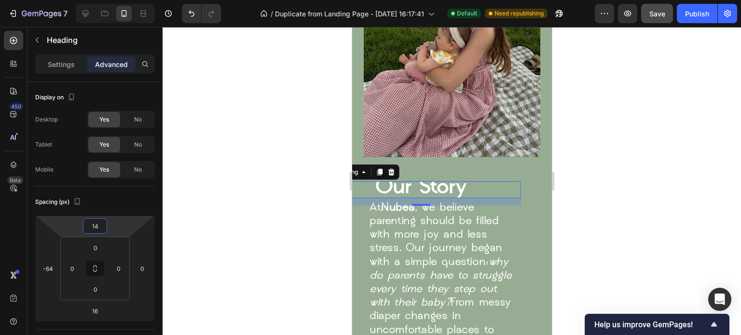
click at [92, 0] on html "7 / Duplicate from Landing Page - [DATE] 16:17:41 Default Need republishing Pre…" at bounding box center [370, 0] width 741 height 0
click at [255, 201] on div at bounding box center [451, 181] width 578 height 308
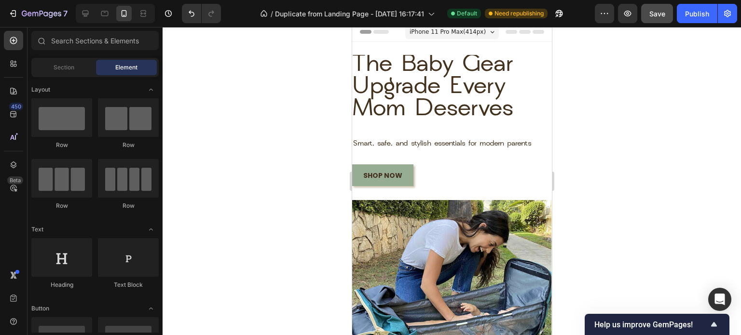
scroll to position [0, 0]
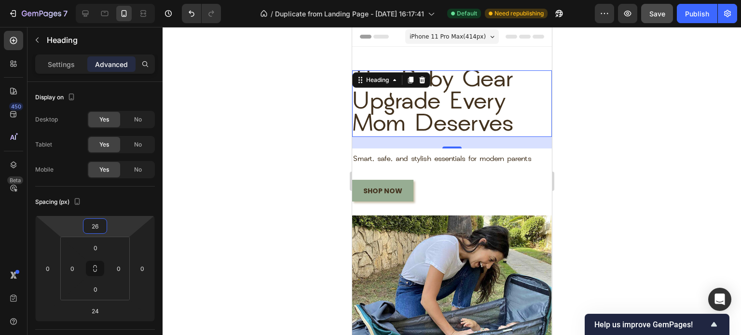
type input "28"
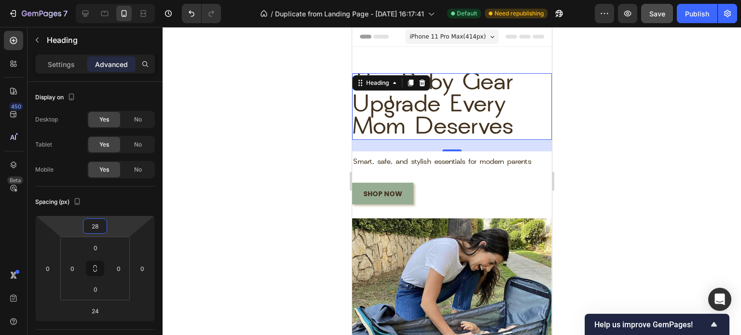
drag, startPoint x: 95, startPoint y: 217, endPoint x: 95, endPoint y: 211, distance: 6.7
click at [95, 0] on html "7 / Duplicate from Landing Page - [DATE] 16:17:41 Default Need republishing Pre…" at bounding box center [370, 0] width 741 height 0
click at [259, 164] on div at bounding box center [451, 181] width 578 height 308
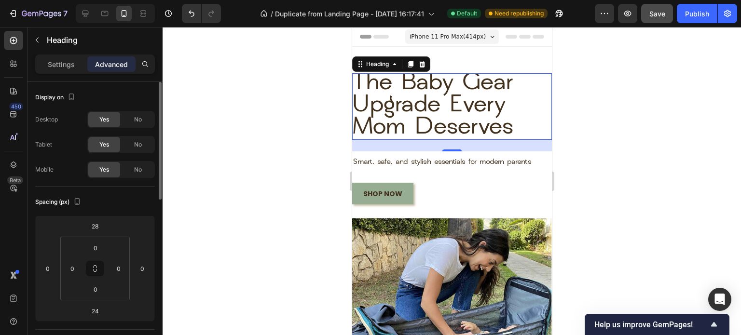
drag, startPoint x: 97, startPoint y: 216, endPoint x: 99, endPoint y: 202, distance: 13.2
click at [99, 202] on div "Spacing (px) 28 0 24 0 0 0 0 0" at bounding box center [95, 258] width 120 height 143
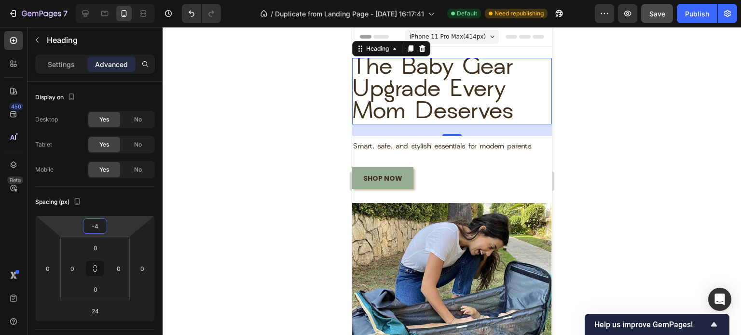
type input "-2"
drag, startPoint x: 93, startPoint y: 216, endPoint x: 91, endPoint y: 223, distance: 7.5
click at [91, 0] on html "7 / Duplicate from Landing Page - [DATE] 16:17:41 Default Need republishing Pre…" at bounding box center [370, 0] width 741 height 0
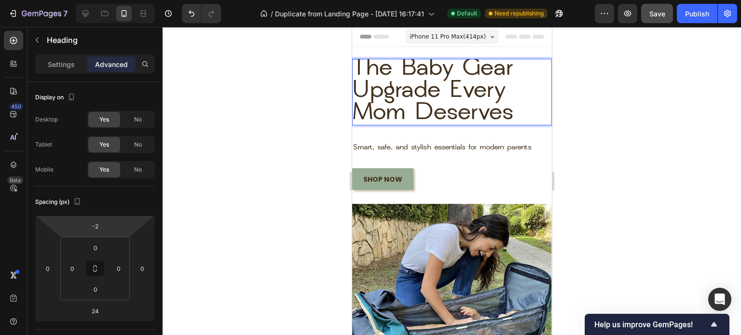
click at [448, 126] on span "the baby gear upgrade every mom deserves" at bounding box center [432, 91] width 162 height 68
click at [396, 68] on span "the baby gear upgrade every mom deserves" at bounding box center [432, 91] width 162 height 68
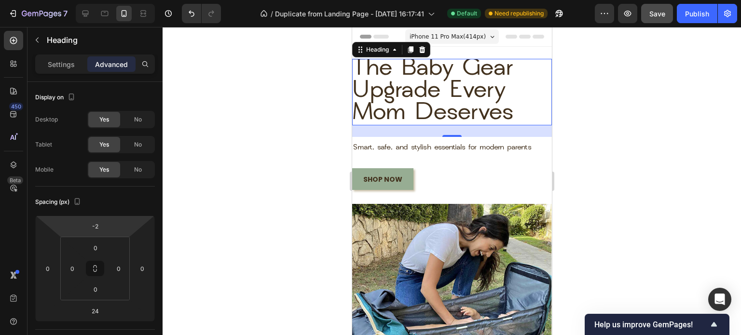
click at [338, 84] on div at bounding box center [451, 181] width 578 height 308
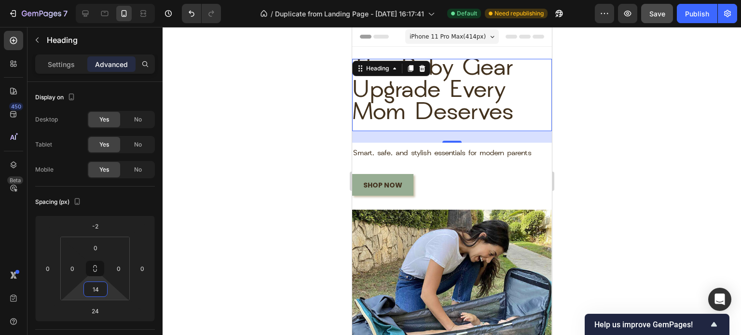
type input "16"
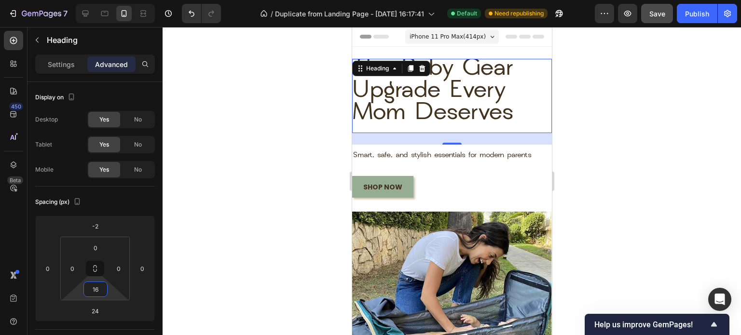
click at [94, 0] on html "7 / Duplicate from Landing Page - [DATE] 16:17:41 Default Need republishing Pre…" at bounding box center [370, 0] width 741 height 0
click at [212, 221] on div at bounding box center [451, 181] width 578 height 308
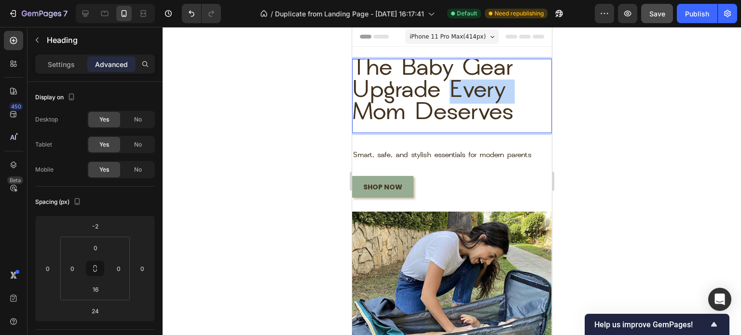
click at [444, 104] on span "the baby gear upgrade every mom deserves" at bounding box center [432, 91] width 162 height 68
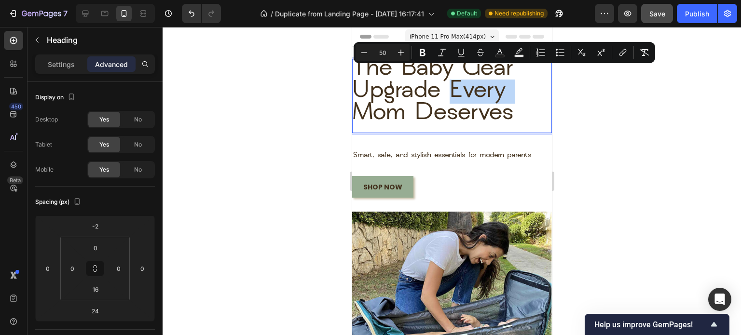
click at [444, 104] on span "the baby gear upgrade every mom deserves" at bounding box center [432, 91] width 162 height 68
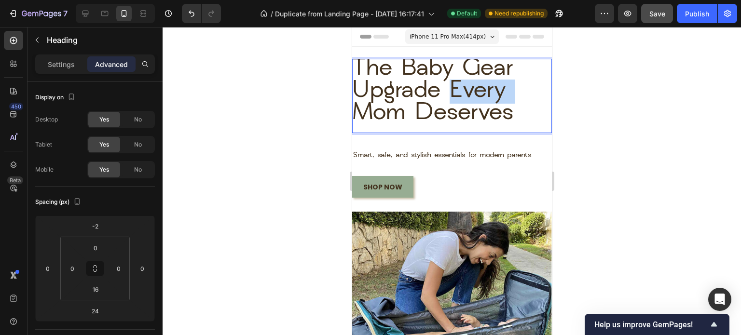
click at [444, 104] on span "the baby gear upgrade every mom deserves" at bounding box center [432, 91] width 162 height 68
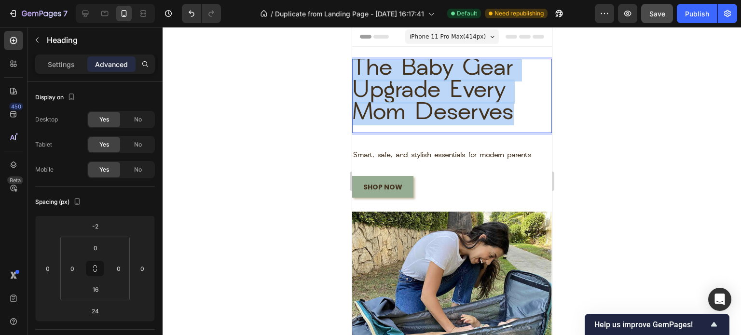
click at [444, 104] on span "the baby gear upgrade every mom deserves" at bounding box center [432, 91] width 162 height 68
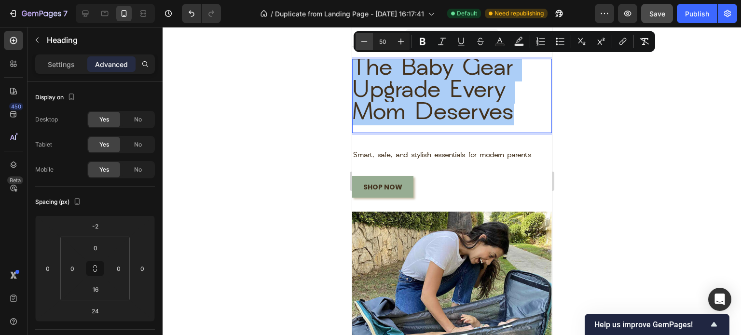
click at [361, 42] on icon "Editor contextual toolbar" at bounding box center [364, 42] width 10 height 10
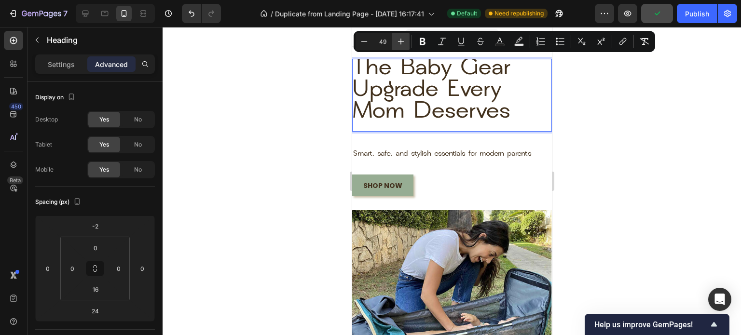
click at [398, 41] on icon "Editor contextual toolbar" at bounding box center [401, 42] width 6 height 6
type input "50"
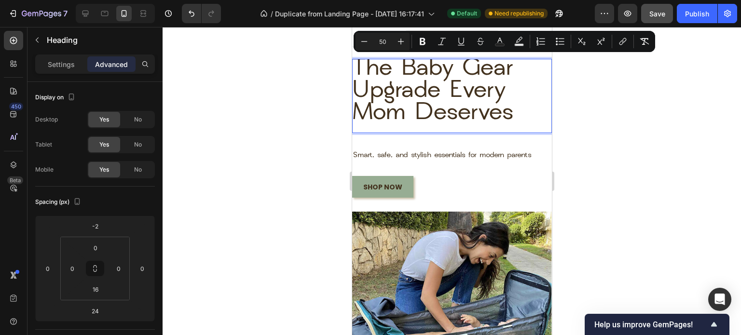
click at [282, 96] on div at bounding box center [451, 181] width 578 height 308
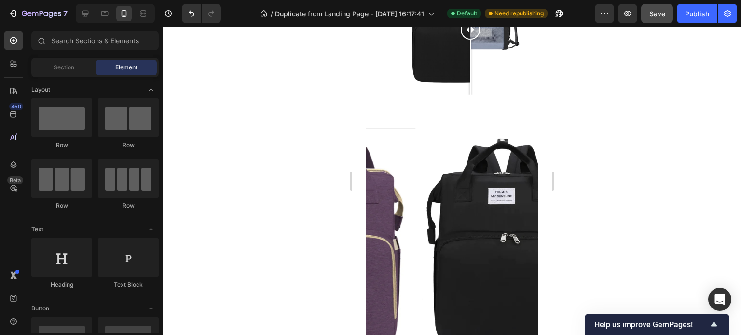
scroll to position [459, 0]
